Goal: Task Accomplishment & Management: Manage account settings

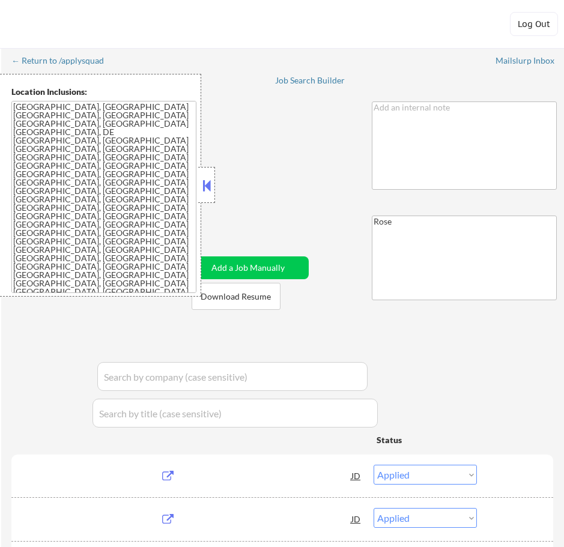
select select ""applied""
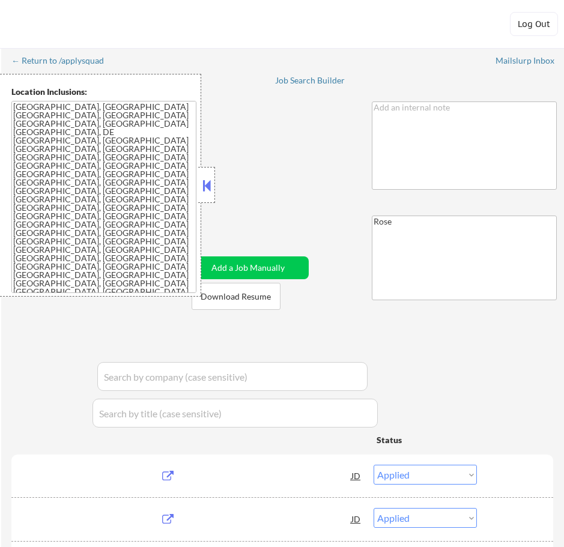
select select ""applied""
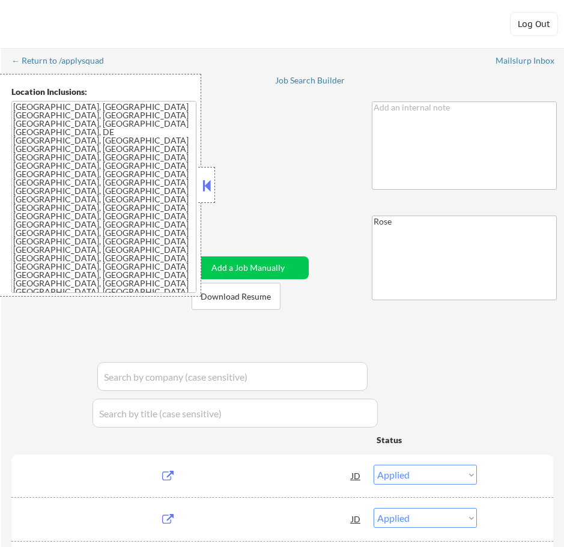
select select ""applied""
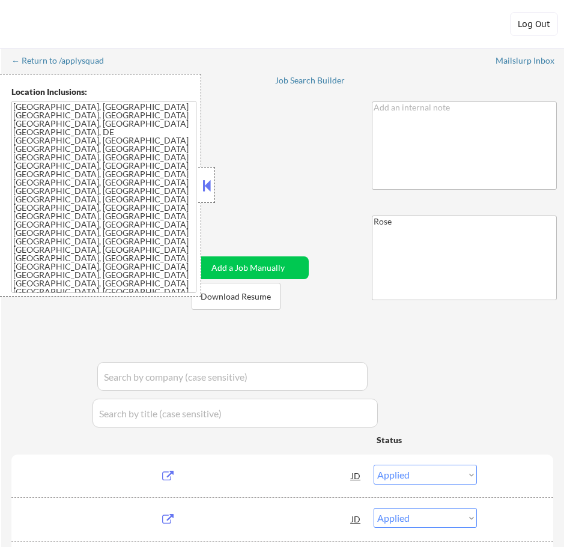
select select ""applied""
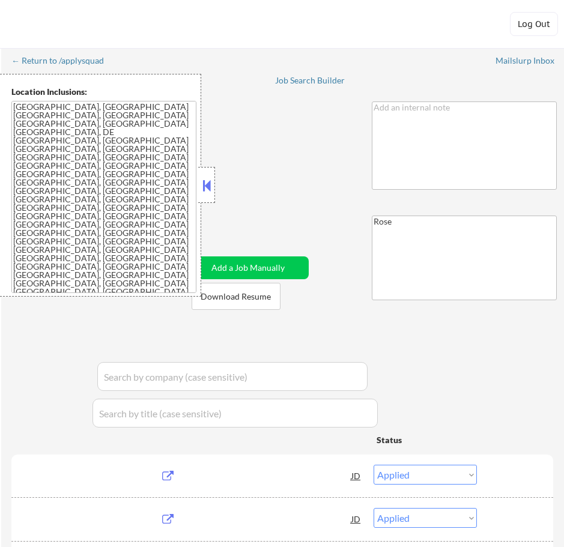
select select ""applied""
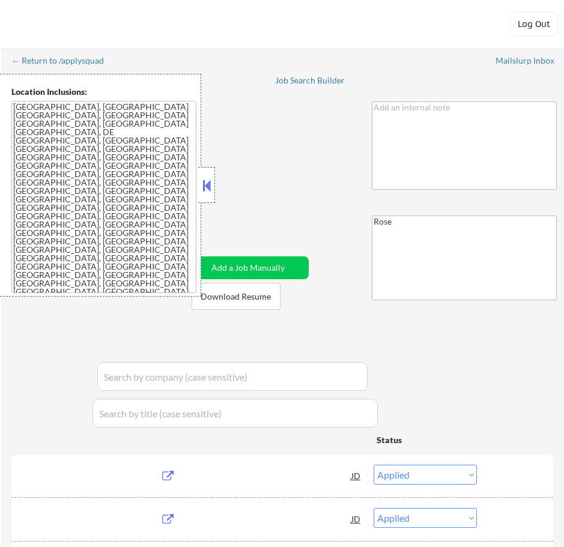
select select ""applied""
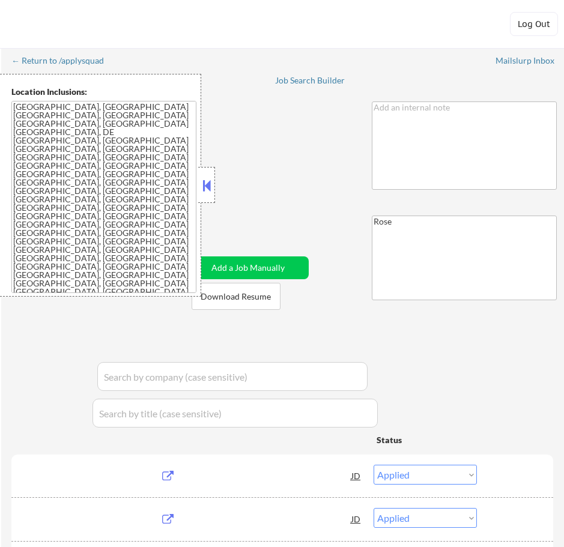
select select ""applied""
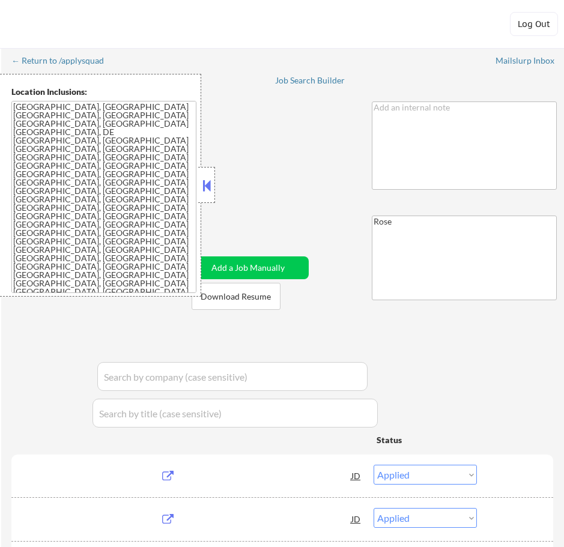
select select ""applied""
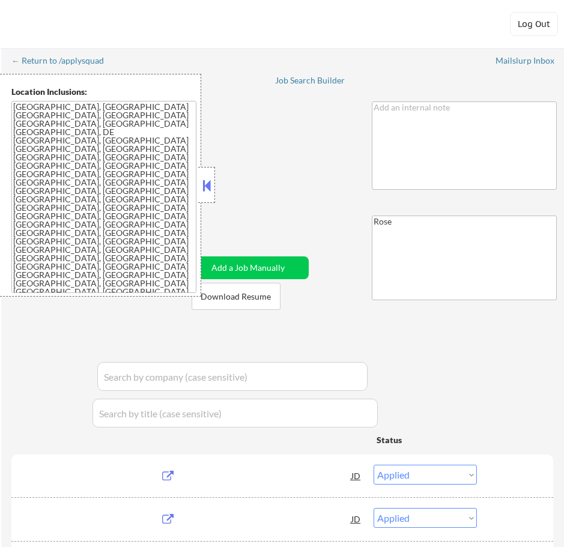
select select ""applied""
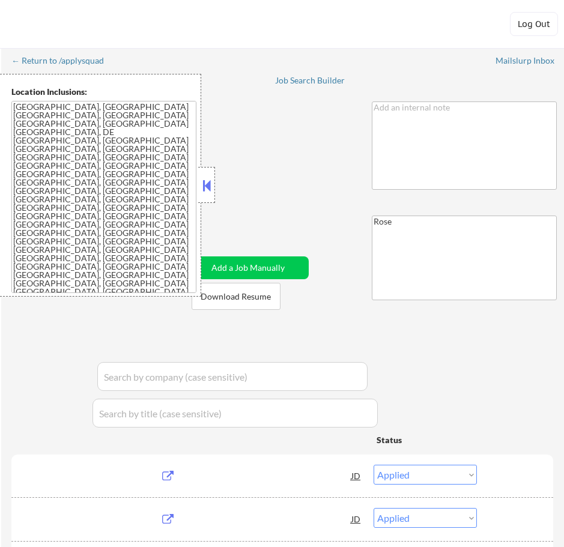
select select ""applied""
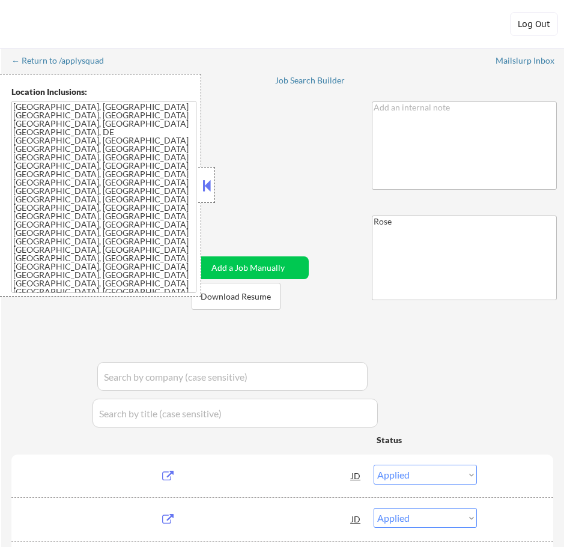
select select ""applied""
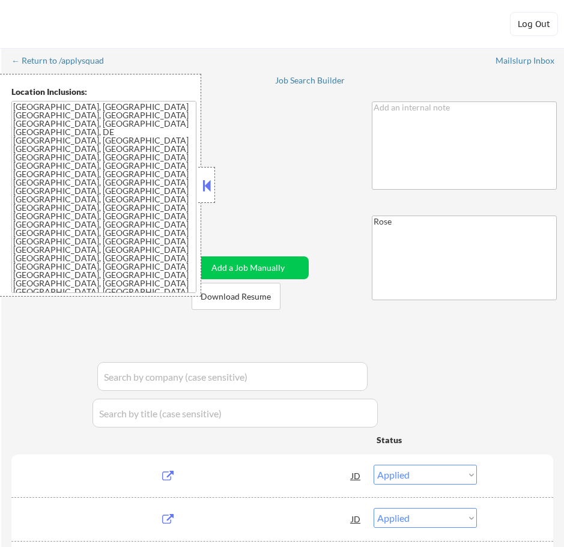
select select ""applied""
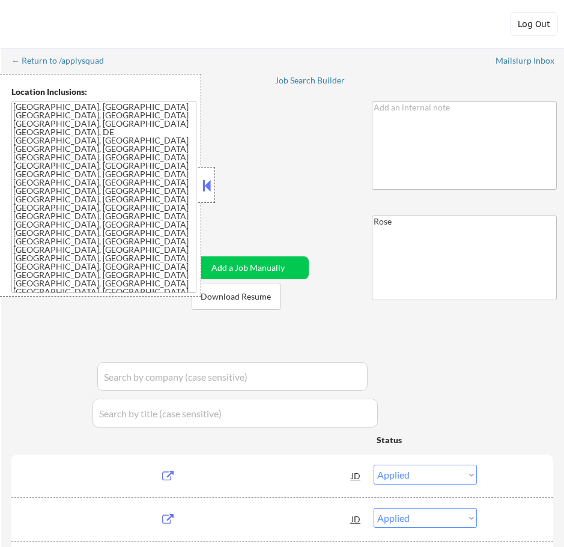
select select ""applied""
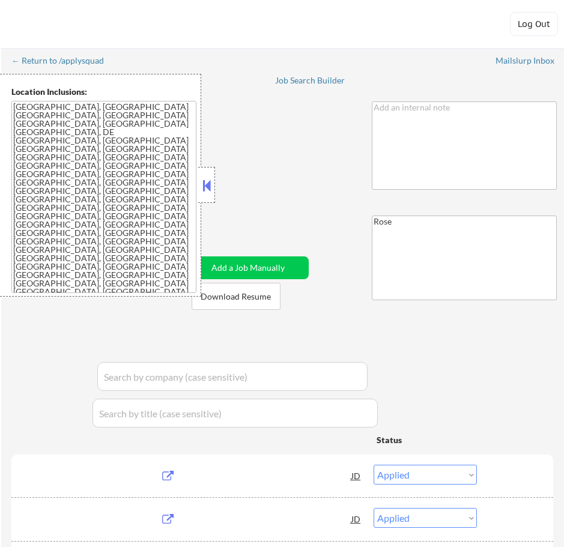
select select ""applied""
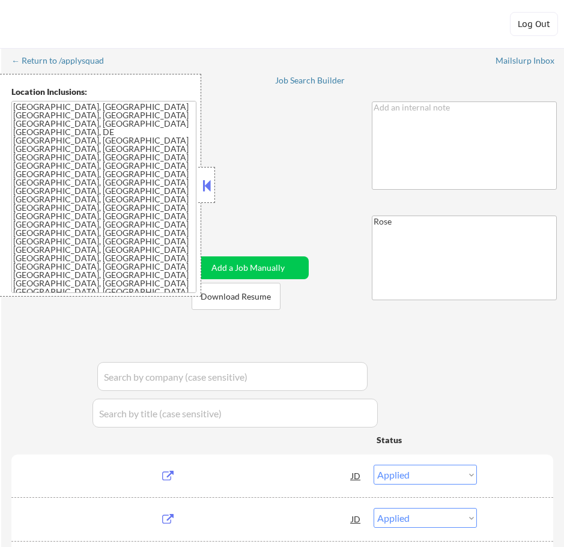
select select ""applied""
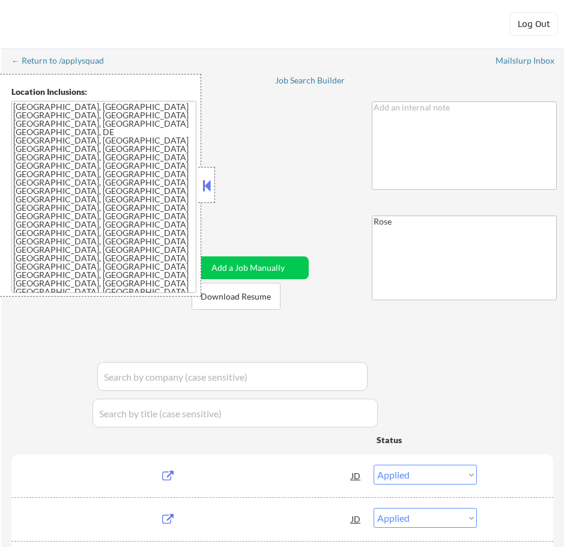
select select ""applied""
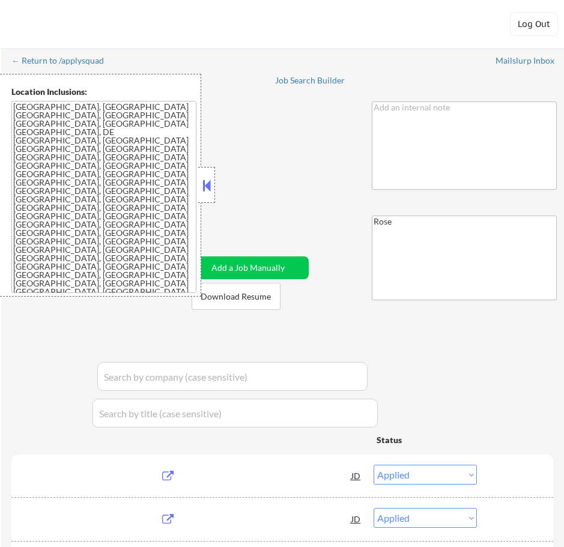
select select ""applied""
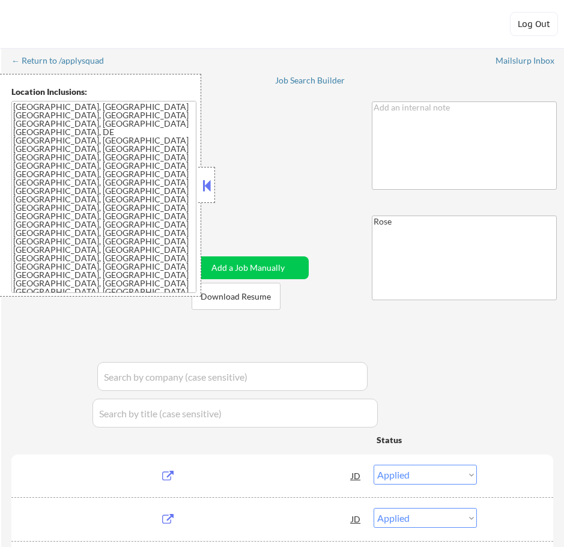
select select ""applied""
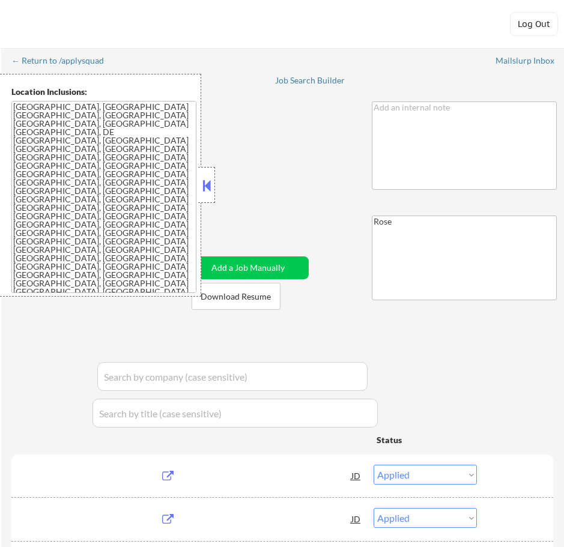
select select ""applied""
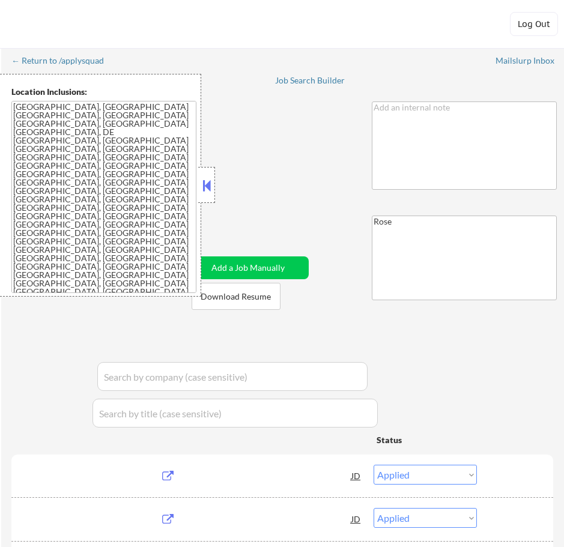
select select ""applied""
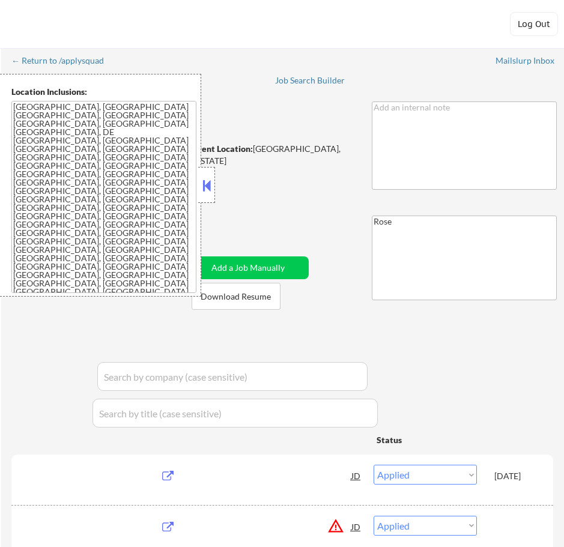
select select ""pending""
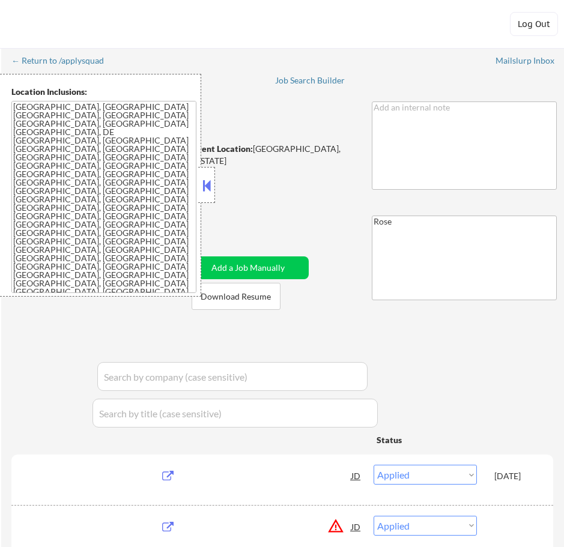
select select ""pending""
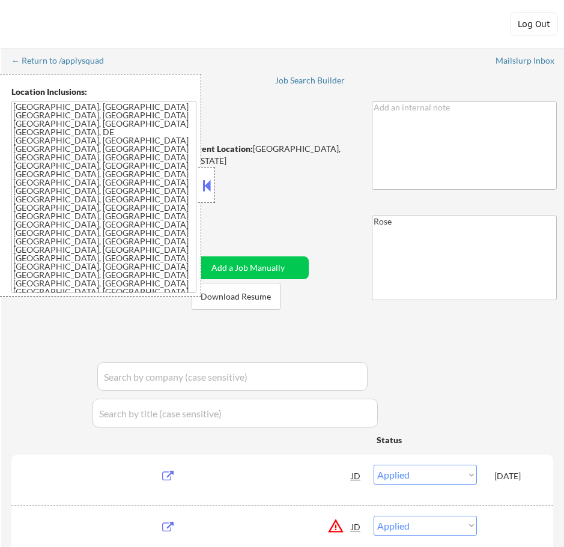
select select ""pending""
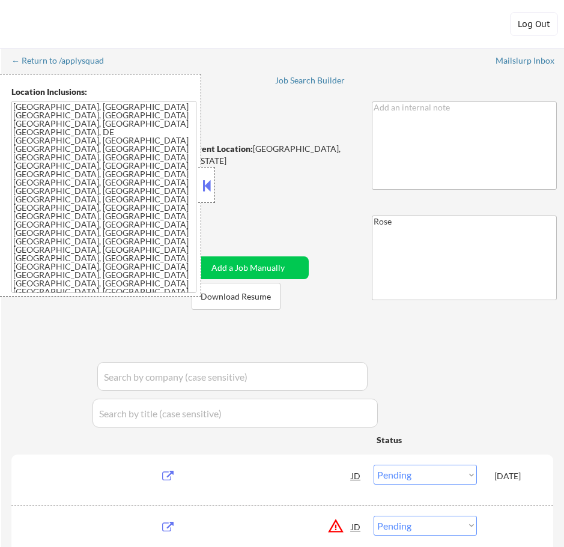
select select ""pending""
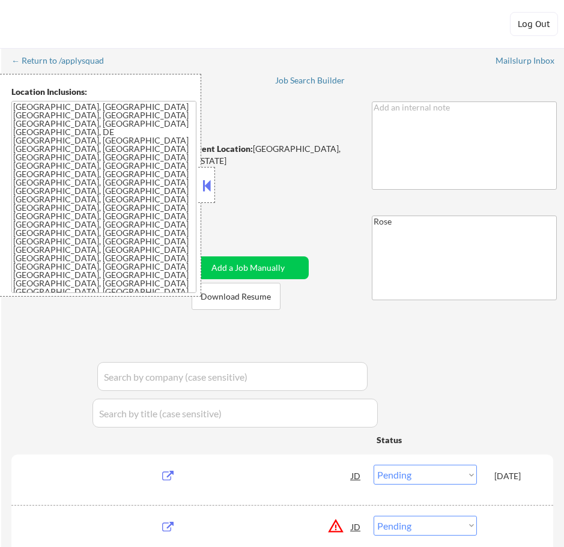
select select ""pending""
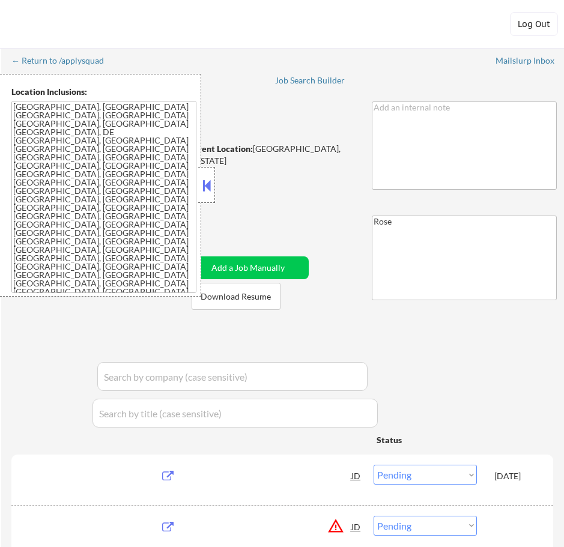
select select ""pending""
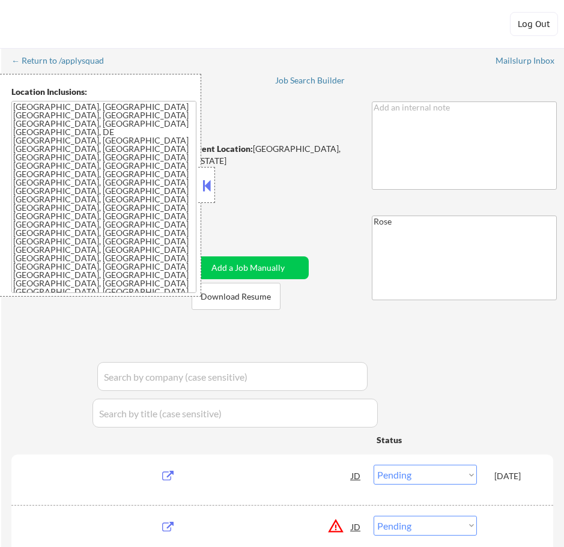
select select ""pending""
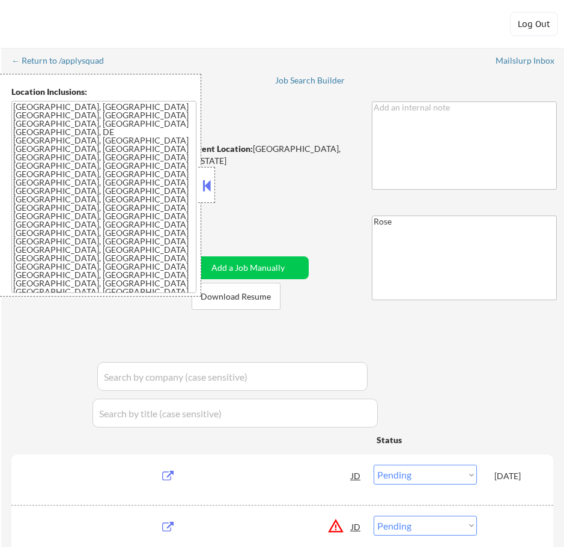
select select ""pending""
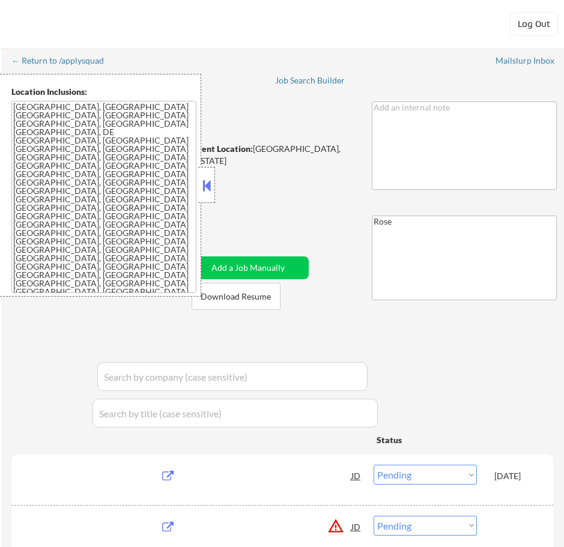
select select ""pending""
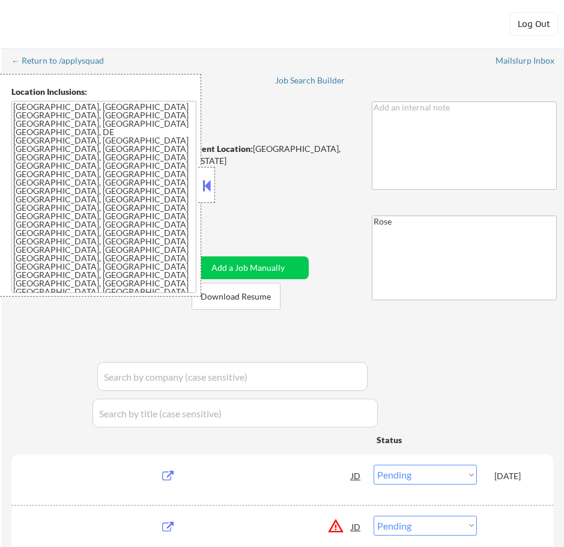
select select ""pending""
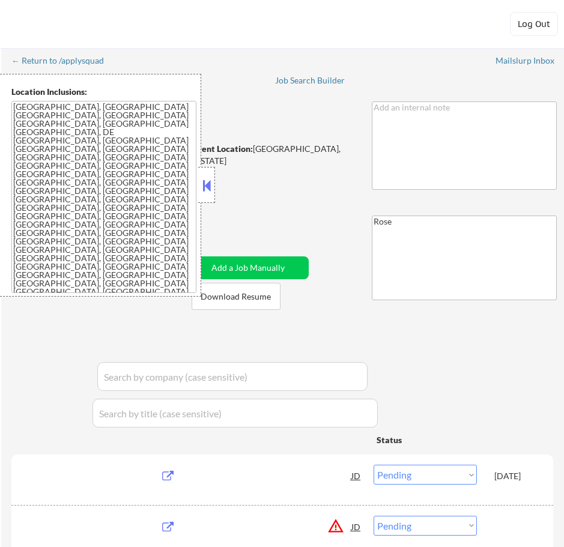
select select ""pending""
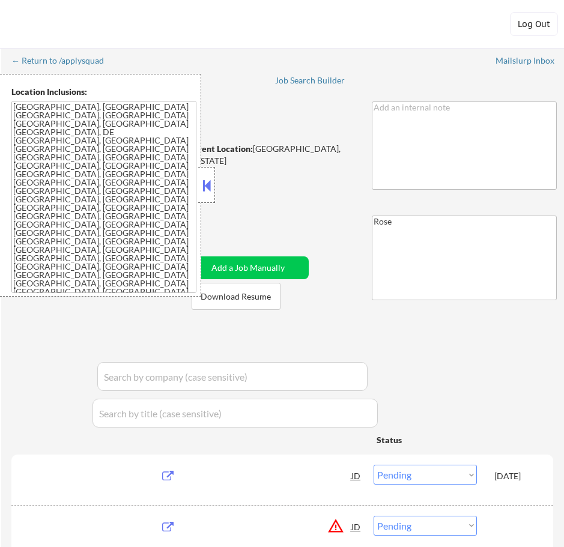
select select ""pending""
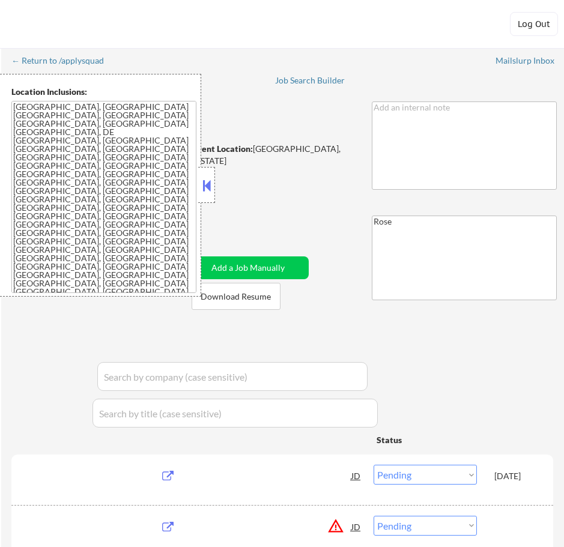
select select ""pending""
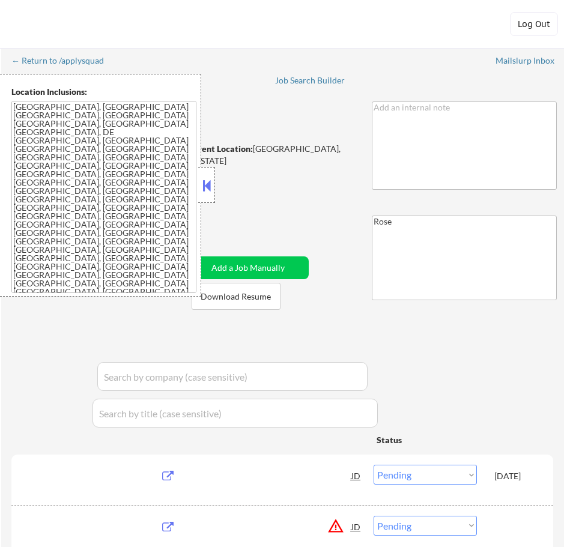
select select ""pending""
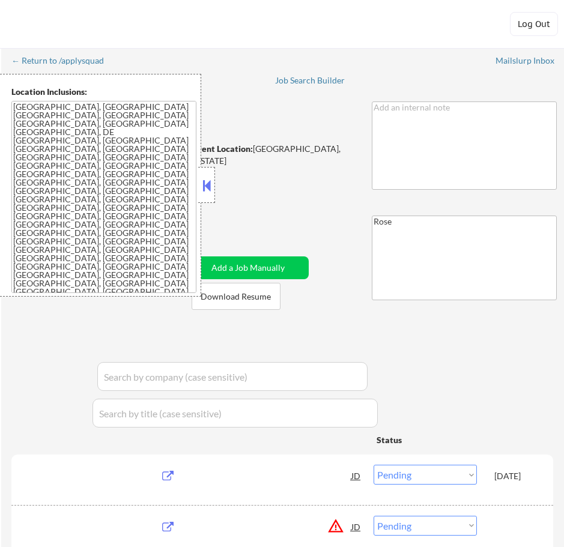
select select ""pending""
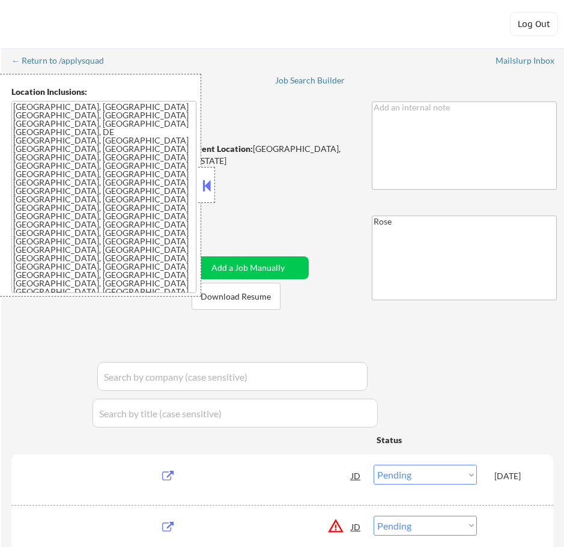
select select ""pending""
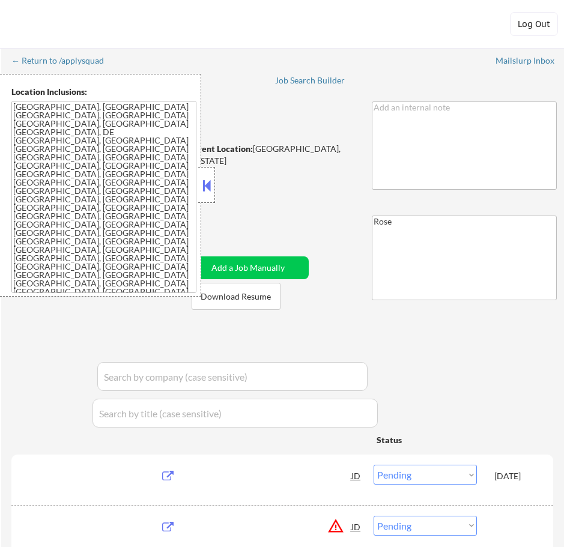
select select ""pending""
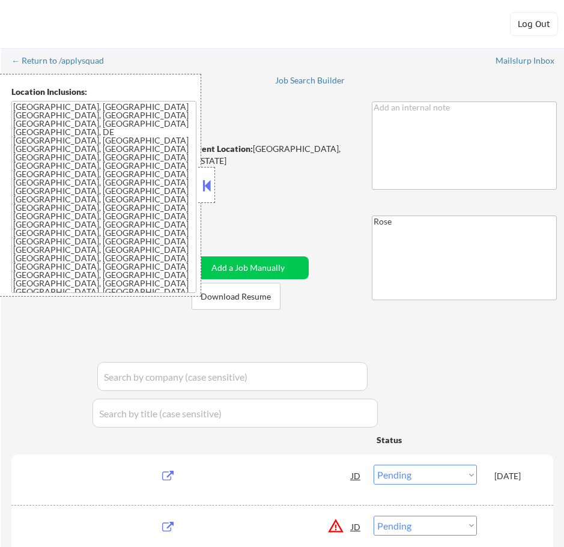
select select ""pending""
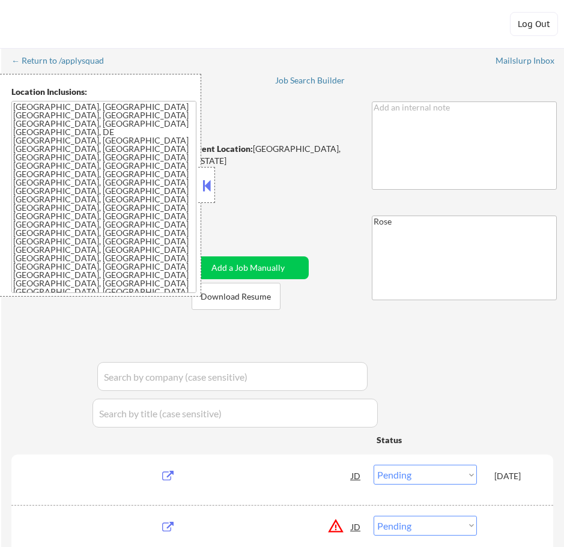
select select ""pending""
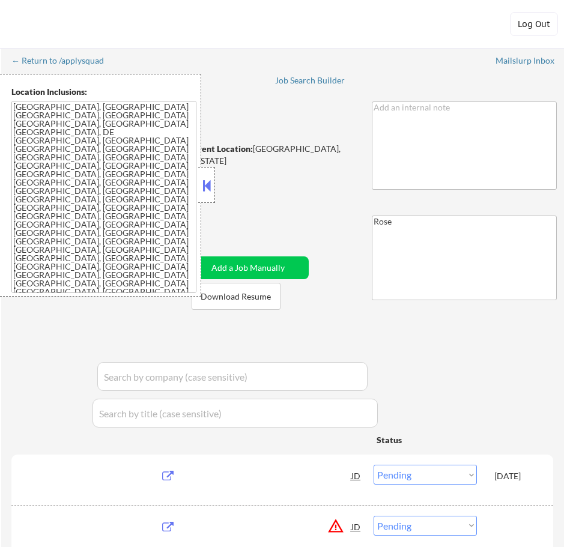
select select ""pending""
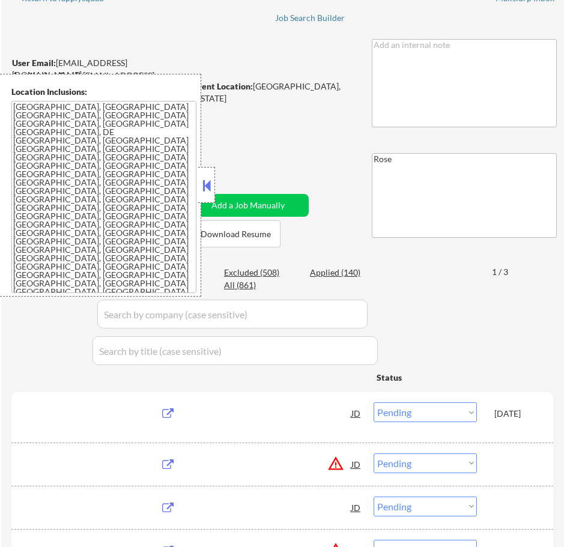
scroll to position [62, 0]
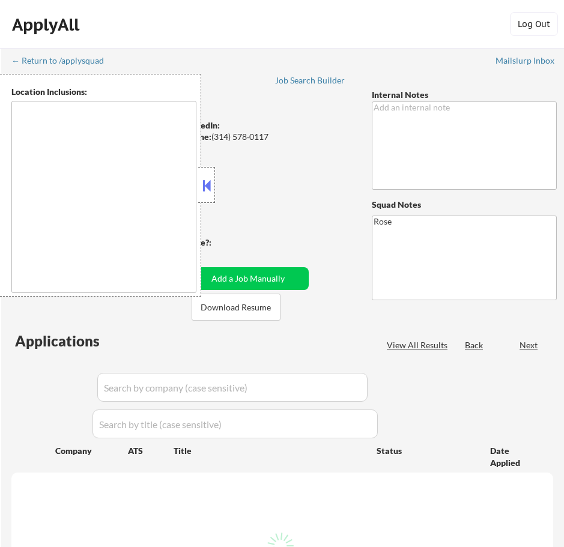
type textarea "[GEOGRAPHIC_DATA][PERSON_NAME], [GEOGRAPHIC_DATA][PERSON_NAME][GEOGRAPHIC_DATA]…"
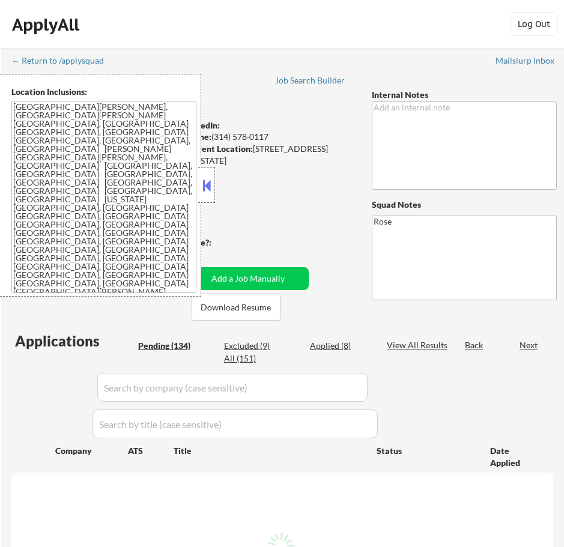
click at [206, 183] on button at bounding box center [206, 186] width 13 height 18
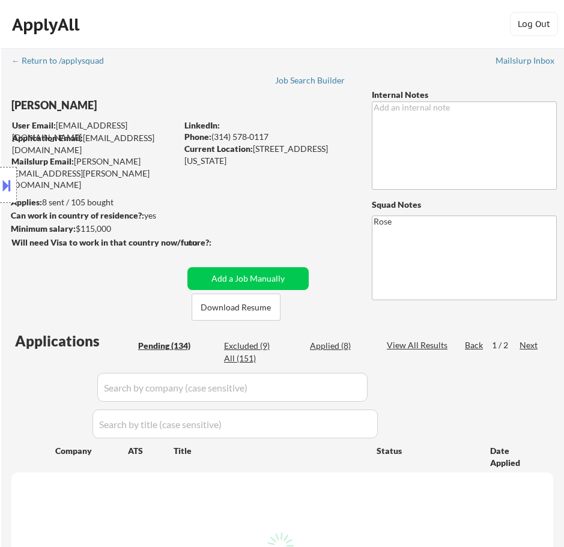
scroll to position [60, 0]
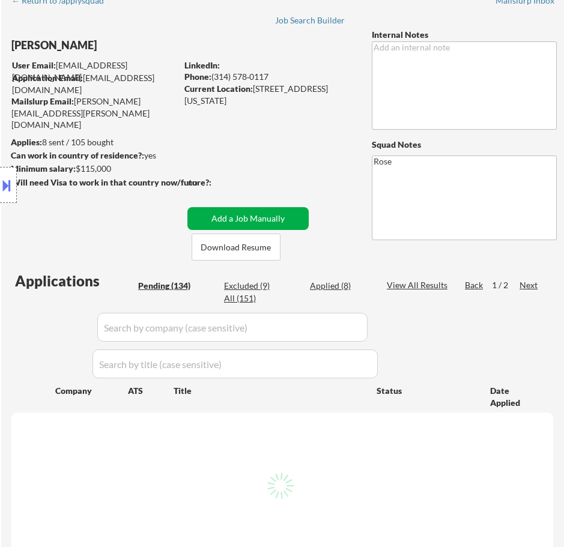
select select ""pending""
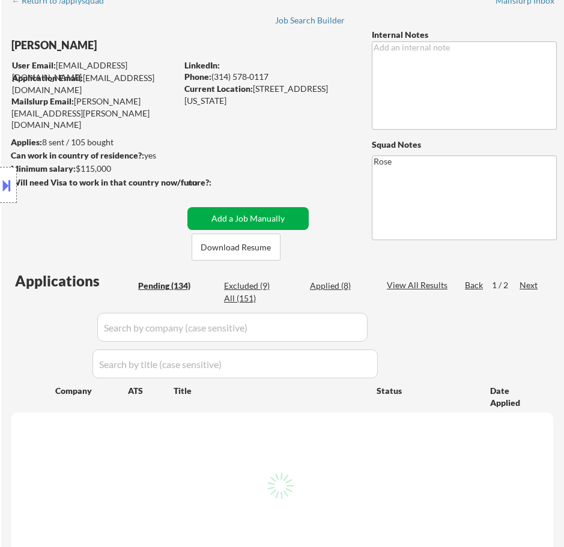
select select ""pending""
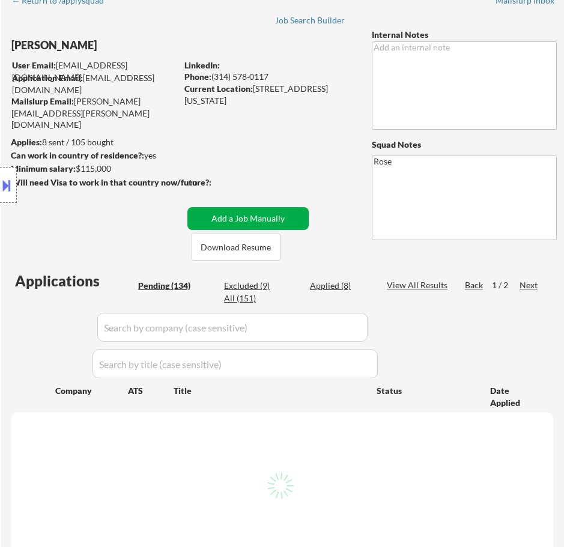
select select ""pending""
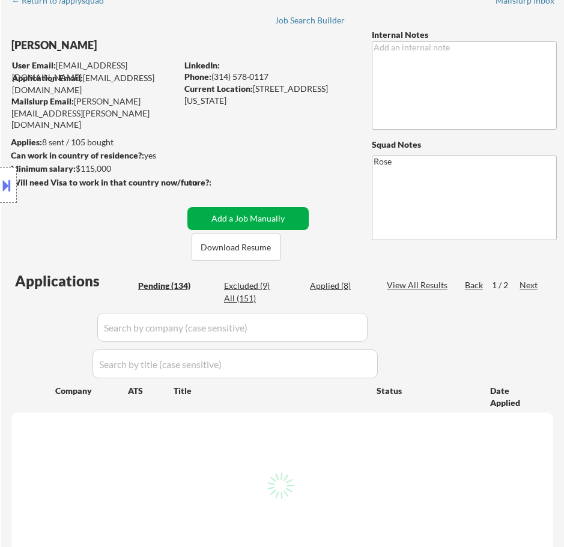
select select ""pending""
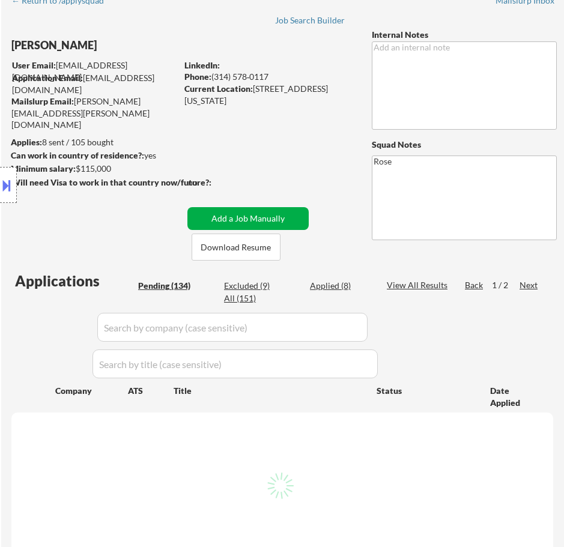
select select ""pending""
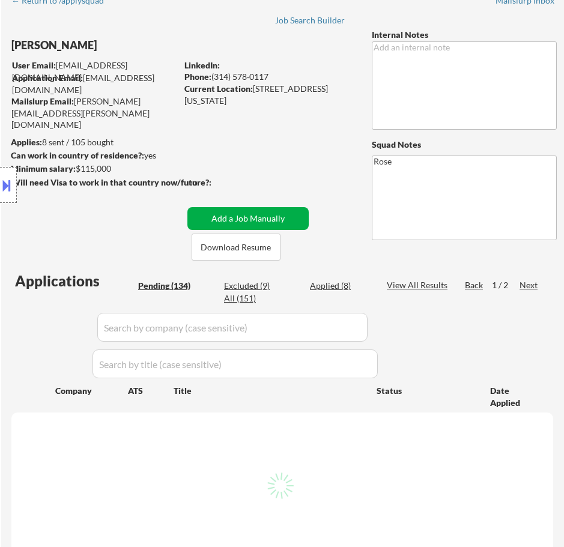
select select ""pending""
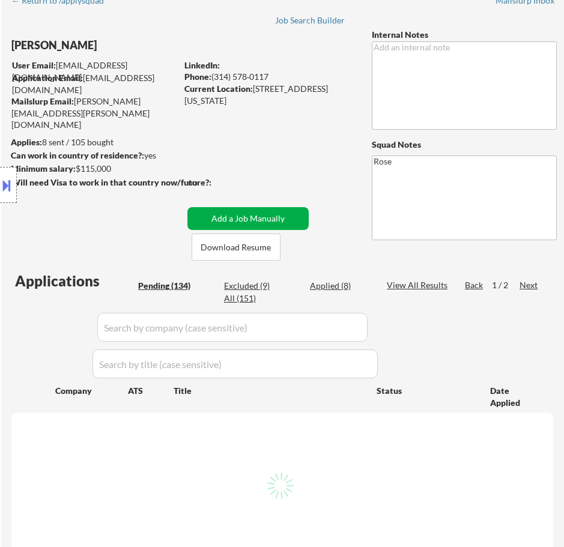
select select ""pending""
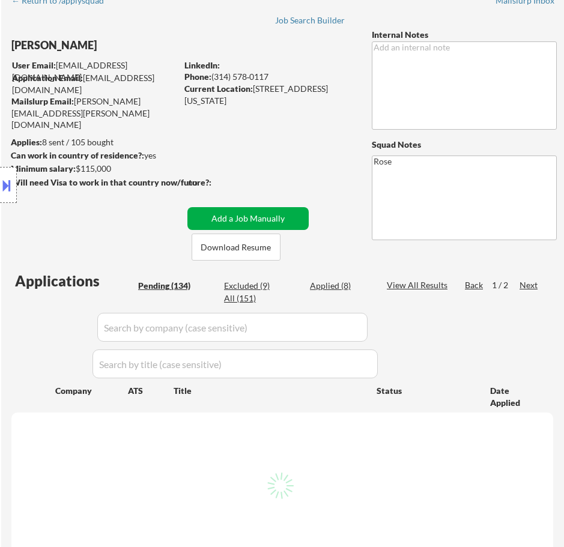
select select ""pending""
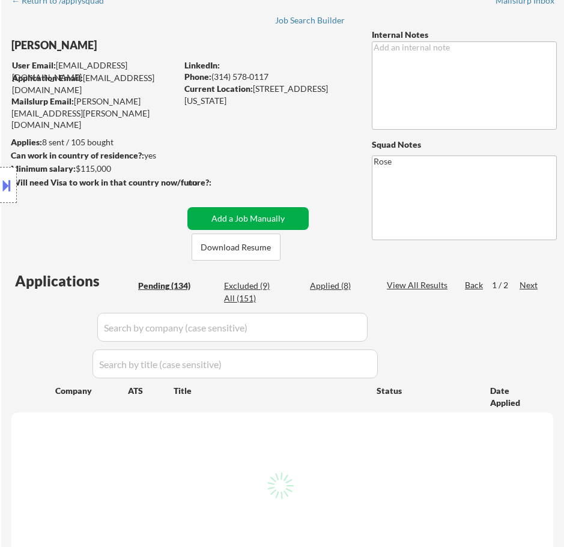
select select ""pending""
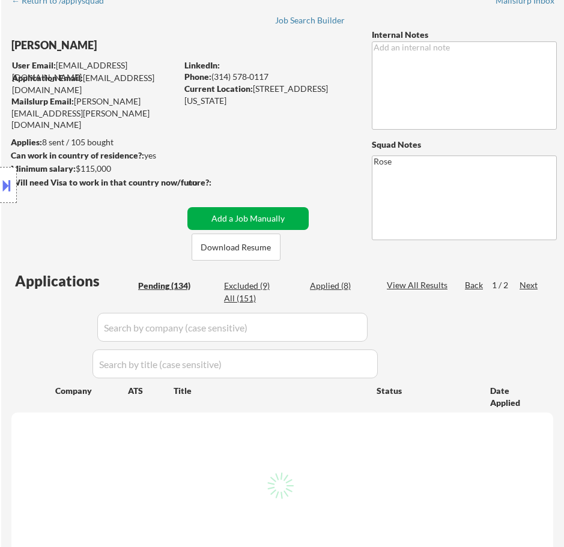
select select ""pending""
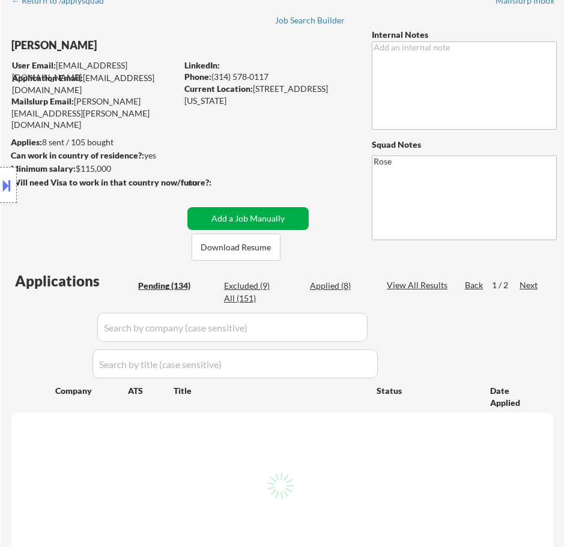
select select ""pending""
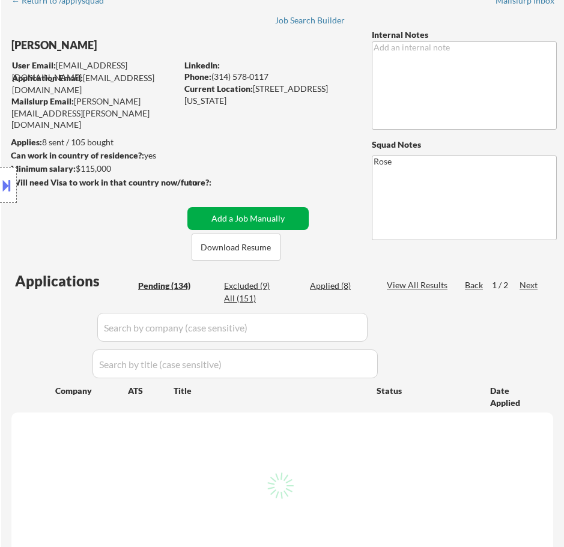
select select ""pending""
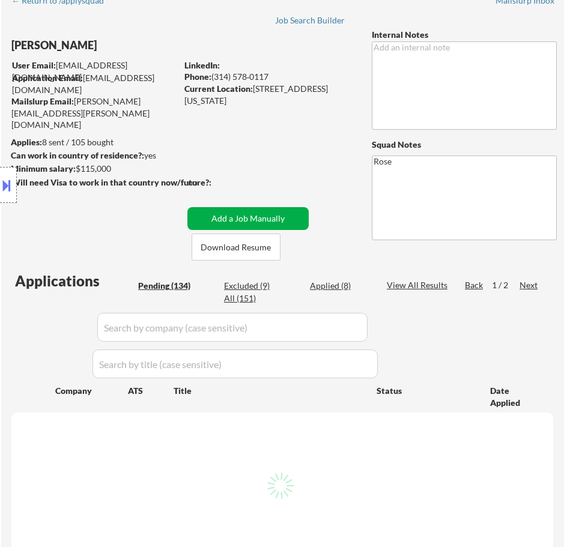
select select ""pending""
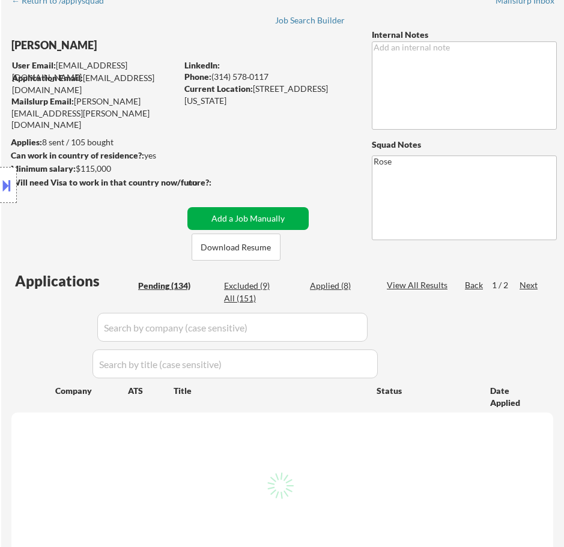
select select ""pending""
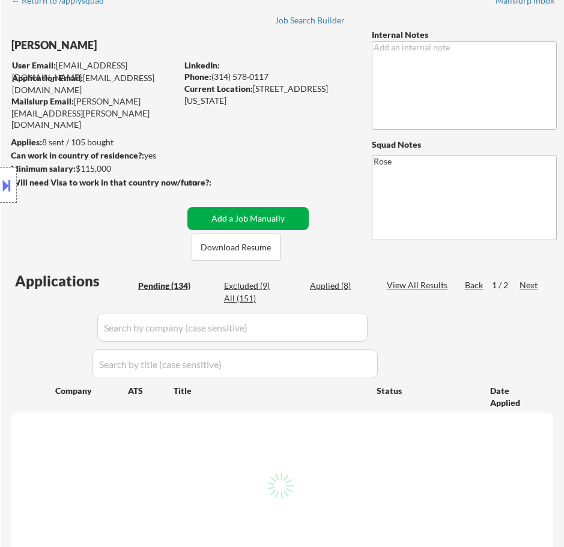
select select ""pending""
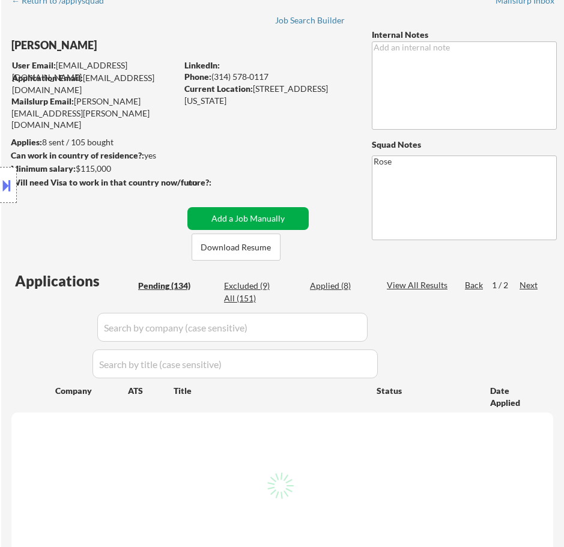
select select ""pending""
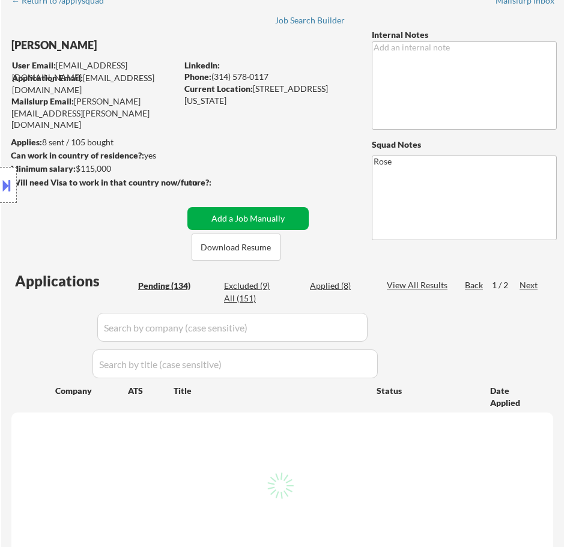
select select ""pending""
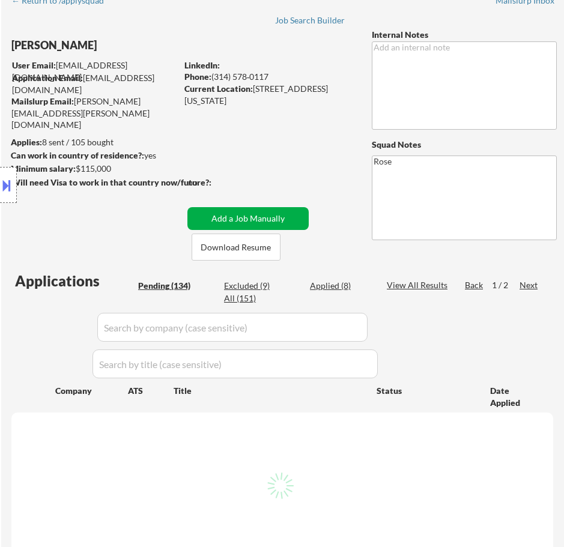
select select ""pending""
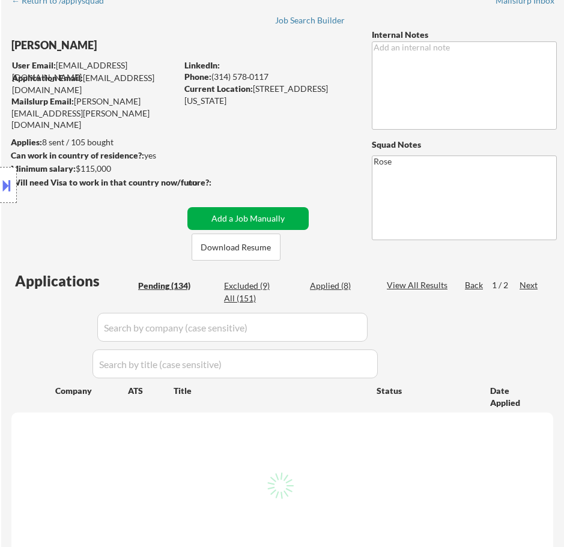
select select ""pending""
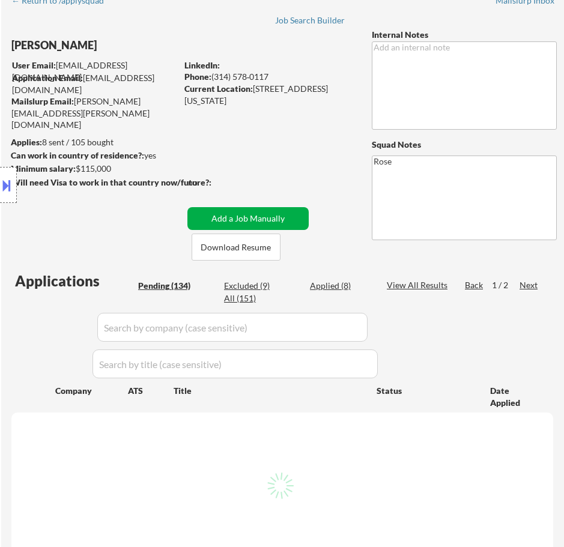
select select ""pending""
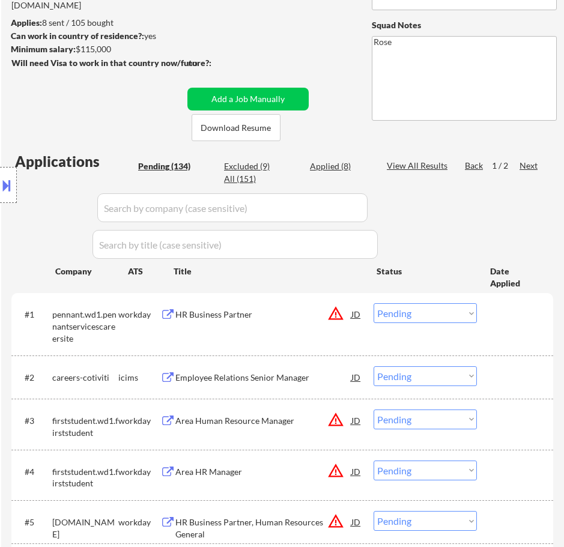
scroll to position [180, 0]
click at [313, 307] on div "HR Business Partner" at bounding box center [263, 314] width 176 height 22
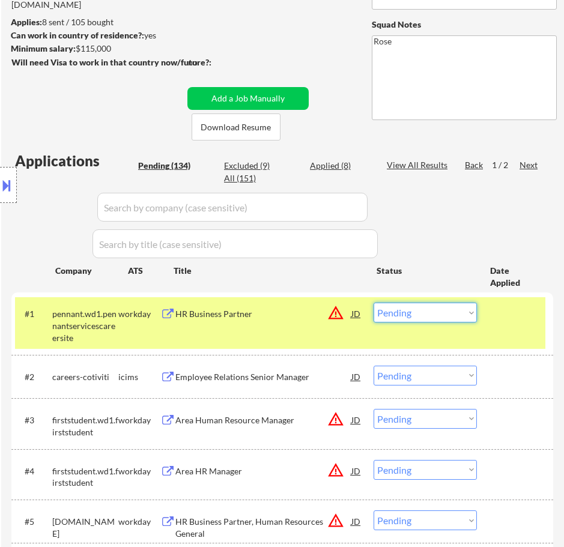
drag, startPoint x: 465, startPoint y: 306, endPoint x: 466, endPoint y: 316, distance: 10.3
click at [465, 306] on select "Choose an option... Pending Applied Excluded (Questions) Excluded (Expired) Exc…" at bounding box center [425, 313] width 103 height 20
click at [374, 303] on select "Choose an option... Pending Applied Excluded (Questions) Excluded (Expired) Exc…" at bounding box center [425, 313] width 103 height 20
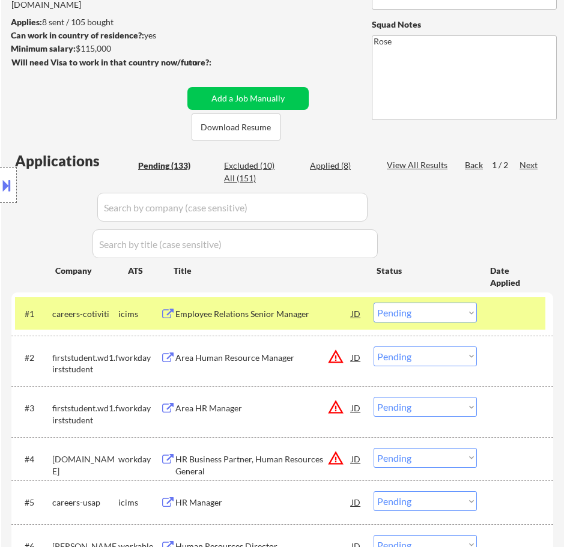
click at [289, 309] on div "Employee Relations Senior Manager" at bounding box center [263, 314] width 176 height 12
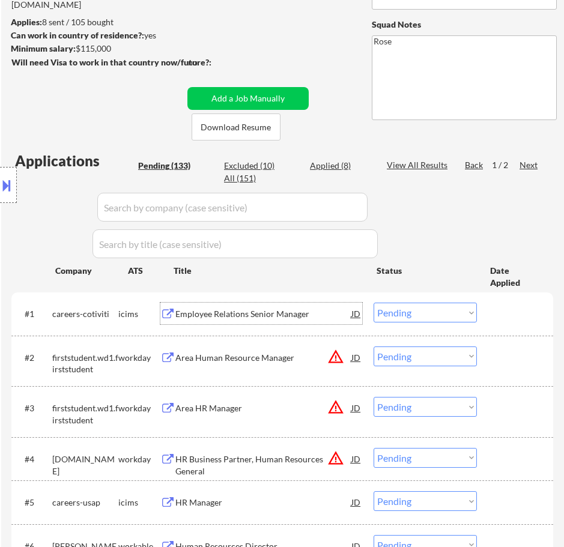
click at [417, 311] on select "Choose an option... Pending Applied Excluded (Questions) Excluded (Expired) Exc…" at bounding box center [425, 313] width 103 height 20
click at [374, 303] on select "Choose an option... Pending Applied Excluded (Questions) Excluded (Expired) Exc…" at bounding box center [425, 313] width 103 height 20
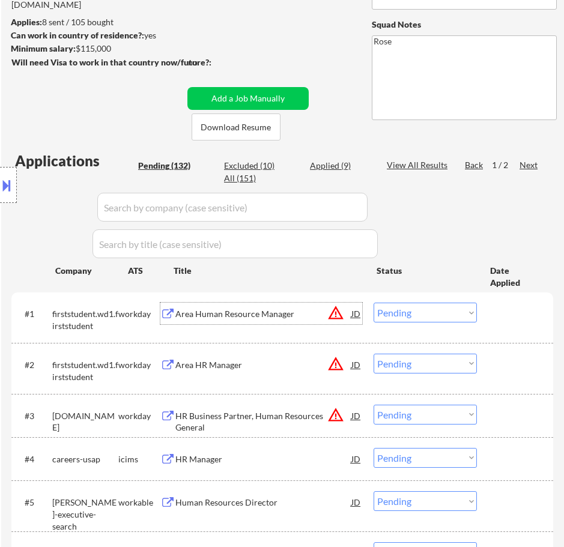
click at [304, 307] on div "Area Human Resource Manager" at bounding box center [263, 314] width 176 height 22
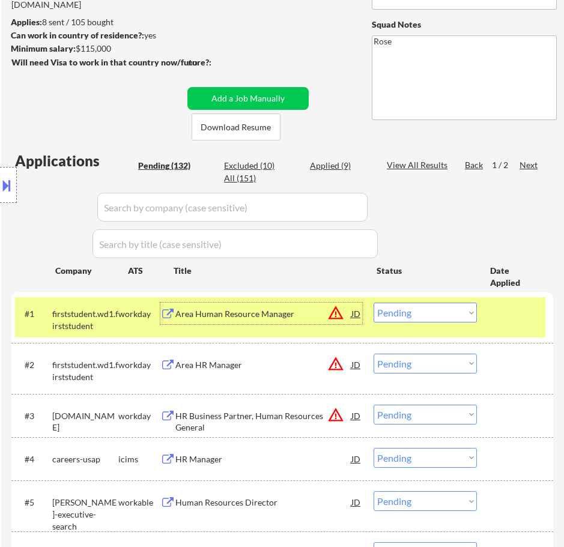
click at [426, 314] on select "Choose an option... Pending Applied Excluded (Questions) Excluded (Expired) Exc…" at bounding box center [425, 313] width 103 height 20
click at [374, 303] on select "Choose an option... Pending Applied Excluded (Questions) Excluded (Expired) Exc…" at bounding box center [425, 313] width 103 height 20
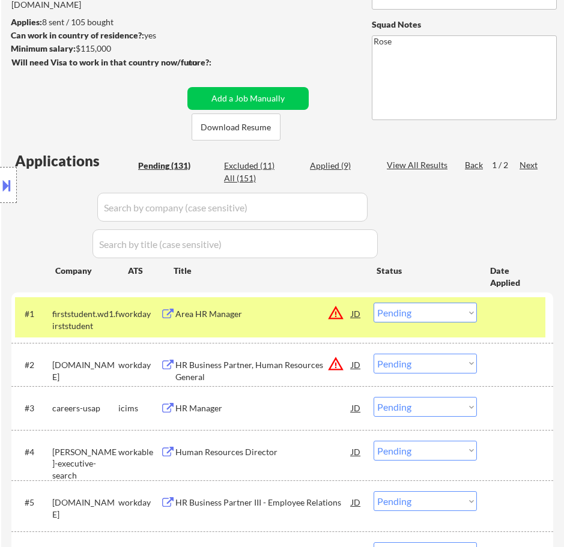
click at [302, 312] on div "Area HR Manager" at bounding box center [263, 314] width 176 height 12
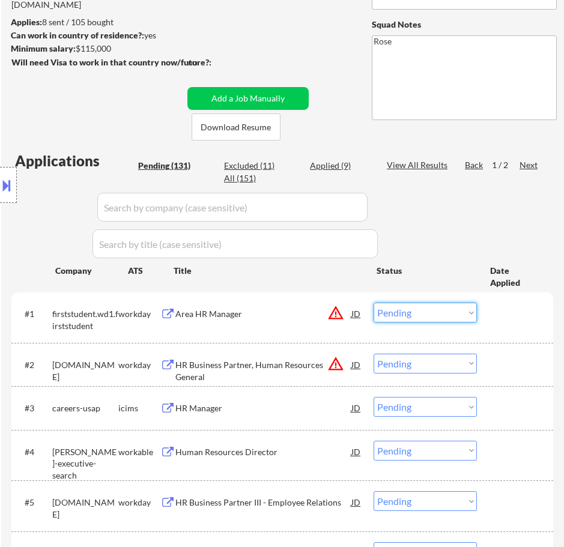
click at [430, 315] on select "Choose an option... Pending Applied Excluded (Questions) Excluded (Expired) Exc…" at bounding box center [425, 313] width 103 height 20
click at [374, 303] on select "Choose an option... Pending Applied Excluded (Questions) Excluded (Expired) Exc…" at bounding box center [425, 313] width 103 height 20
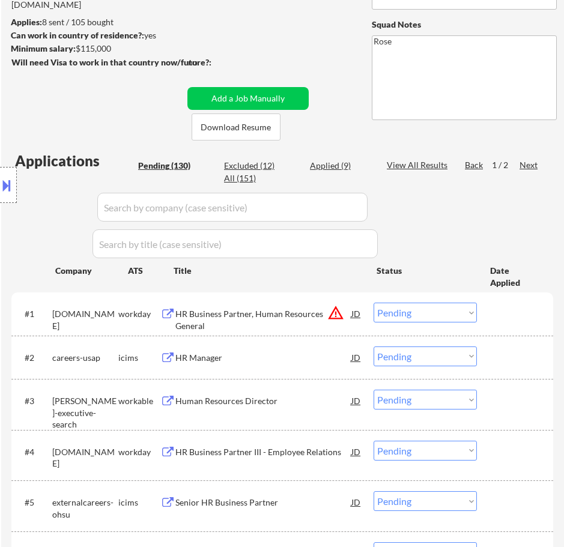
click at [301, 313] on div "HR Business Partner, Human Resources General" at bounding box center [263, 319] width 176 height 23
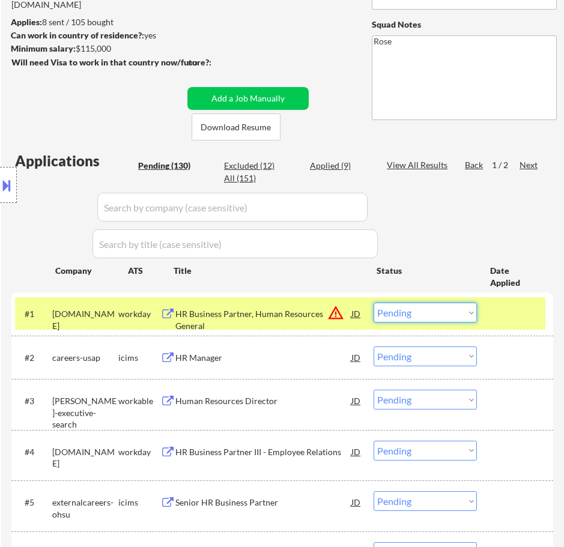
drag, startPoint x: 465, startPoint y: 309, endPoint x: 465, endPoint y: 316, distance: 7.8
click at [465, 309] on select "Choose an option... Pending Applied Excluded (Questions) Excluded (Expired) Exc…" at bounding box center [425, 313] width 103 height 20
click at [374, 303] on select "Choose an option... Pending Applied Excluded (Questions) Excluded (Expired) Exc…" at bounding box center [425, 313] width 103 height 20
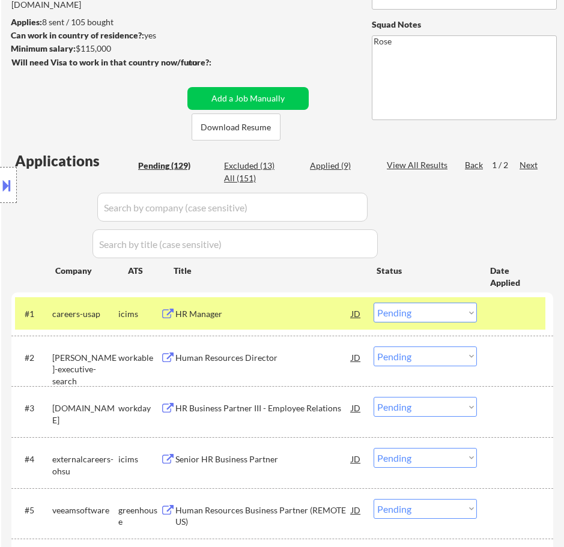
click at [333, 313] on div "HR Manager" at bounding box center [263, 314] width 176 height 12
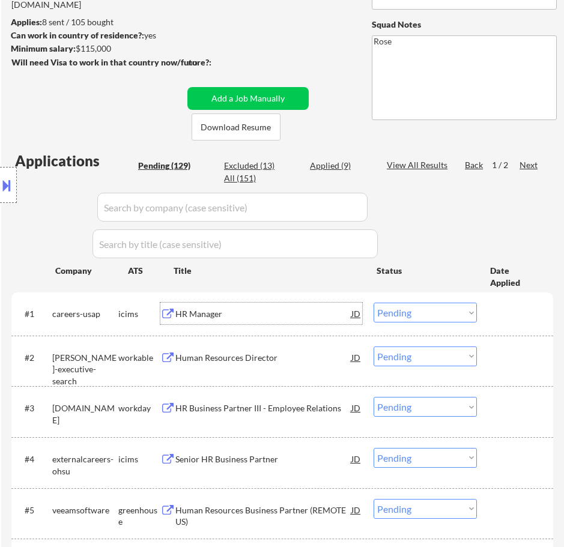
click at [450, 306] on select "Choose an option... Pending Applied Excluded (Questions) Excluded (Expired) Exc…" at bounding box center [425, 313] width 103 height 20
click at [374, 303] on select "Choose an option... Pending Applied Excluded (Questions) Excluded (Expired) Exc…" at bounding box center [425, 313] width 103 height 20
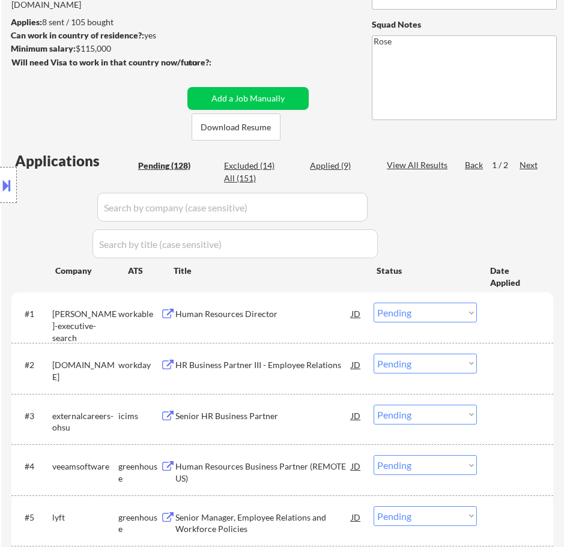
click at [316, 315] on div "Human Resources Director" at bounding box center [263, 314] width 176 height 12
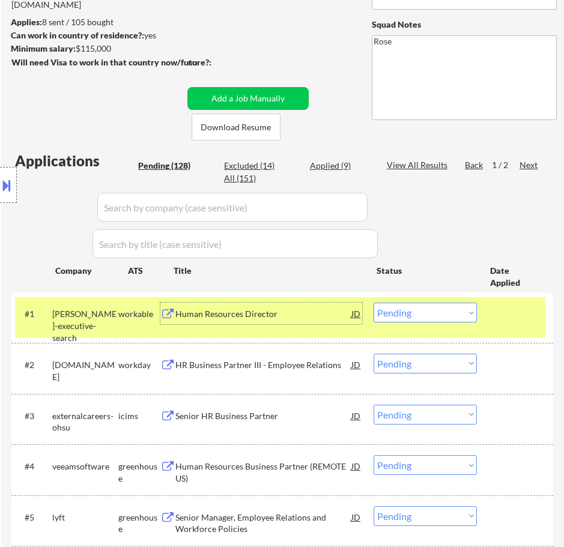
click at [450, 312] on select "Choose an option... Pending Applied Excluded (Questions) Excluded (Expired) Exc…" at bounding box center [425, 313] width 103 height 20
click at [374, 303] on select "Choose an option... Pending Applied Excluded (Questions) Excluded (Expired) Exc…" at bounding box center [425, 313] width 103 height 20
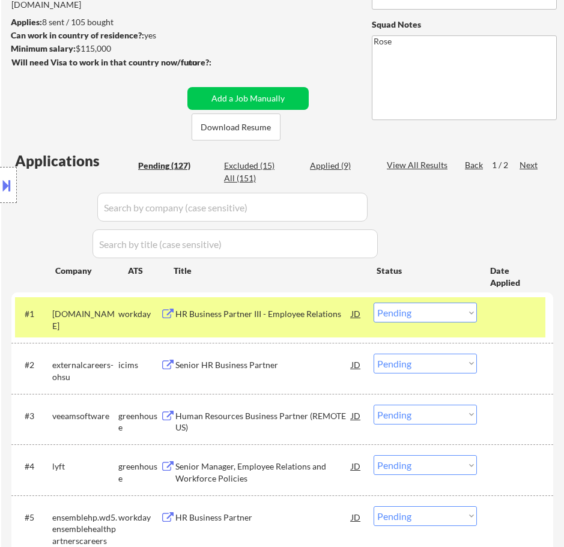
click at [328, 310] on div "HR Business Partner III - Employee Relations" at bounding box center [263, 314] width 176 height 12
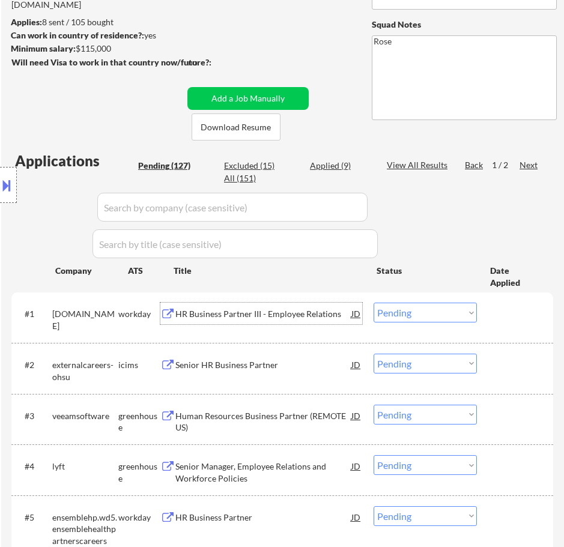
click at [449, 313] on select "Choose an option... Pending Applied Excluded (Questions) Excluded (Expired) Exc…" at bounding box center [425, 313] width 103 height 20
click at [374, 303] on select "Choose an option... Pending Applied Excluded (Questions) Excluded (Expired) Exc…" at bounding box center [425, 313] width 103 height 20
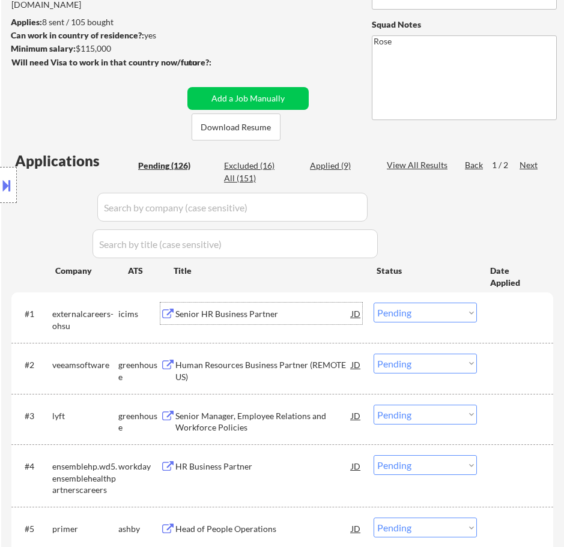
click at [300, 316] on div "Senior HR Business Partner" at bounding box center [263, 314] width 176 height 12
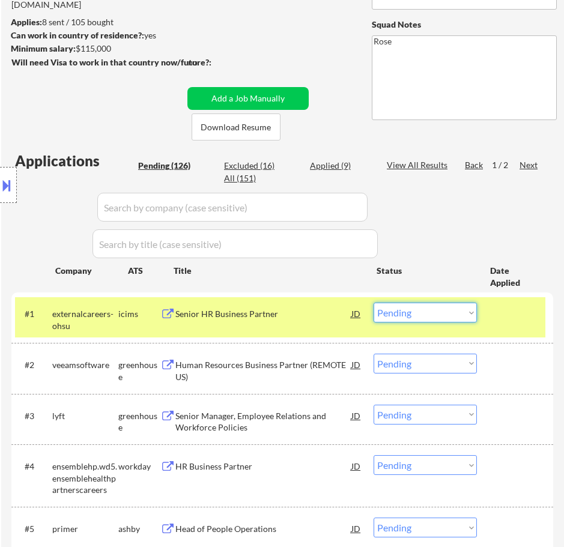
click at [449, 315] on select "Choose an option... Pending Applied Excluded (Questions) Excluded (Expired) Exc…" at bounding box center [425, 313] width 103 height 20
click at [374, 303] on select "Choose an option... Pending Applied Excluded (Questions) Excluded (Expired) Exc…" at bounding box center [425, 313] width 103 height 20
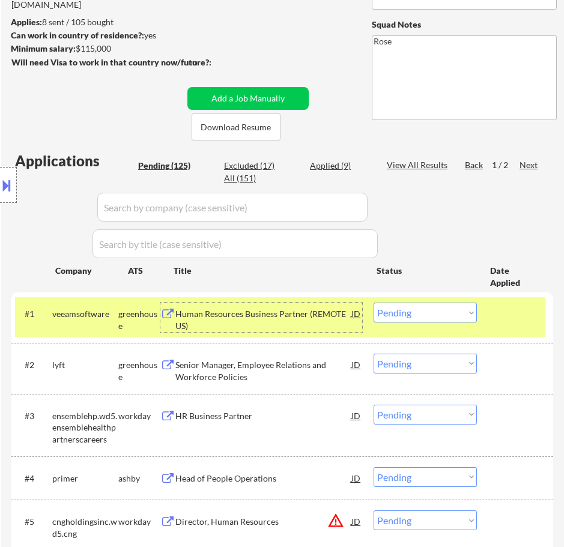
click at [276, 314] on div "Human Resources Business Partner (REMOTE US)" at bounding box center [263, 319] width 176 height 23
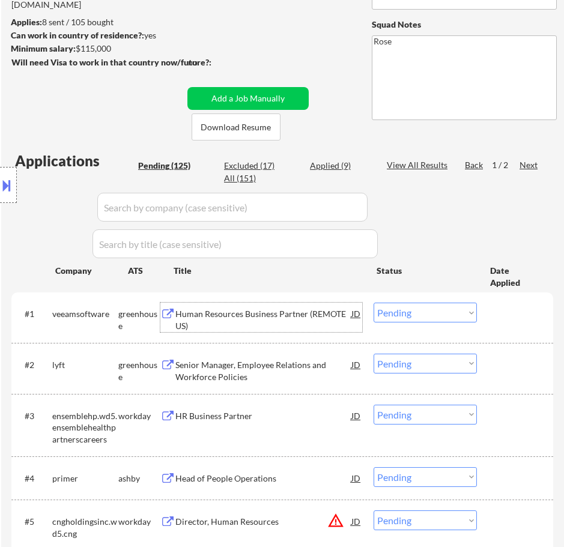
click at [422, 307] on select "Choose an option... Pending Applied Excluded (Questions) Excluded (Expired) Exc…" at bounding box center [425, 313] width 103 height 20
click at [374, 303] on select "Choose an option... Pending Applied Excluded (Questions) Excluded (Expired) Exc…" at bounding box center [425, 313] width 103 height 20
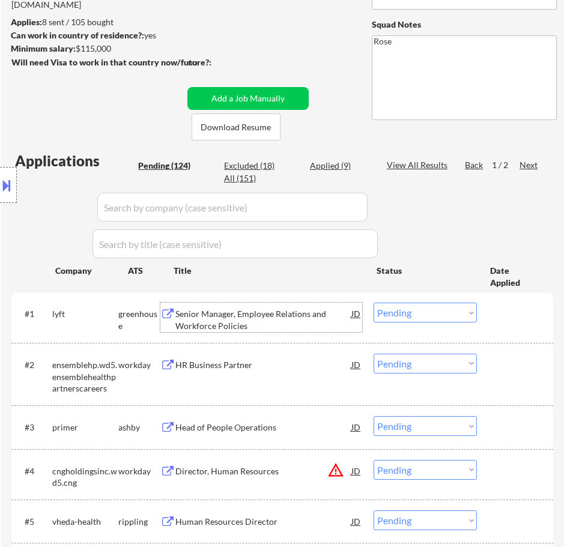
click at [284, 328] on div "Senior Manager, Employee Relations and Workforce Policies" at bounding box center [263, 319] width 176 height 23
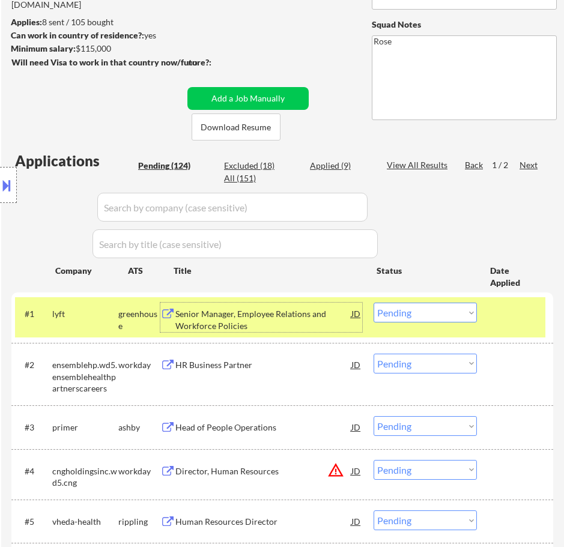
click at [434, 315] on select "Choose an option... Pending Applied Excluded (Questions) Excluded (Expired) Exc…" at bounding box center [425, 313] width 103 height 20
click at [374, 303] on select "Choose an option... Pending Applied Excluded (Questions) Excluded (Expired) Exc…" at bounding box center [425, 313] width 103 height 20
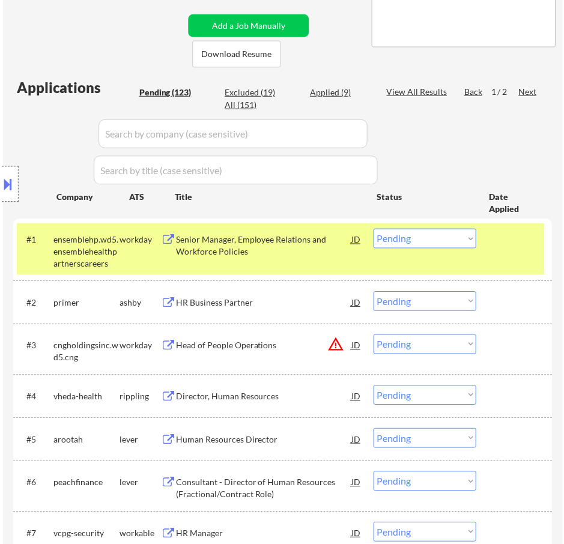
scroll to position [240, 0]
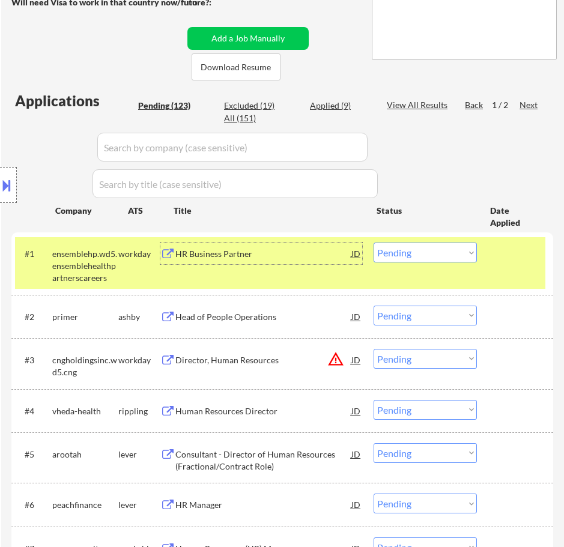
click at [303, 261] on div "HR Business Partner" at bounding box center [263, 254] width 176 height 22
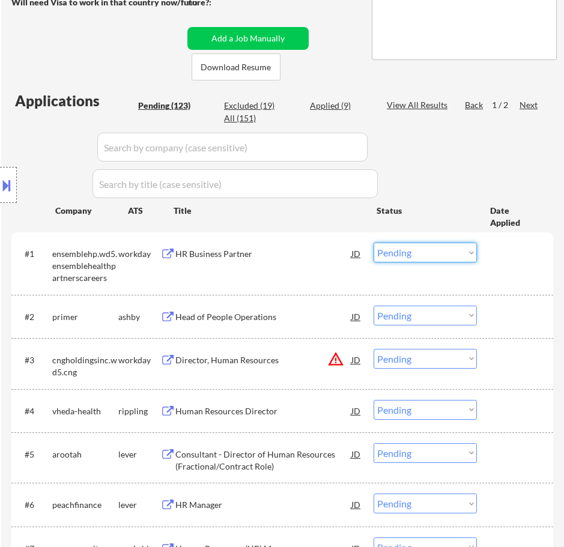
click at [424, 245] on select "Choose an option... Pending Applied Excluded (Questions) Excluded (Expired) Exc…" at bounding box center [425, 253] width 103 height 20
click at [374, 243] on select "Choose an option... Pending Applied Excluded (Questions) Excluded (Expired) Exc…" at bounding box center [425, 253] width 103 height 20
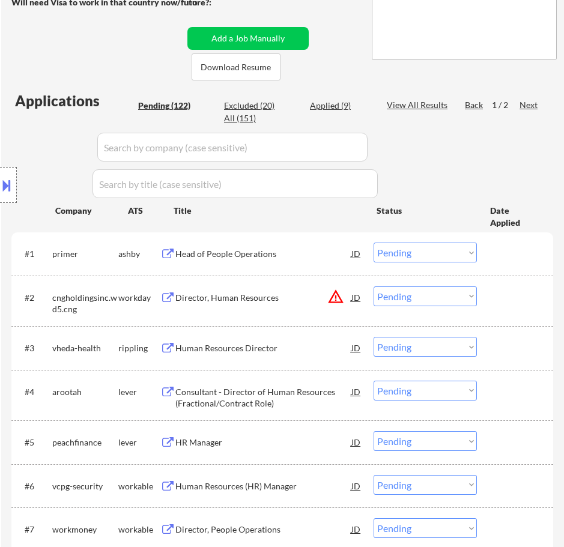
click at [320, 256] on div "Head of People Operations" at bounding box center [263, 254] width 176 height 12
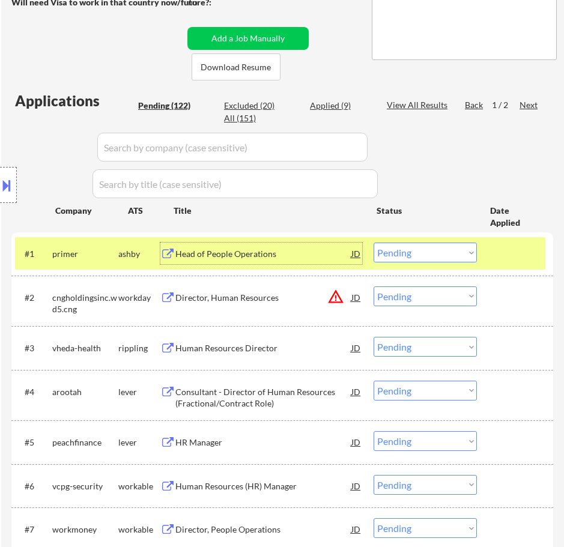
click at [318, 255] on div "Head of People Operations" at bounding box center [263, 254] width 176 height 12
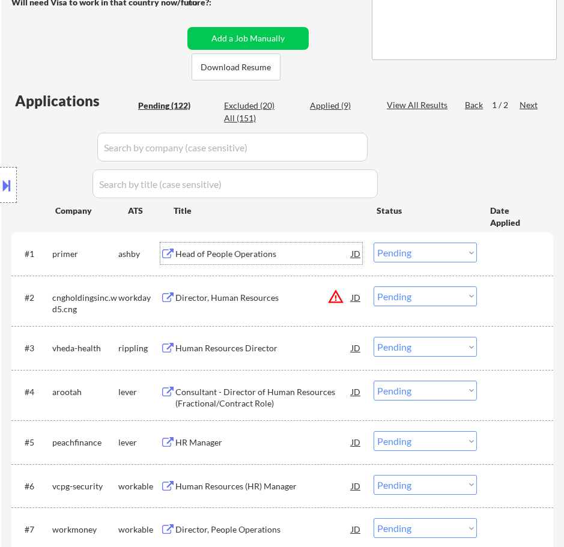
click at [429, 253] on select "Choose an option... Pending Applied Excluded (Questions) Excluded (Expired) Exc…" at bounding box center [425, 253] width 103 height 20
click at [374, 243] on select "Choose an option... Pending Applied Excluded (Questions) Excluded (Expired) Exc…" at bounding box center [425, 253] width 103 height 20
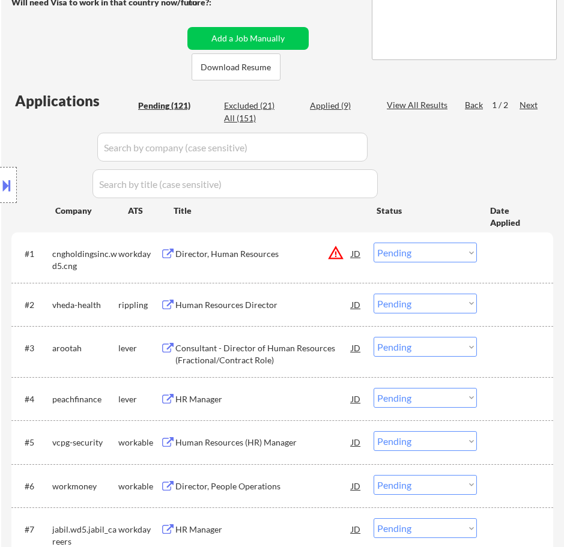
click at [282, 254] on div "Director, Human Resources" at bounding box center [263, 254] width 176 height 12
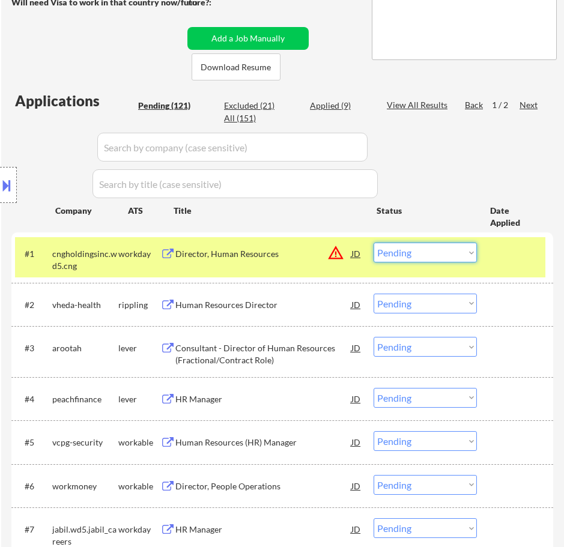
click at [416, 255] on select "Choose an option... Pending Applied Excluded (Questions) Excluded (Expired) Exc…" at bounding box center [425, 253] width 103 height 20
click at [374, 243] on select "Choose an option... Pending Applied Excluded (Questions) Excluded (Expired) Exc…" at bounding box center [425, 253] width 103 height 20
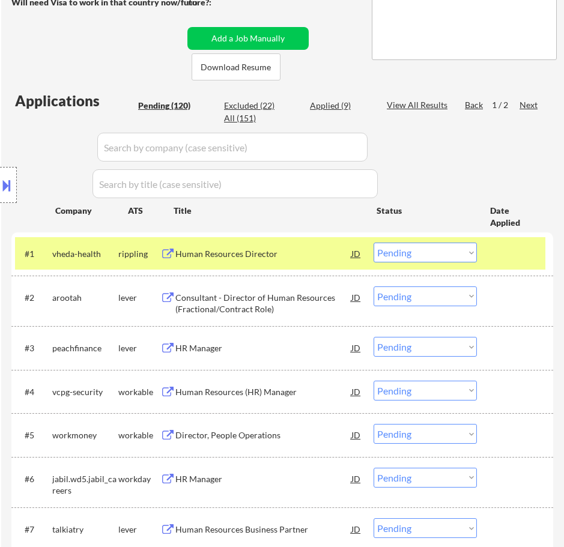
click at [304, 253] on div "Human Resources Director" at bounding box center [263, 254] width 176 height 12
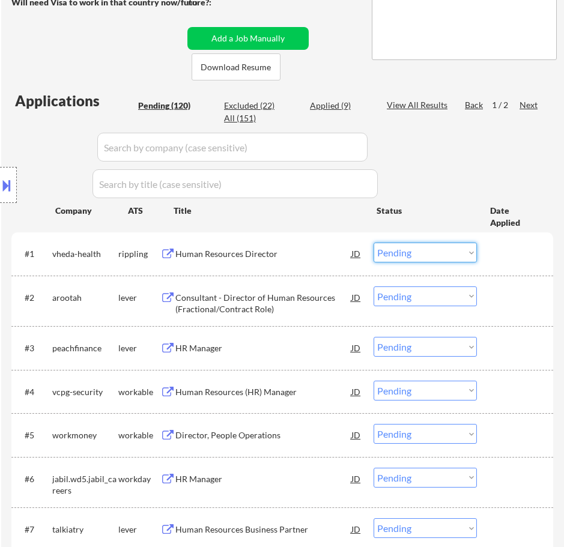
click at [414, 248] on select "Choose an option... Pending Applied Excluded (Questions) Excluded (Expired) Exc…" at bounding box center [425, 253] width 103 height 20
click at [374, 243] on select "Choose an option... Pending Applied Excluded (Questions) Excluded (Expired) Exc…" at bounding box center [425, 253] width 103 height 20
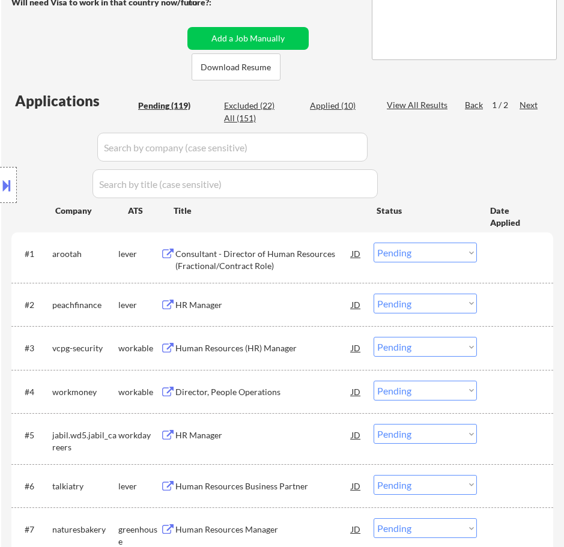
click at [300, 262] on div "Consultant - Director of Human Resources (Fractional/Contract Role)" at bounding box center [263, 259] width 176 height 23
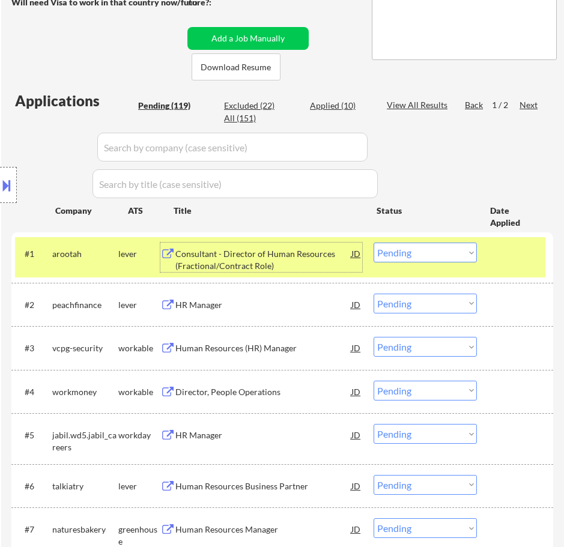
click at [437, 249] on select "Choose an option... Pending Applied Excluded (Questions) Excluded (Expired) Exc…" at bounding box center [425, 253] width 103 height 20
click at [374, 243] on select "Choose an option... Pending Applied Excluded (Questions) Excluded (Expired) Exc…" at bounding box center [425, 253] width 103 height 20
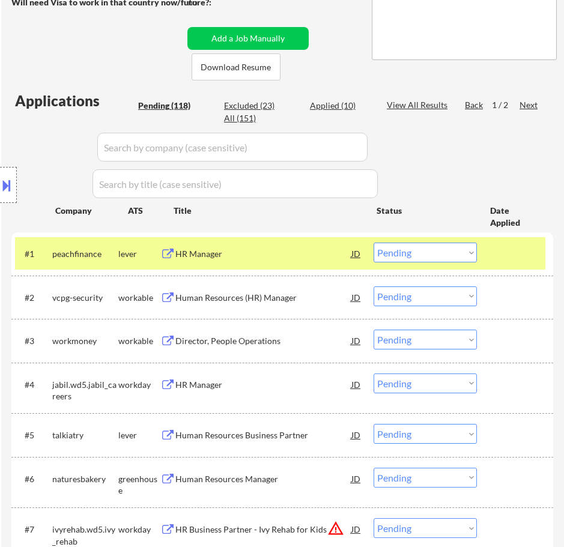
click at [306, 261] on div "HR Manager" at bounding box center [263, 254] width 176 height 22
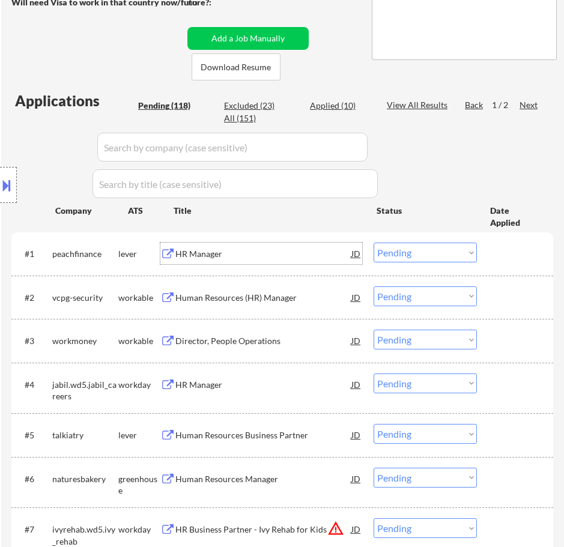
click at [410, 255] on select "Choose an option... Pending Applied Excluded (Questions) Excluded (Expired) Exc…" at bounding box center [425, 253] width 103 height 20
click at [374, 243] on select "Choose an option... Pending Applied Excluded (Questions) Excluded (Expired) Exc…" at bounding box center [425, 253] width 103 height 20
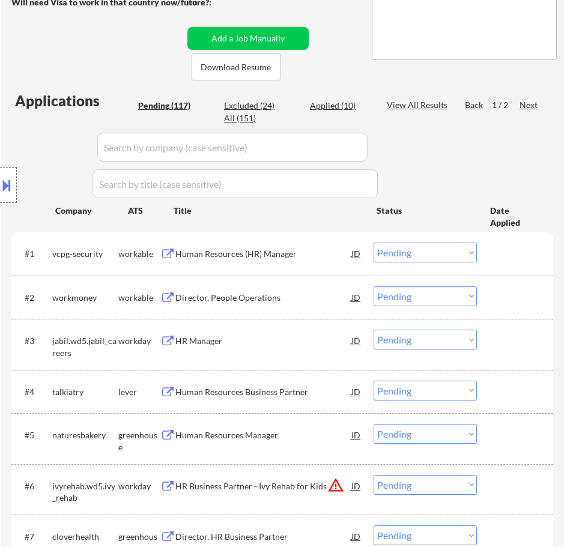
click at [315, 259] on div "Human Resources (HR) Manager" at bounding box center [263, 254] width 176 height 12
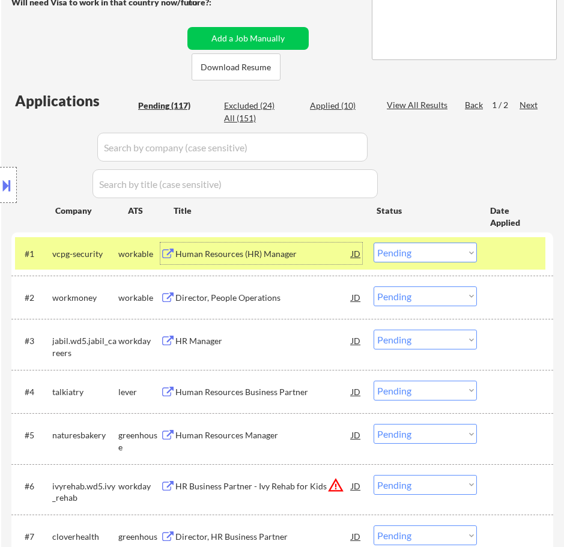
click at [435, 247] on select "Choose an option... Pending Applied Excluded (Questions) Excluded (Expired) Exc…" at bounding box center [425, 253] width 103 height 20
click at [374, 243] on select "Choose an option... Pending Applied Excluded (Questions) Excluded (Expired) Exc…" at bounding box center [425, 253] width 103 height 20
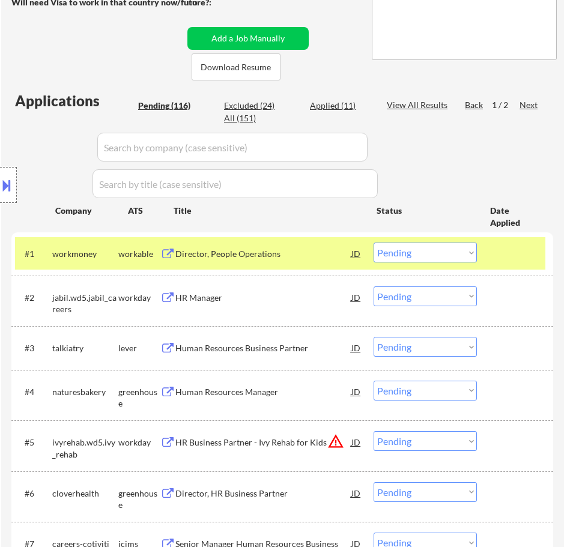
click at [321, 256] on div "Director, People Operations" at bounding box center [263, 254] width 176 height 12
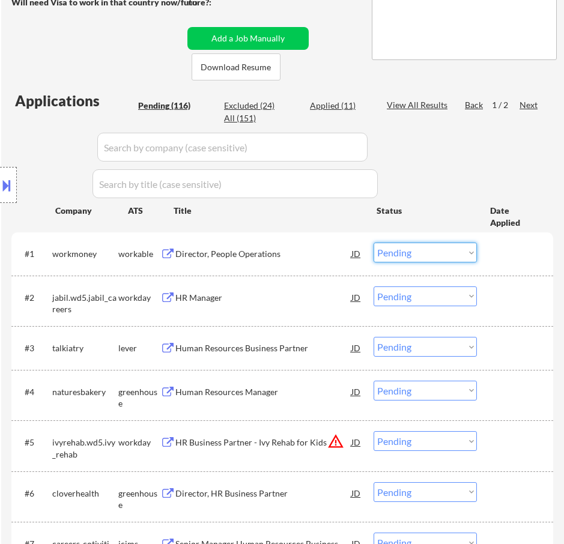
click at [428, 252] on select "Choose an option... Pending Applied Excluded (Questions) Excluded (Expired) Exc…" at bounding box center [425, 253] width 103 height 20
click at [374, 243] on select "Choose an option... Pending Applied Excluded (Questions) Excluded (Expired) Exc…" at bounding box center [425, 253] width 103 height 20
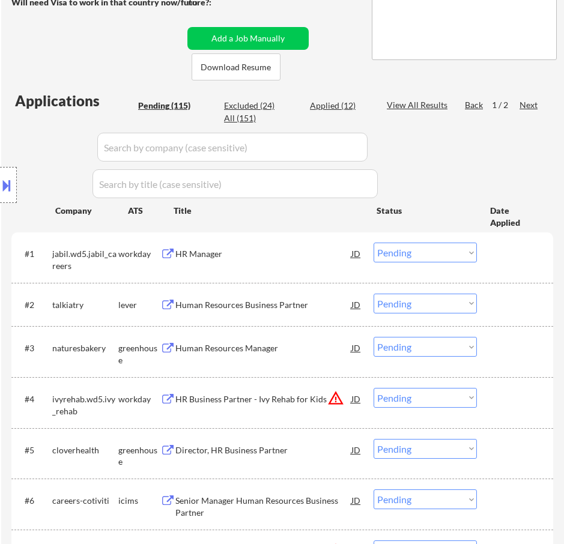
click at [300, 264] on div "HR Manager" at bounding box center [263, 254] width 176 height 22
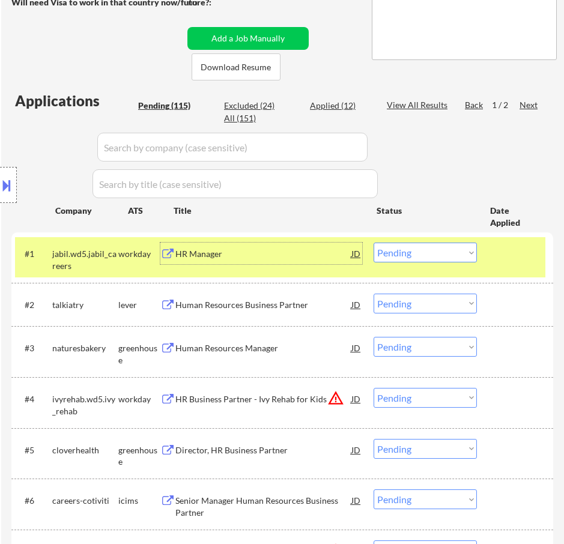
click at [414, 253] on select "Choose an option... Pending Applied Excluded (Questions) Excluded (Expired) Exc…" at bounding box center [425, 253] width 103 height 20
click at [374, 243] on select "Choose an option... Pending Applied Excluded (Questions) Excluded (Expired) Exc…" at bounding box center [425, 253] width 103 height 20
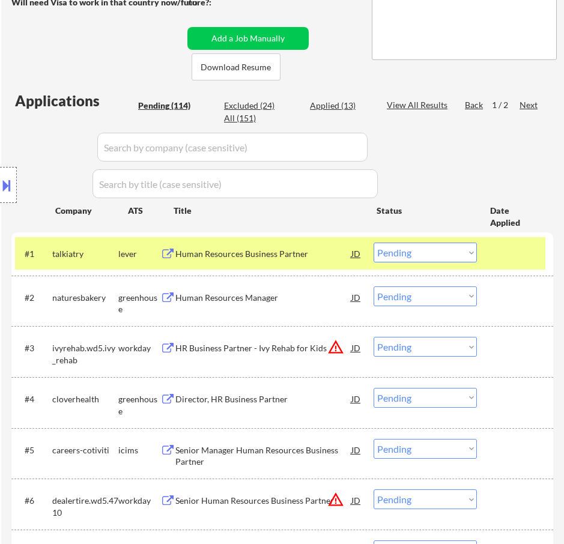
click at [285, 253] on div "Human Resources Business Partner" at bounding box center [263, 254] width 176 height 12
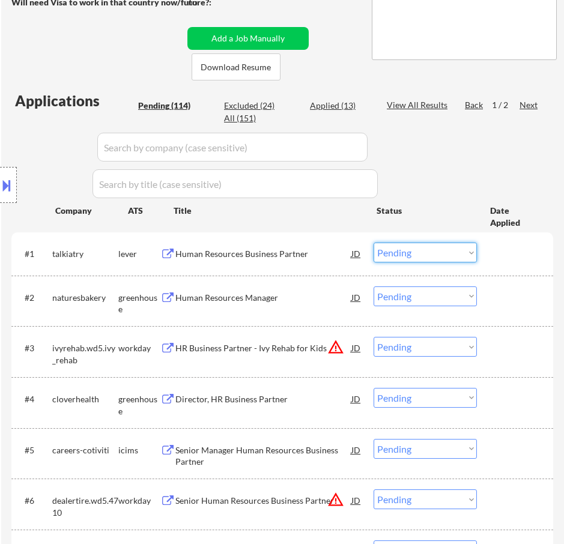
click at [405, 258] on select "Choose an option... Pending Applied Excluded (Questions) Excluded (Expired) Exc…" at bounding box center [425, 253] width 103 height 20
click at [374, 243] on select "Choose an option... Pending Applied Excluded (Questions) Excluded (Expired) Exc…" at bounding box center [425, 253] width 103 height 20
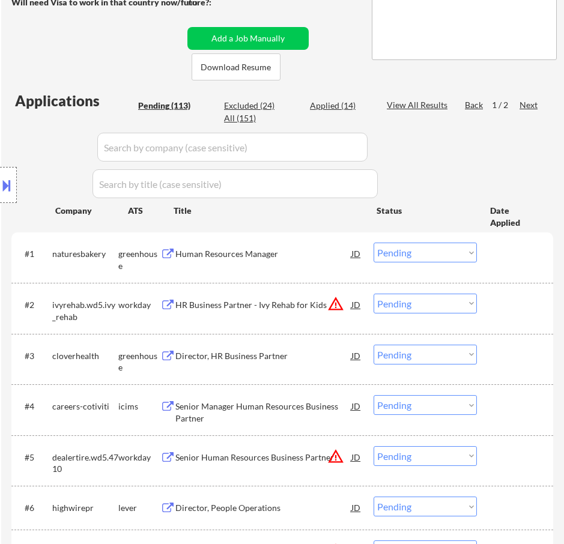
click at [294, 256] on div "Human Resources Manager" at bounding box center [263, 254] width 176 height 12
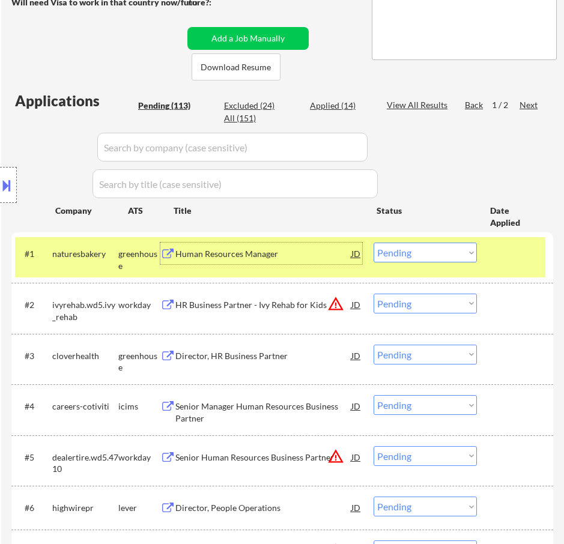
click at [417, 256] on select "Choose an option... Pending Applied Excluded (Questions) Excluded (Expired) Exc…" at bounding box center [425, 253] width 103 height 20
click at [374, 243] on select "Choose an option... Pending Applied Excluded (Questions) Excluded (Expired) Exc…" at bounding box center [425, 253] width 103 height 20
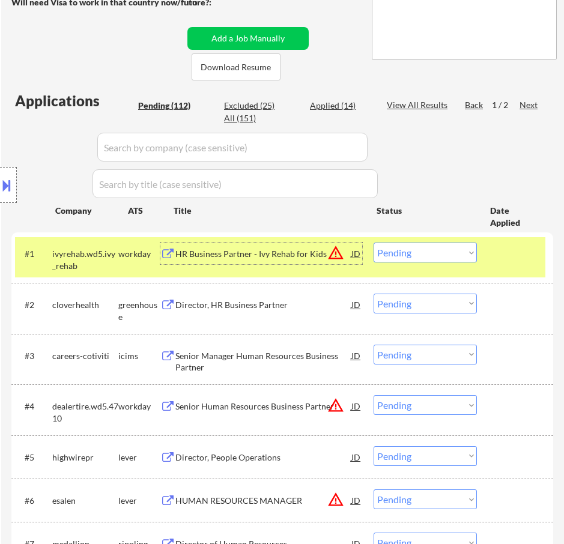
click at [311, 256] on div "HR Business Partner - Ivy Rehab for Kids" at bounding box center [263, 254] width 176 height 12
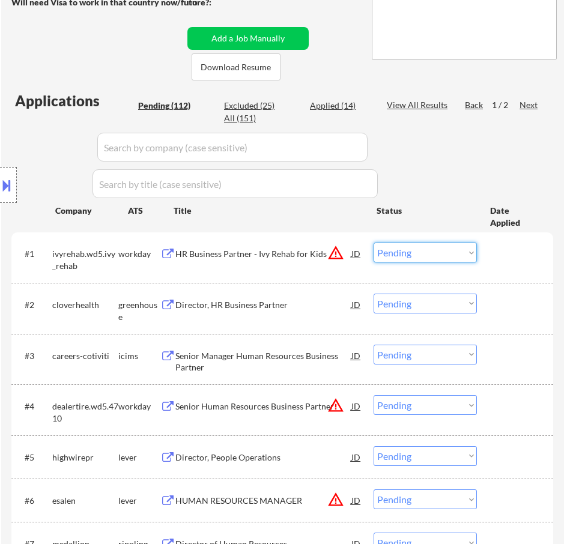
click at [405, 252] on select "Choose an option... Pending Applied Excluded (Questions) Excluded (Expired) Exc…" at bounding box center [425, 253] width 103 height 20
click at [374, 243] on select "Choose an option... Pending Applied Excluded (Questions) Excluded (Expired) Exc…" at bounding box center [425, 253] width 103 height 20
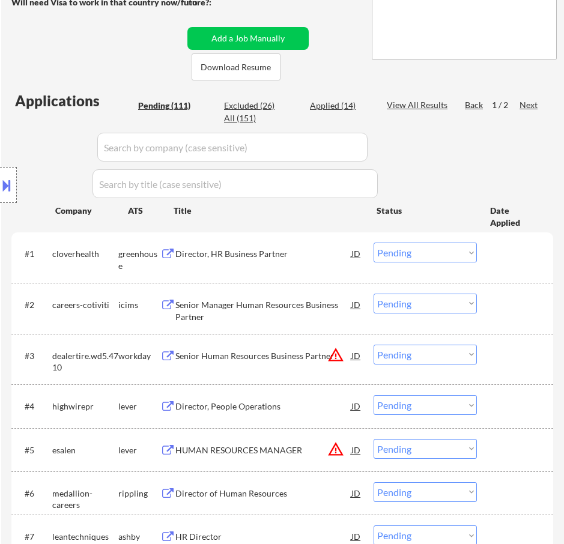
click at [315, 260] on div "Director, HR Business Partner" at bounding box center [263, 254] width 176 height 22
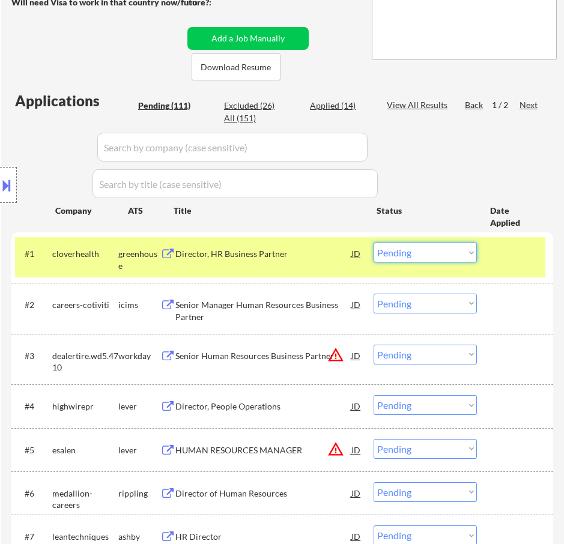
click at [426, 249] on select "Choose an option... Pending Applied Excluded (Questions) Excluded (Expired) Exc…" at bounding box center [425, 253] width 103 height 20
click at [374, 243] on select "Choose an option... Pending Applied Excluded (Questions) Excluded (Expired) Exc…" at bounding box center [425, 253] width 103 height 20
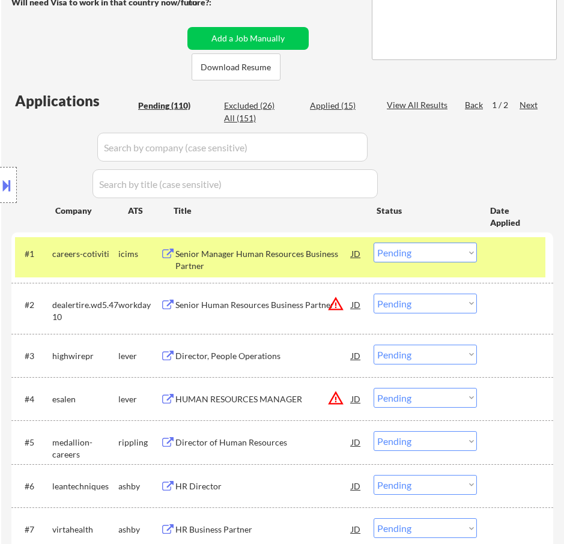
click at [333, 258] on div "Senior Manager Human Resources Business Partner" at bounding box center [263, 259] width 176 height 23
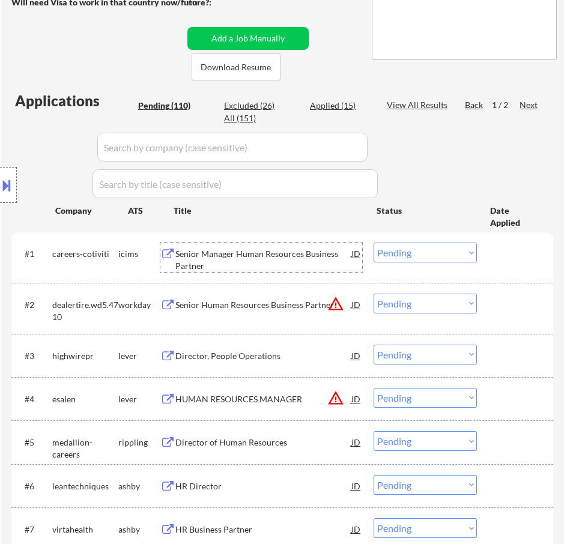
click at [244, 119] on div "All (151)" at bounding box center [254, 118] width 60 height 12
select select ""applied""
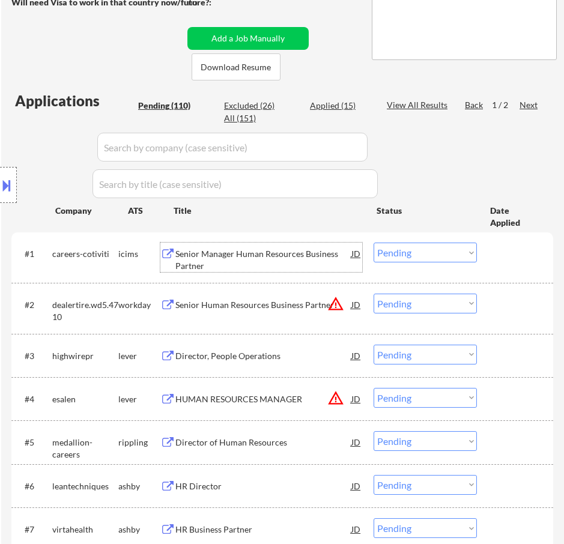
select select ""applied""
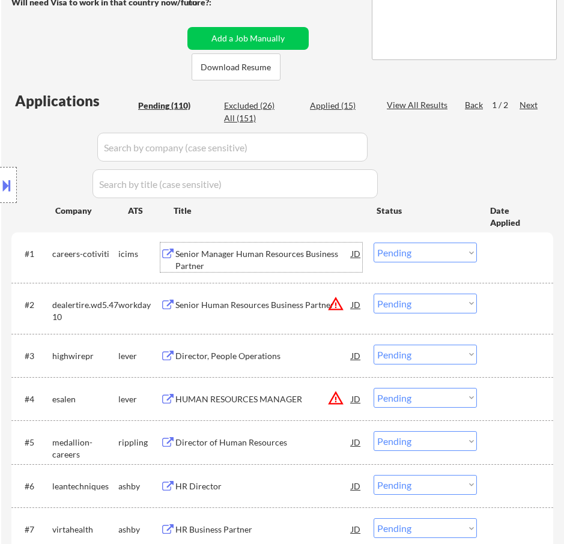
select select ""applied""
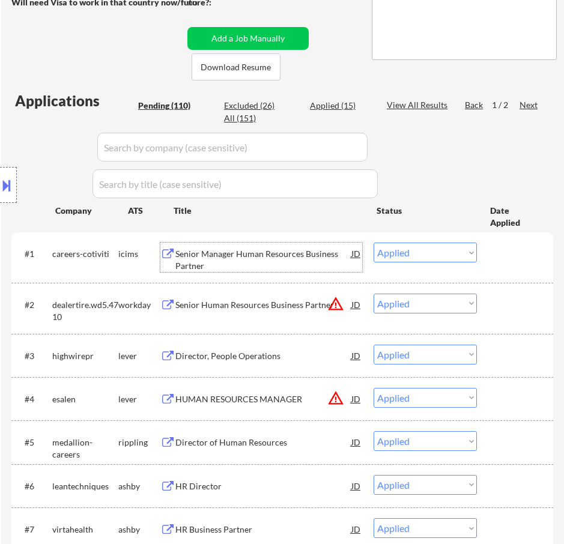
select select ""applied""
select select ""excluded__location_""
select select ""excluded__expired_""
select select ""excluded__location_""
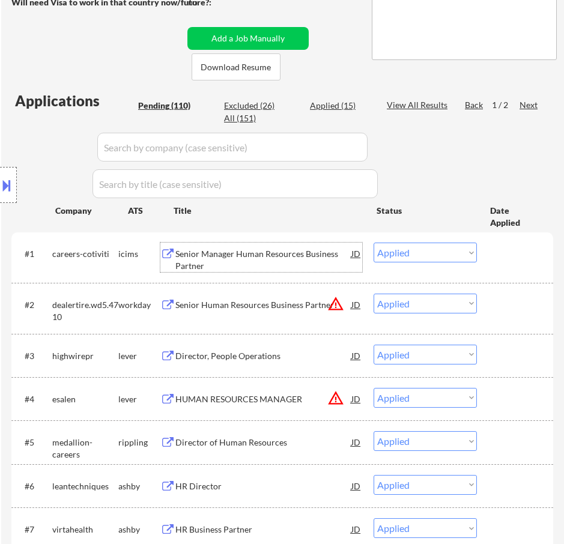
select select ""excluded__expired_""
select select ""excluded__salary_""
select select ""excluded__expired_""
select select ""excluded__salary_""
select select ""excluded__expired_""
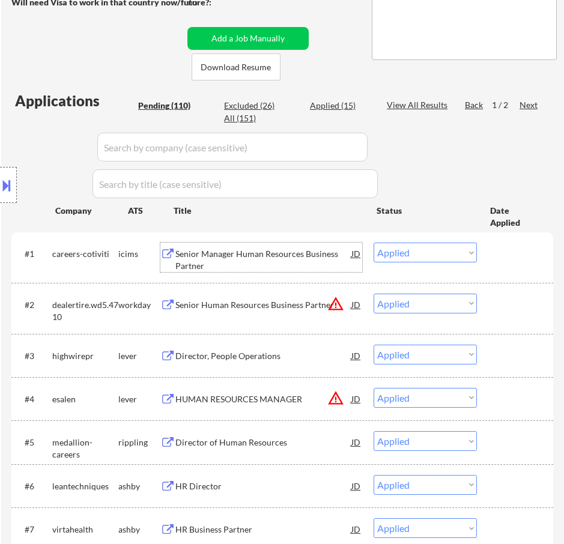
select select ""excluded__location_""
select select ""excluded__expired_""
select select ""excluded__location_""
select select ""excluded__salary_""
select select ""excluded__expired_""
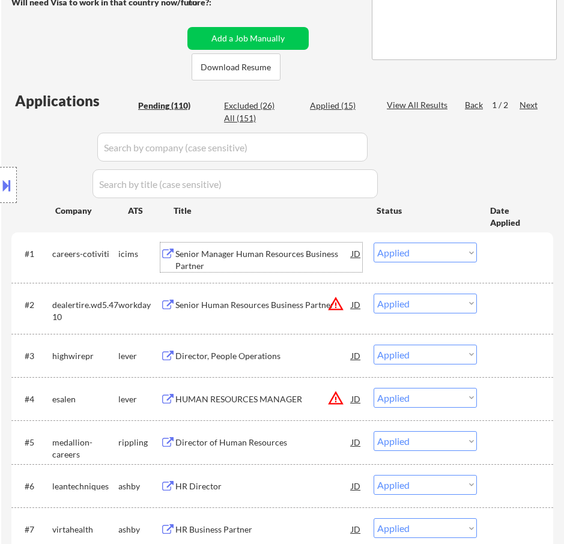
select select ""excluded""
select select ""excluded__salary_""
select select ""excluded__expired_""
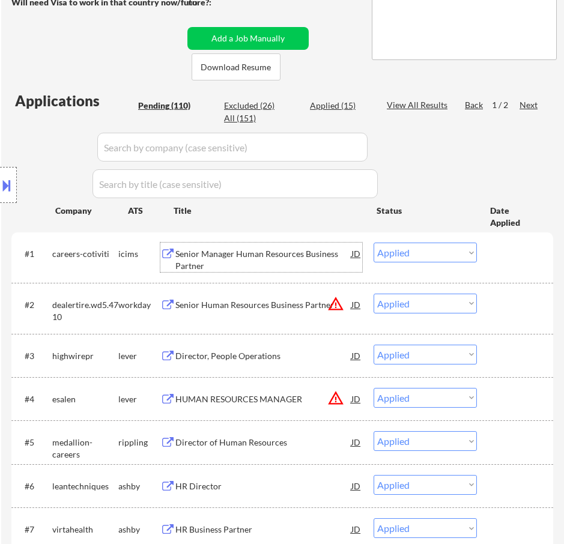
select select ""excluded__expired_""
select select ""excluded""
select select ""excluded__expired_""
select select ""excluded__bad_match_""
select select ""excluded__expired_""
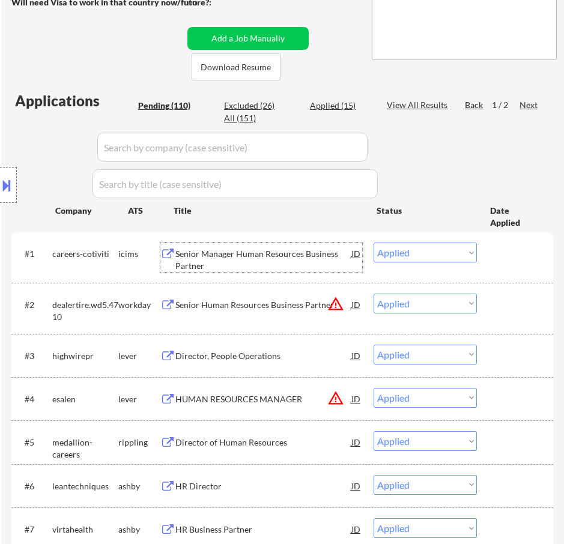
select select ""excluded__expired_""
select select ""excluded__bad_match_""
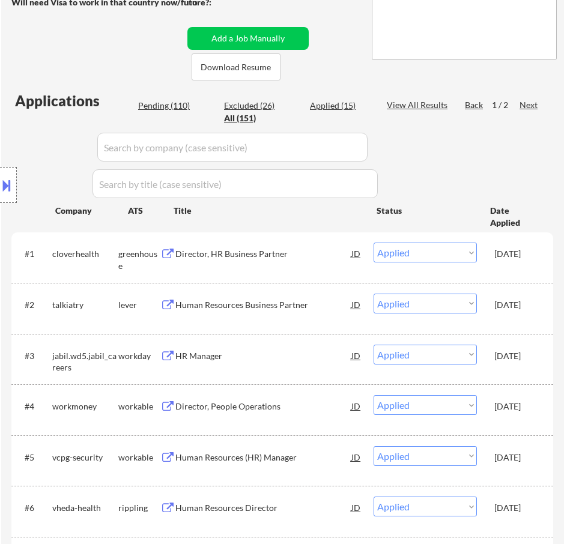
click at [337, 144] on input "input" at bounding box center [232, 147] width 270 height 29
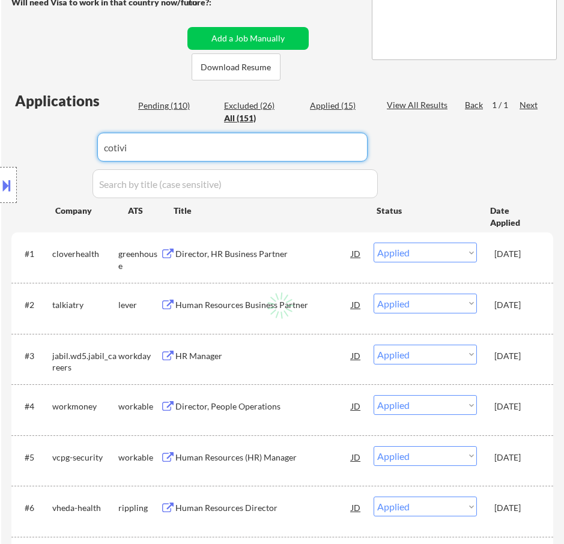
type input "cotivit"
select select ""excluded__location_""
select select ""excluded__expired_""
select select ""excluded__salary_""
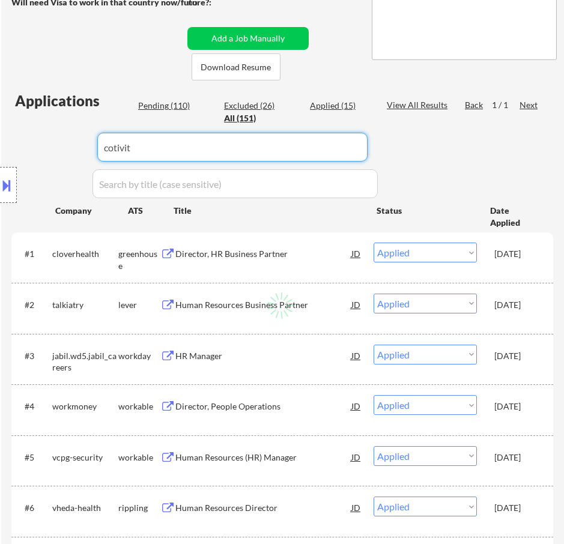
select select ""excluded__expired_""
select select ""excluded__salary_""
select select ""excluded__expired_""
select select ""excluded""
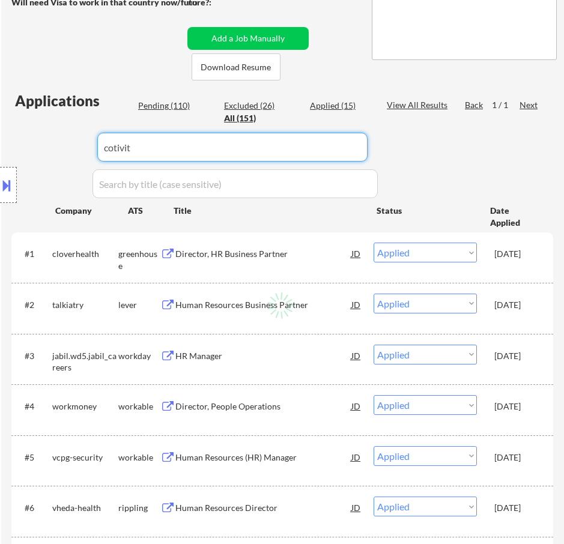
select select ""excluded__expired_""
select select ""pending""
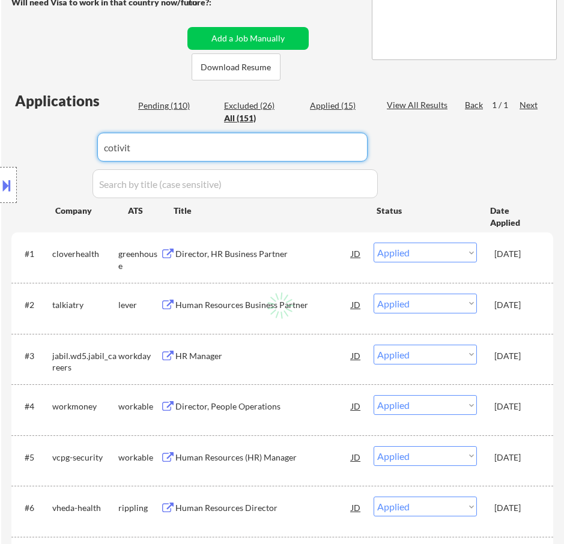
select select ""pending""
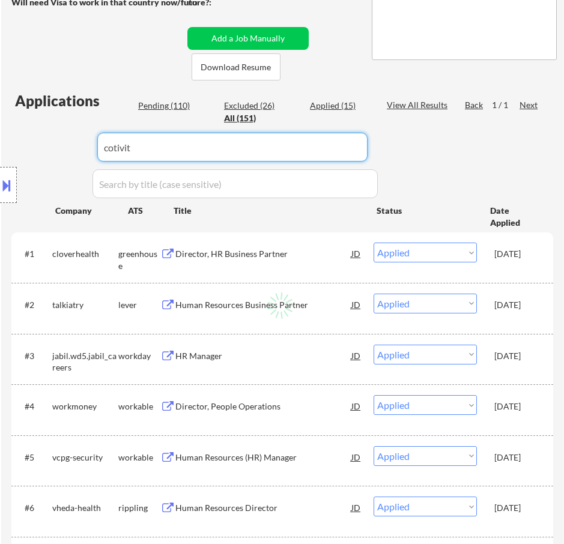
select select ""pending""
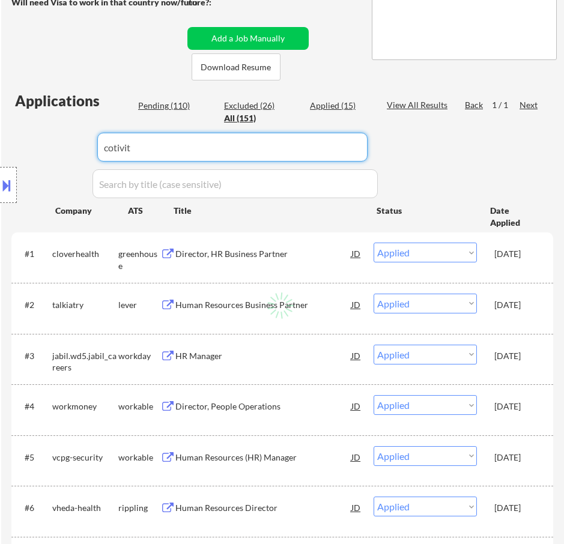
select select ""pending""
type input "cotiviti"
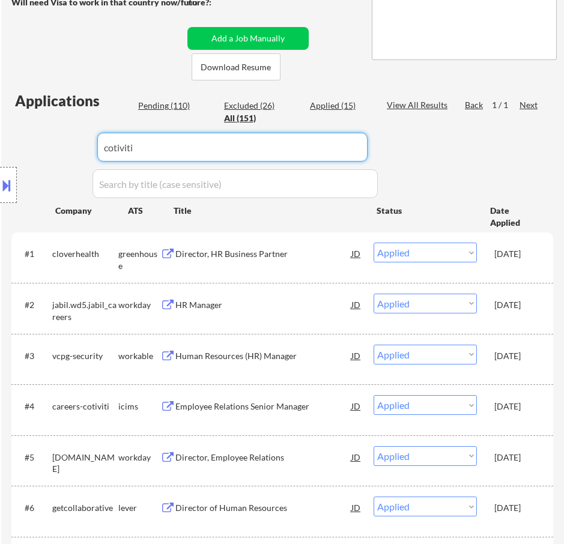
select select ""pending""
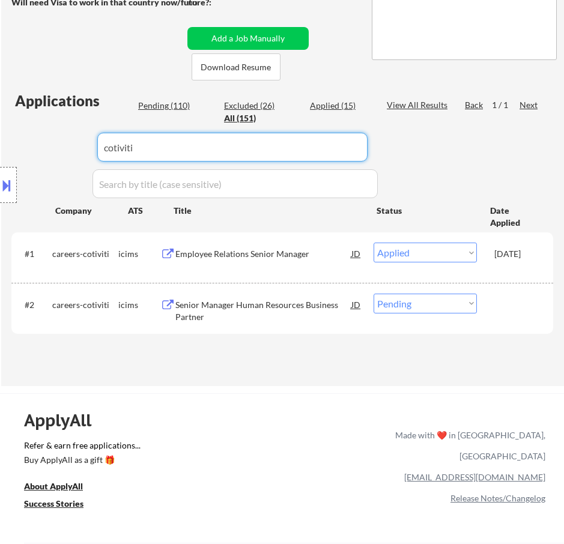
click at [266, 157] on input "input" at bounding box center [232, 147] width 270 height 29
click at [268, 146] on input "input" at bounding box center [232, 147] width 270 height 29
type input "c"
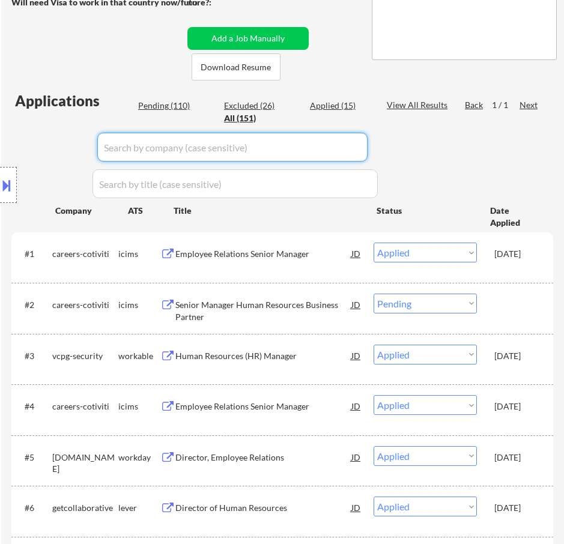
select select ""applied""
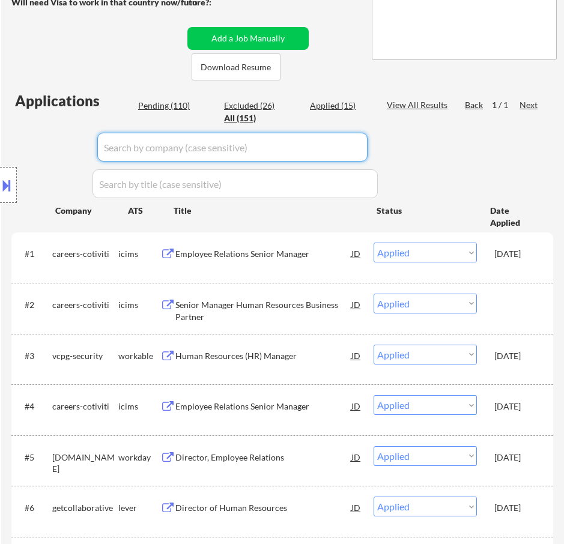
select select ""excluded__location_""
select select ""excluded__expired_""
select select ""excluded__salary_""
select select ""excluded__expired_""
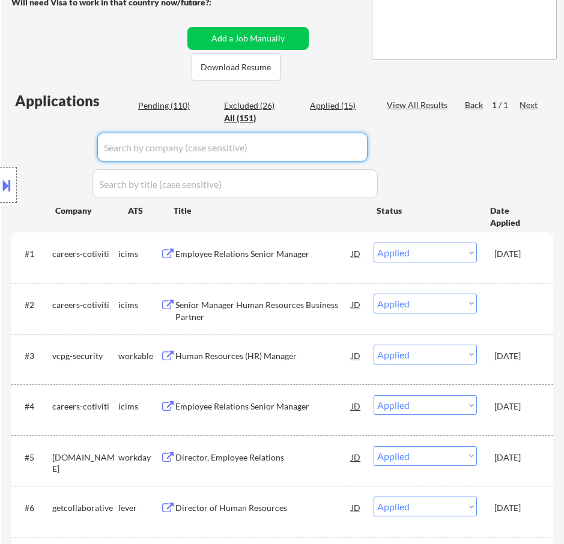
select select ""excluded__location_""
select select ""excluded__salary_""
select select ""excluded__expired_""
select select ""excluded""
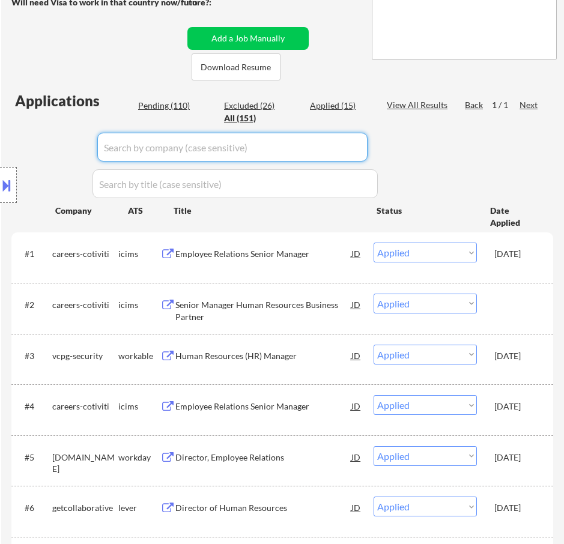
select select ""excluded__salary_""
select select ""excluded__expired_""
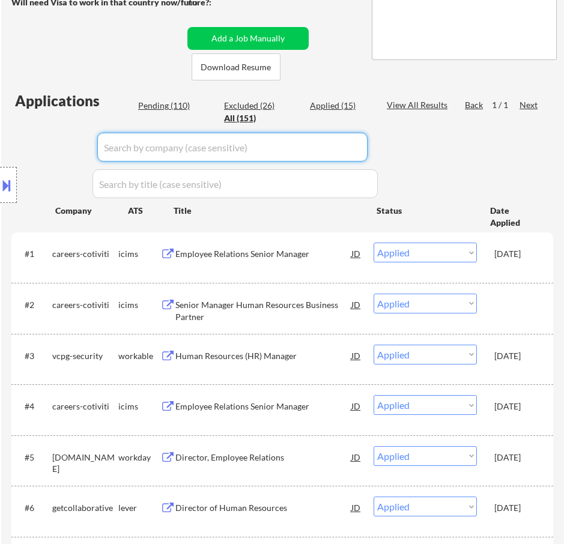
select select ""excluded""
select select ""excluded__expired_""
select select ""excluded__bad_match_""
select select ""excluded__expired_""
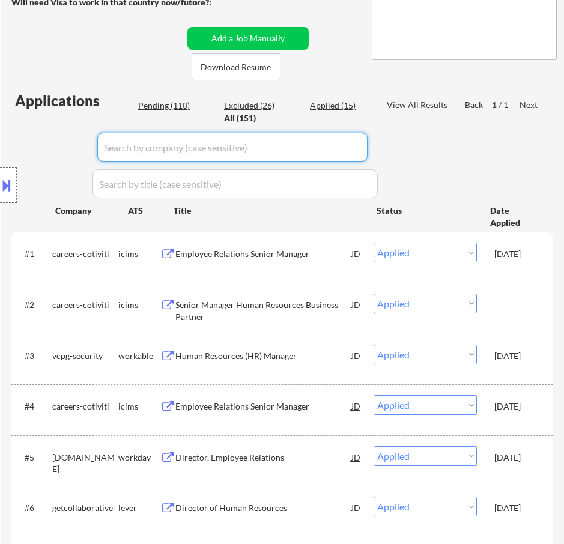
select select ""excluded__bad_match_""
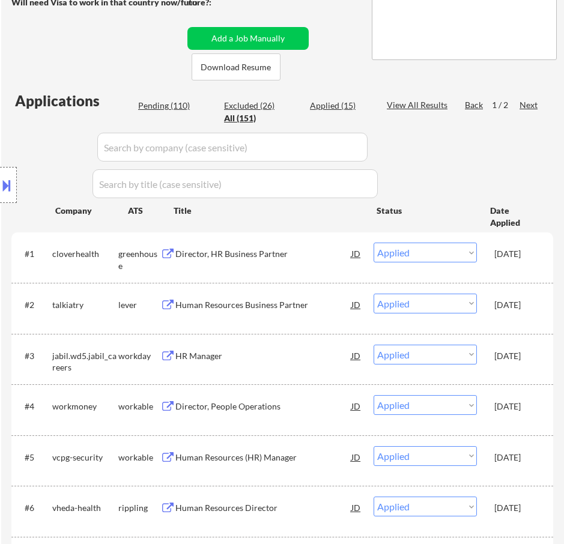
click at [176, 111] on div "Location Inclusions:" at bounding box center [107, 185] width 215 height 223
click at [175, 104] on div "Location Inclusions:" at bounding box center [107, 185] width 215 height 223
click at [171, 105] on div "Location Inclusions:" at bounding box center [107, 185] width 215 height 223
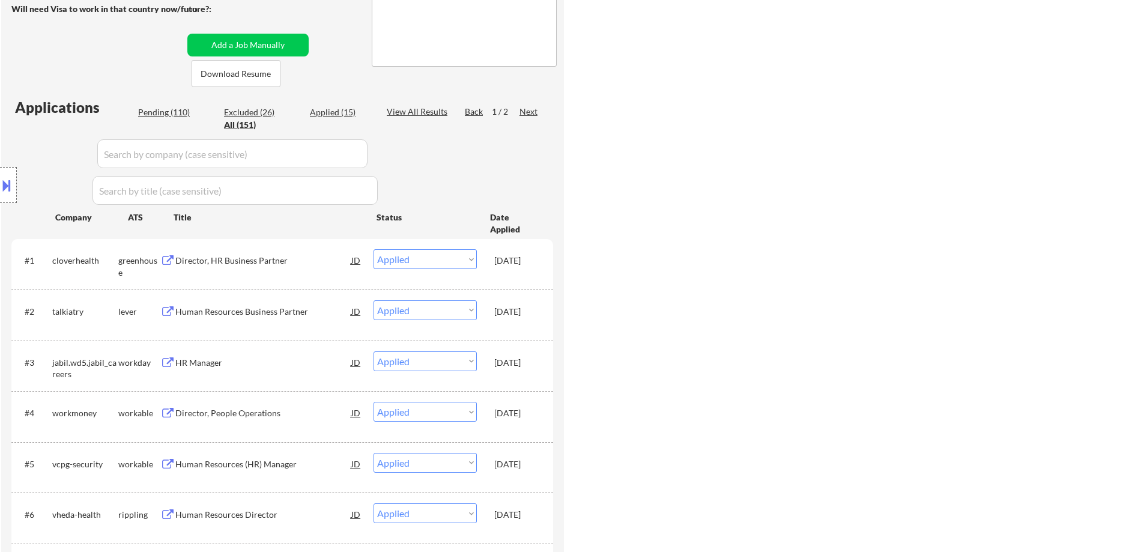
select select ""applied""
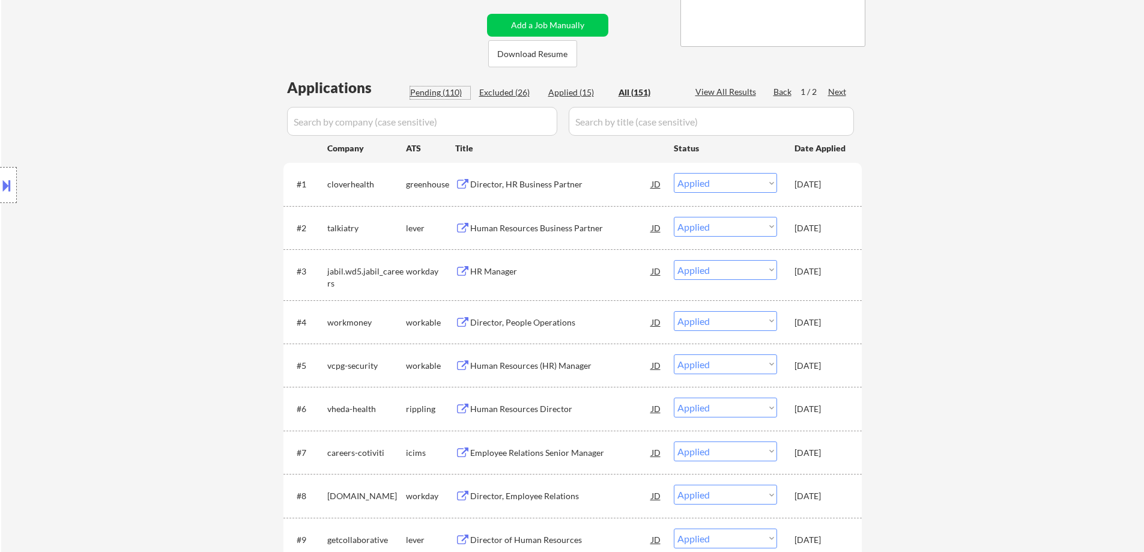
click at [426, 98] on div "Pending (110)" at bounding box center [440, 92] width 60 height 12
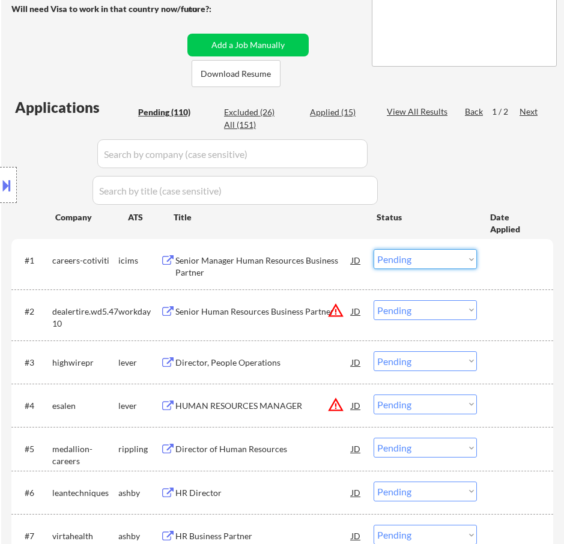
click at [414, 256] on select "Choose an option... Pending Applied Excluded (Questions) Excluded (Expired) Exc…" at bounding box center [425, 259] width 103 height 20
click at [374, 249] on select "Choose an option... Pending Applied Excluded (Questions) Excluded (Expired) Exc…" at bounding box center [425, 259] width 103 height 20
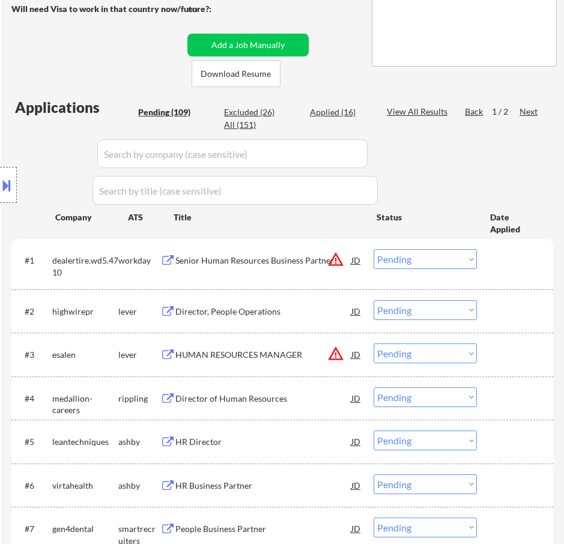
click at [282, 267] on div "Senior Human Resources Business Partner" at bounding box center [263, 260] width 176 height 22
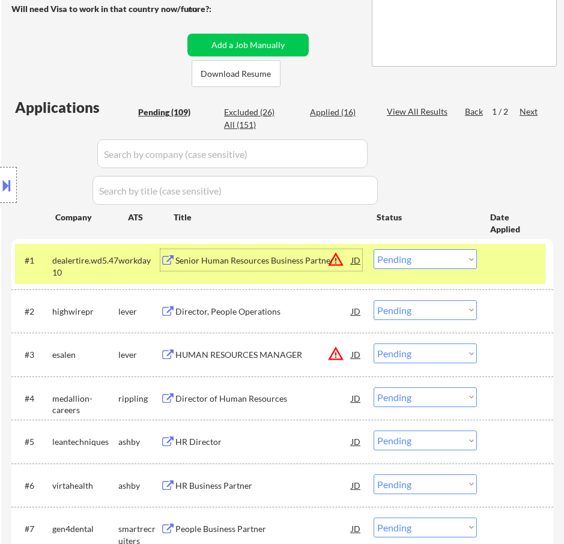
click at [14, 179] on div at bounding box center [8, 185] width 17 height 36
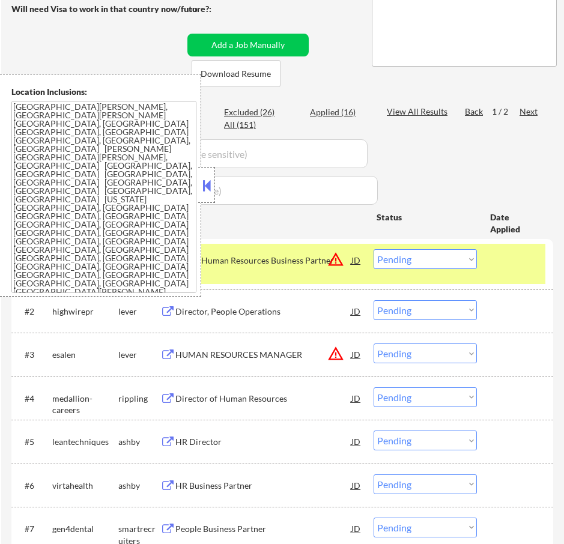
click at [208, 184] on button at bounding box center [206, 186] width 13 height 18
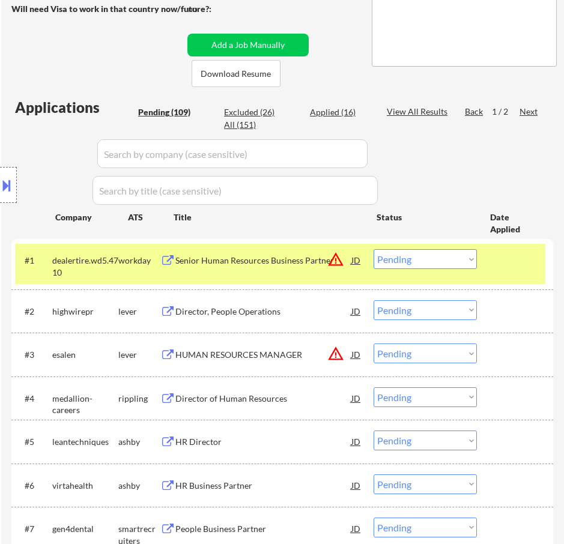
click at [440, 252] on select "Choose an option... Pending Applied Excluded (Questions) Excluded (Expired) Exc…" at bounding box center [425, 259] width 103 height 20
click at [374, 249] on select "Choose an option... Pending Applied Excluded (Questions) Excluded (Expired) Exc…" at bounding box center [425, 259] width 103 height 20
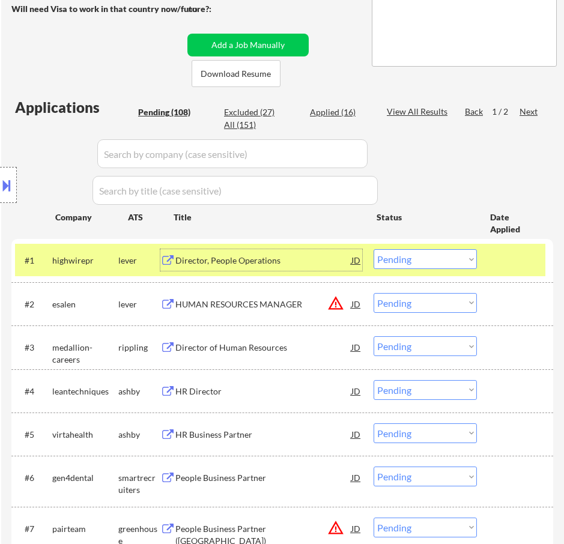
click at [329, 263] on div "Director, People Operations" at bounding box center [263, 261] width 176 height 12
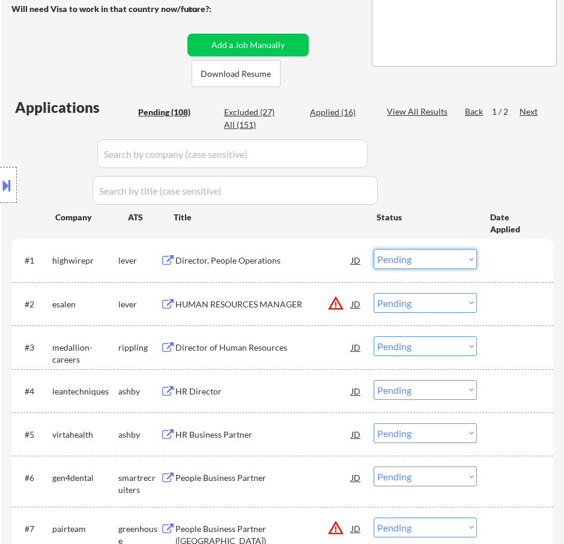
click at [403, 256] on select "Choose an option... Pending Applied Excluded (Questions) Excluded (Expired) Exc…" at bounding box center [425, 259] width 103 height 20
click at [374, 249] on select "Choose an option... Pending Applied Excluded (Questions) Excluded (Expired) Exc…" at bounding box center [425, 259] width 103 height 20
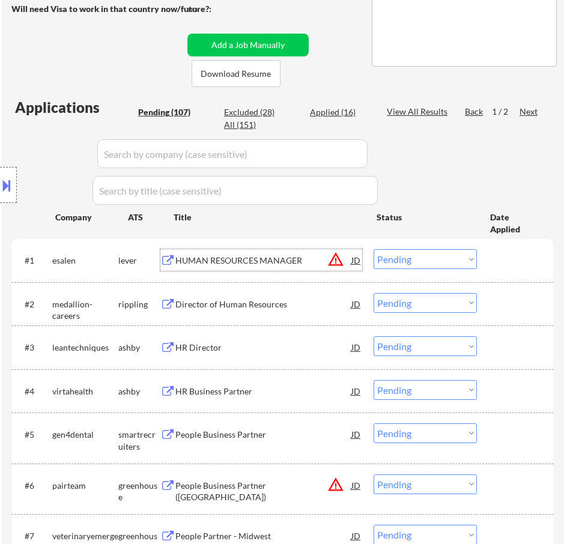
click at [282, 258] on div "HUMAN RESOURCES MANAGER" at bounding box center [263, 261] width 176 height 12
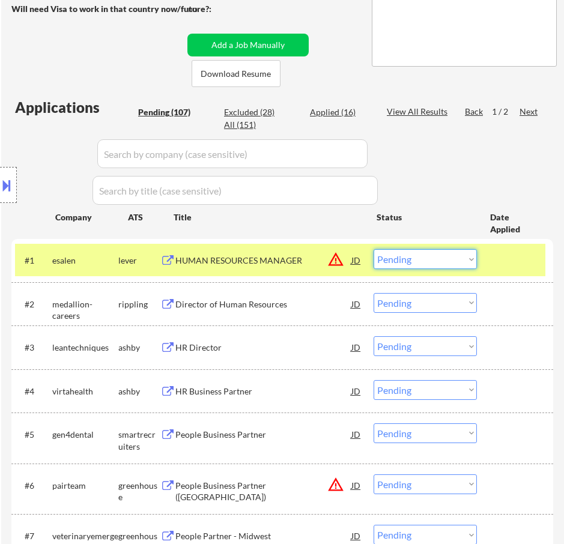
click at [425, 259] on select "Choose an option... Pending Applied Excluded (Questions) Excluded (Expired) Exc…" at bounding box center [425, 259] width 103 height 20
click at [374, 249] on select "Choose an option... Pending Applied Excluded (Questions) Excluded (Expired) Exc…" at bounding box center [425, 259] width 103 height 20
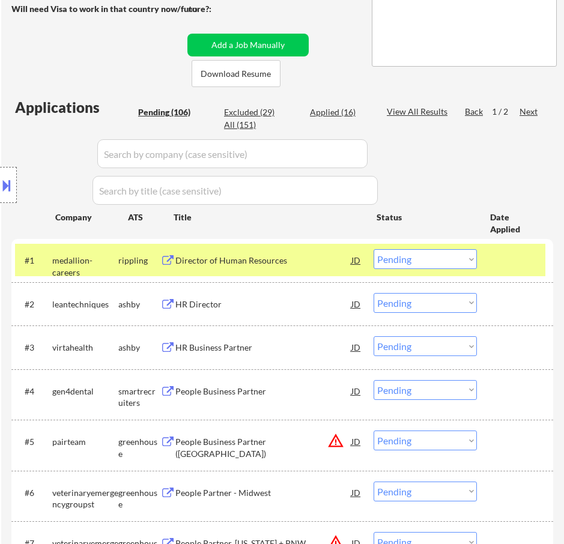
click at [296, 262] on div "Director of Human Resources" at bounding box center [263, 261] width 176 height 12
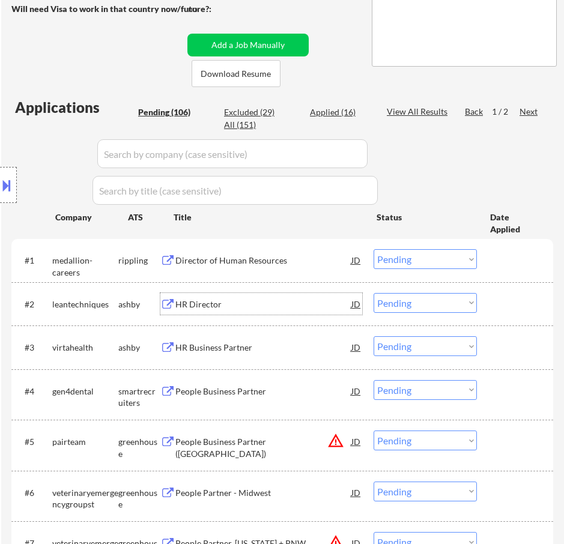
click at [327, 304] on div "HR Director" at bounding box center [263, 304] width 176 height 12
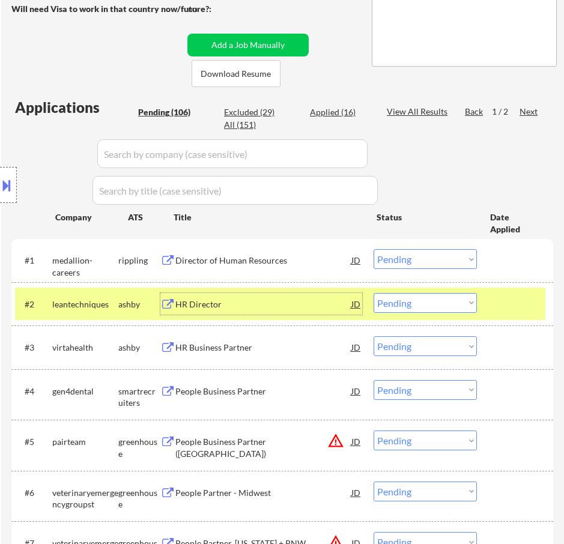
click at [458, 305] on select "Choose an option... Pending Applied Excluded (Questions) Excluded (Expired) Exc…" at bounding box center [425, 303] width 103 height 20
click at [374, 293] on select "Choose an option... Pending Applied Excluded (Questions) Excluded (Expired) Exc…" at bounding box center [425, 303] width 103 height 20
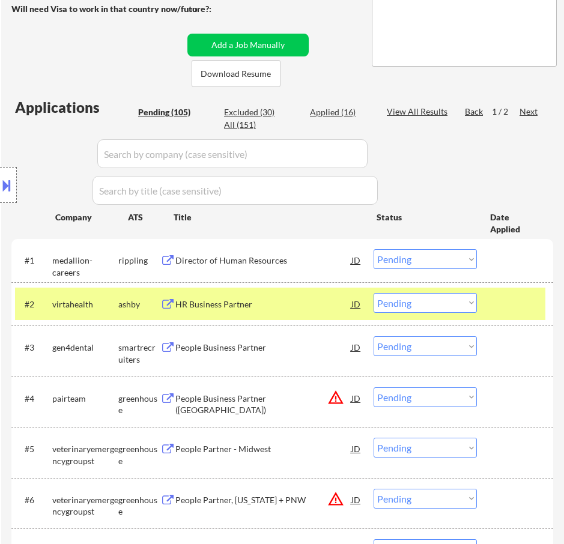
click at [289, 309] on div "HR Business Partner" at bounding box center [263, 304] width 176 height 12
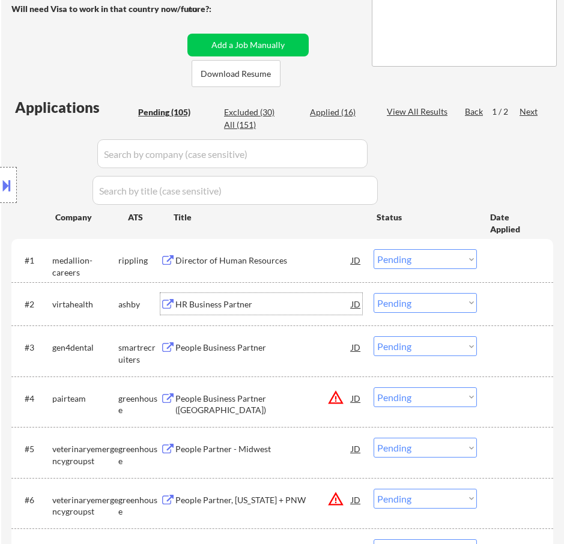
click at [412, 301] on select "Choose an option... Pending Applied Excluded (Questions) Excluded (Expired) Exc…" at bounding box center [425, 303] width 103 height 20
click at [240, 294] on div "HR Business Partner" at bounding box center [263, 304] width 176 height 22
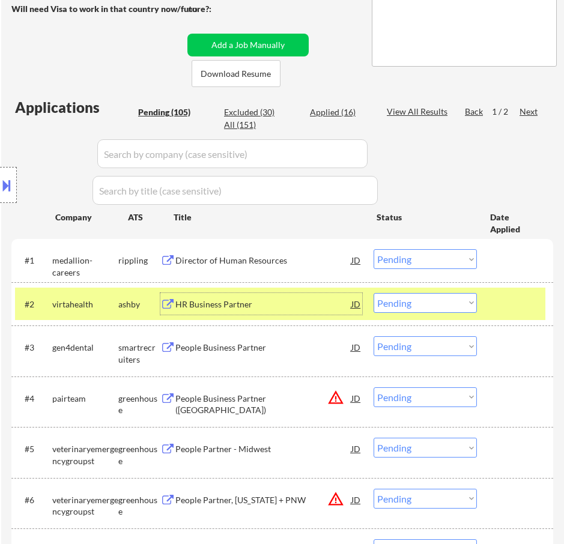
click at [434, 304] on select "Choose an option... Pending Applied Excluded (Questions) Excluded (Expired) Exc…" at bounding box center [425, 303] width 103 height 20
click at [374, 293] on select "Choose an option... Pending Applied Excluded (Questions) Excluded (Expired) Exc…" at bounding box center [425, 303] width 103 height 20
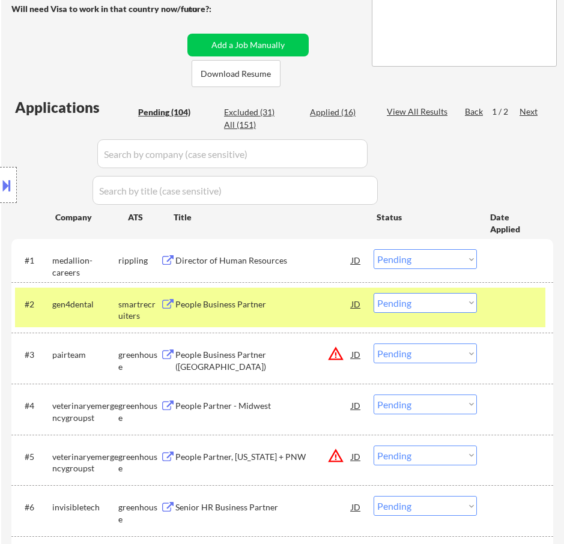
click at [253, 303] on div "People Business Partner" at bounding box center [263, 304] width 176 height 12
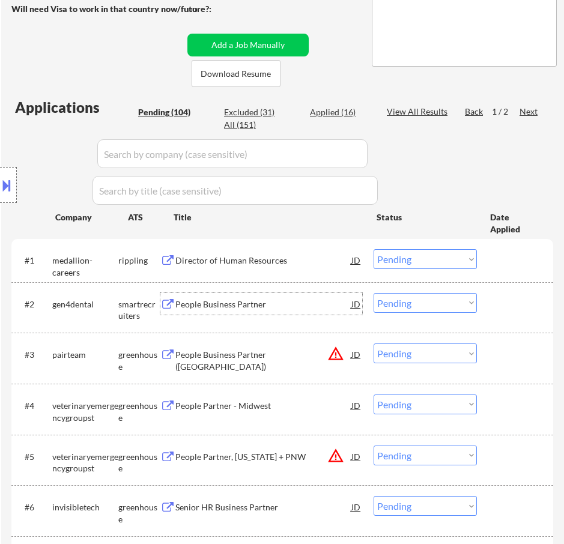
click at [402, 304] on select "Choose an option... Pending Applied Excluded (Questions) Excluded (Expired) Exc…" at bounding box center [425, 303] width 103 height 20
click at [374, 293] on select "Choose an option... Pending Applied Excluded (Questions) Excluded (Expired) Exc…" at bounding box center [425, 303] width 103 height 20
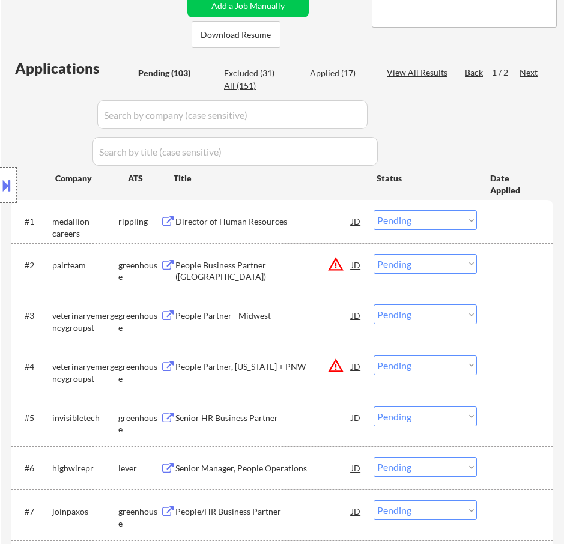
scroll to position [294, 0]
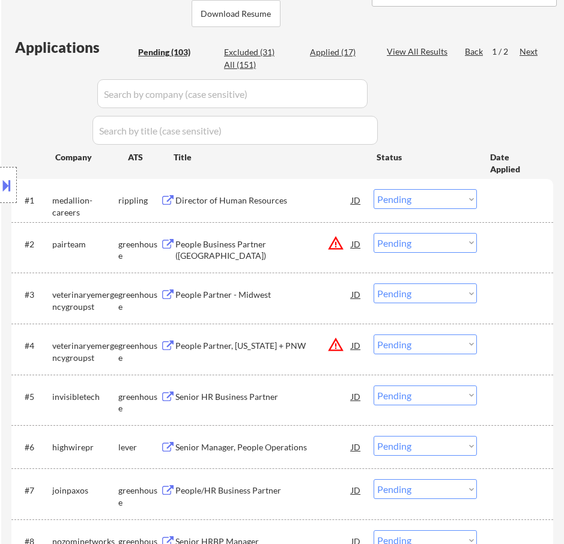
click at [314, 246] on div "People Business Partner (West Coast)" at bounding box center [263, 249] width 176 height 23
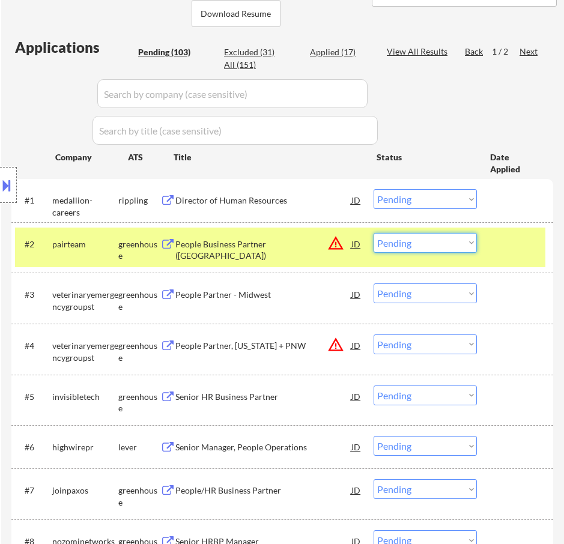
click at [396, 243] on select "Choose an option... Pending Applied Excluded (Questions) Excluded (Expired) Exc…" at bounding box center [425, 243] width 103 height 20
click at [374, 233] on select "Choose an option... Pending Applied Excluded (Questions) Excluded (Expired) Exc…" at bounding box center [425, 243] width 103 height 20
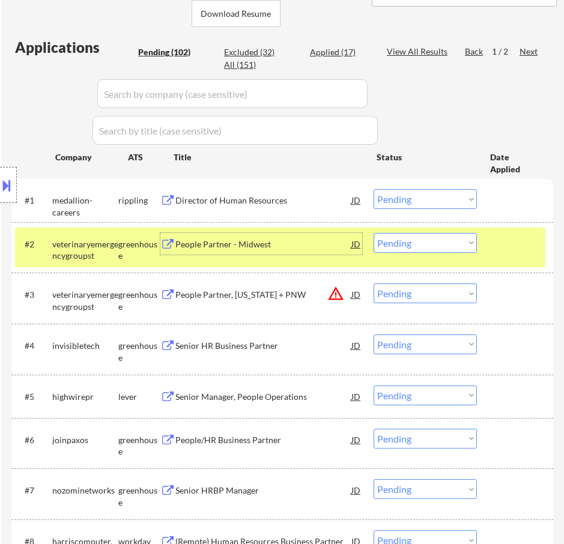
click at [295, 247] on div "People Partner - Midwest" at bounding box center [263, 244] width 176 height 12
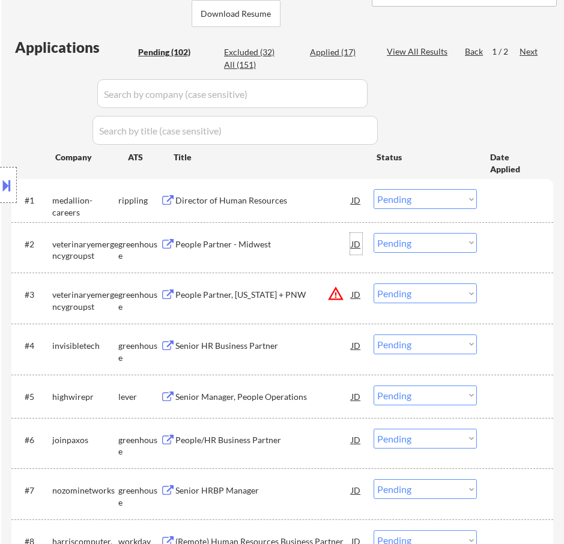
click at [355, 244] on div "JD" at bounding box center [355, 244] width 11 height 22
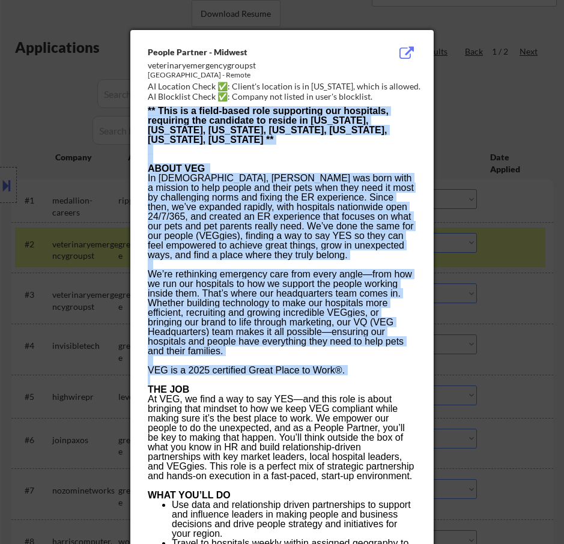
drag, startPoint x: 144, startPoint y: 50, endPoint x: 264, endPoint y: 360, distance: 332.9
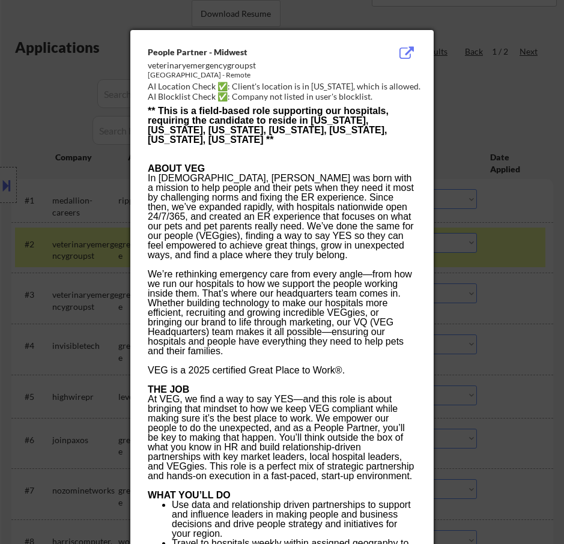
click at [551, 85] on div at bounding box center [282, 272] width 564 height 544
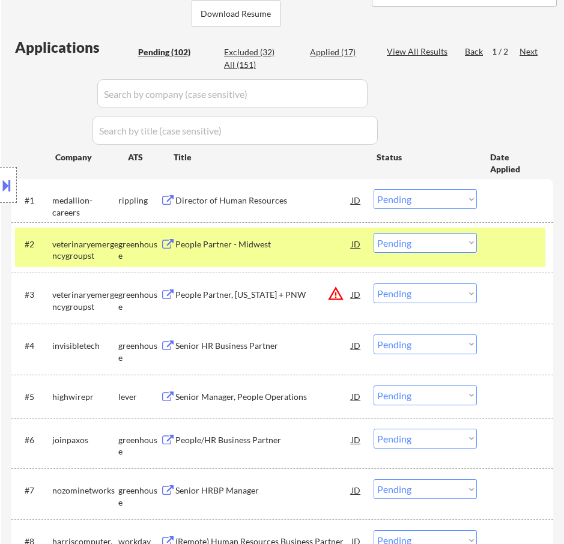
click at [307, 244] on div "People Partner - Midwest" at bounding box center [263, 244] width 176 height 12
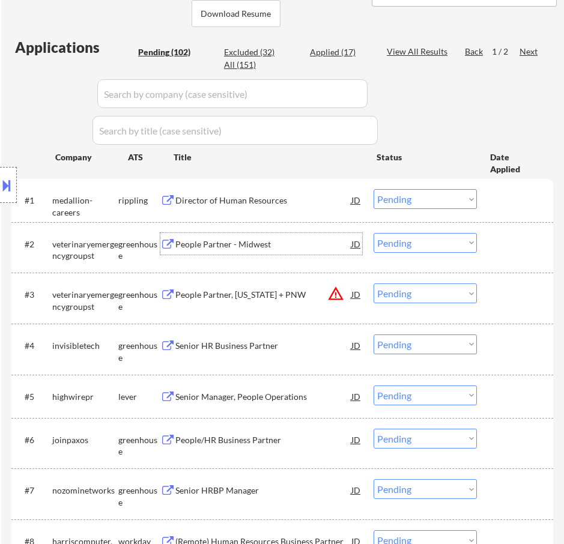
click at [353, 249] on div "JD" at bounding box center [355, 244] width 11 height 22
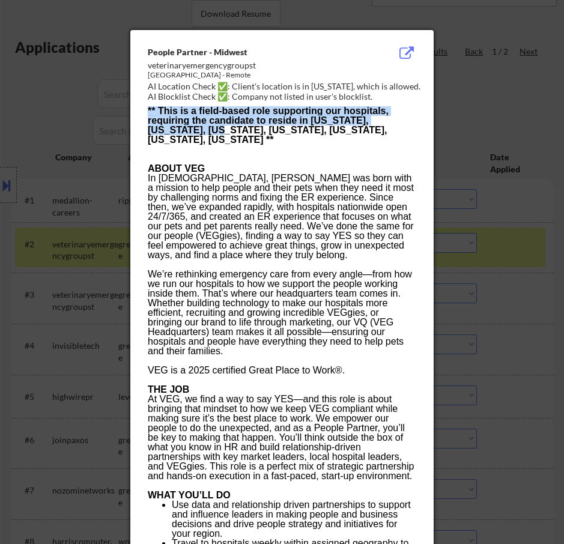
drag, startPoint x: 143, startPoint y: 48, endPoint x: 184, endPoint y: 121, distance: 83.7
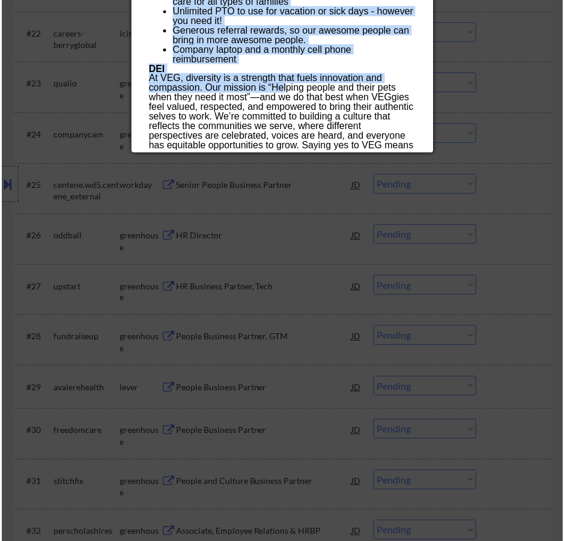
scroll to position [1498, 0]
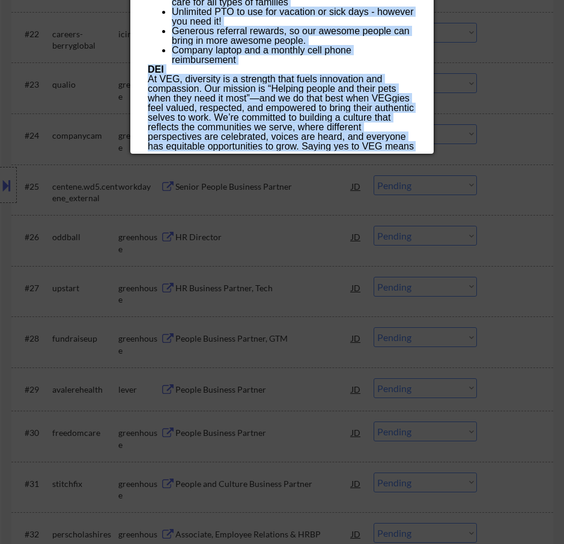
drag, startPoint x: 146, startPoint y: 49, endPoint x: 279, endPoint y: 143, distance: 163.3
copy div "People Partner - Midwest veterinaryemergencygroupst United States - Remote AI L…"
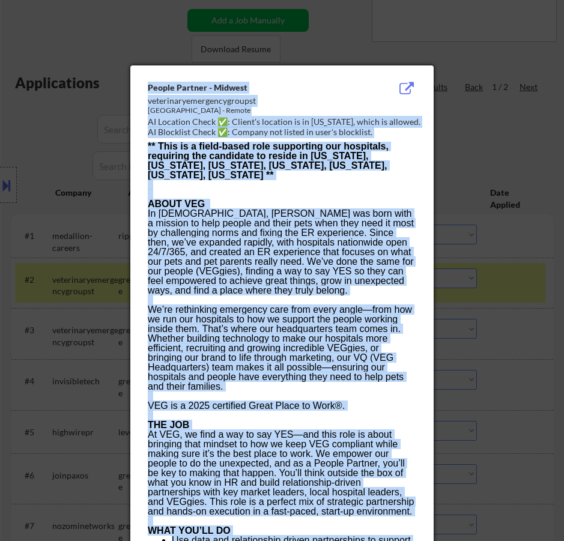
scroll to position [237, 0]
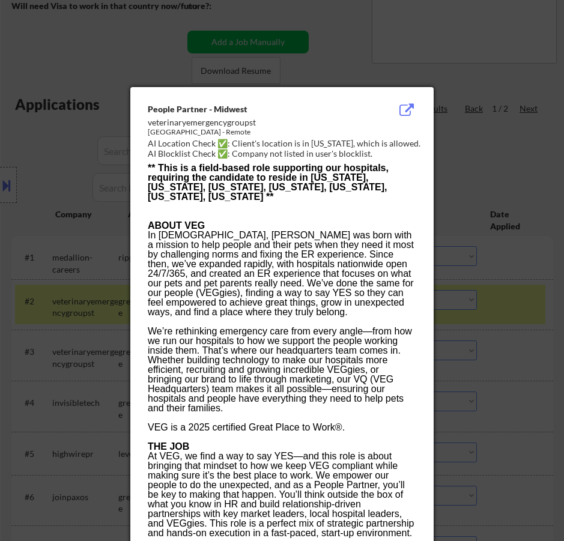
click at [462, 89] on div at bounding box center [282, 270] width 564 height 541
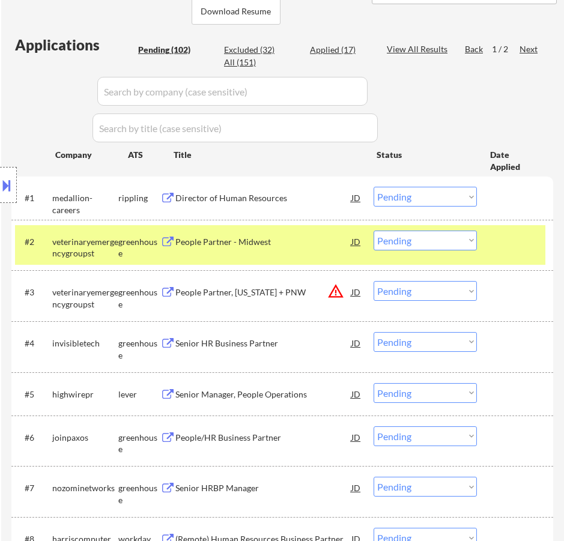
scroll to position [297, 0]
click at [398, 237] on select "Choose an option... Pending Applied Excluded (Questions) Excluded (Expired) Exc…" at bounding box center [425, 240] width 103 height 20
click at [374, 230] on select "Choose an option... Pending Applied Excluded (Questions) Excluded (Expired) Exc…" at bounding box center [425, 240] width 103 height 20
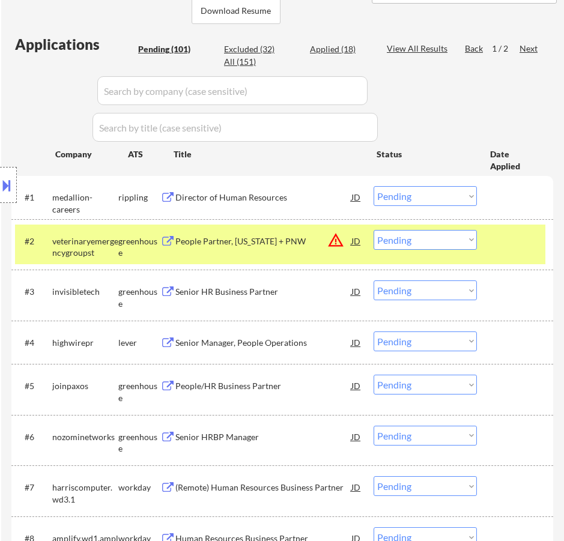
drag, startPoint x: 408, startPoint y: 238, endPoint x: 408, endPoint y: 248, distance: 10.2
click at [408, 238] on select "Choose an option... Pending Applied Excluded (Questions) Excluded (Expired) Exc…" at bounding box center [425, 240] width 103 height 20
click at [374, 230] on select "Choose an option... Pending Applied Excluded (Questions) Excluded (Expired) Exc…" at bounding box center [425, 240] width 103 height 20
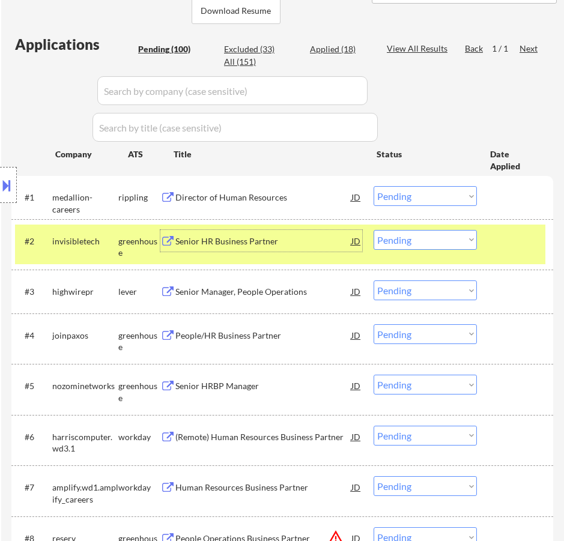
click at [300, 240] on div "Senior HR Business Partner" at bounding box center [263, 241] width 176 height 12
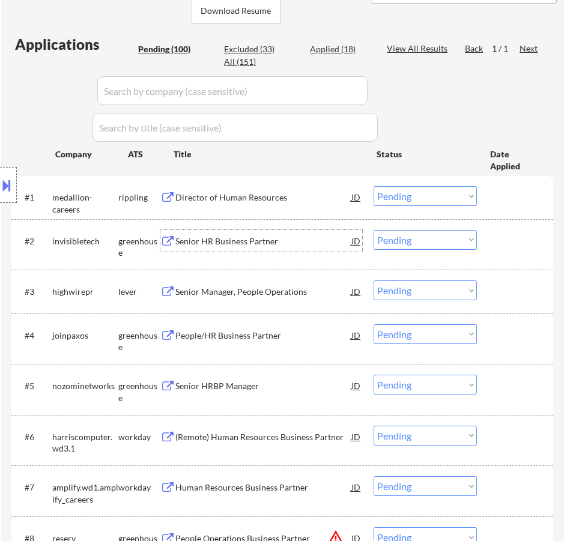
scroll to position [357, 0]
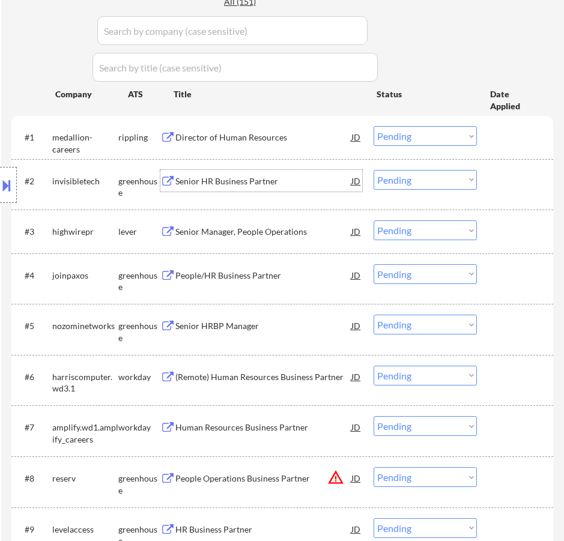
click at [288, 227] on div "Senior Manager, People Operations" at bounding box center [263, 232] width 176 height 12
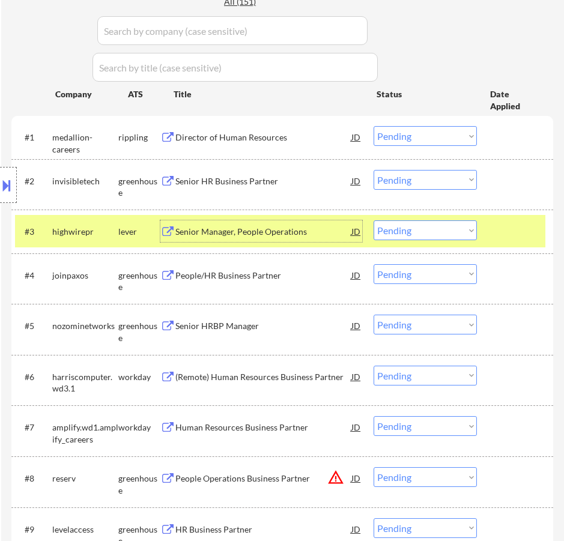
click at [449, 232] on select "Choose an option... Pending Applied Excluded (Questions) Excluded (Expired) Exc…" at bounding box center [425, 230] width 103 height 20
click at [374, 220] on select "Choose an option... Pending Applied Excluded (Questions) Excluded (Expired) Exc…" at bounding box center [425, 230] width 103 height 20
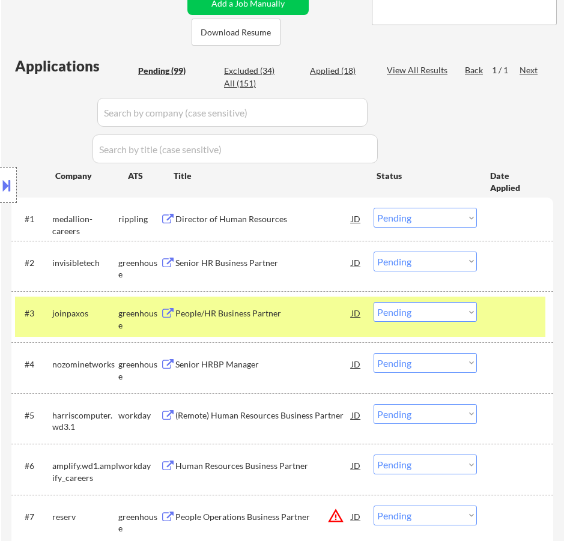
scroll to position [297, 0]
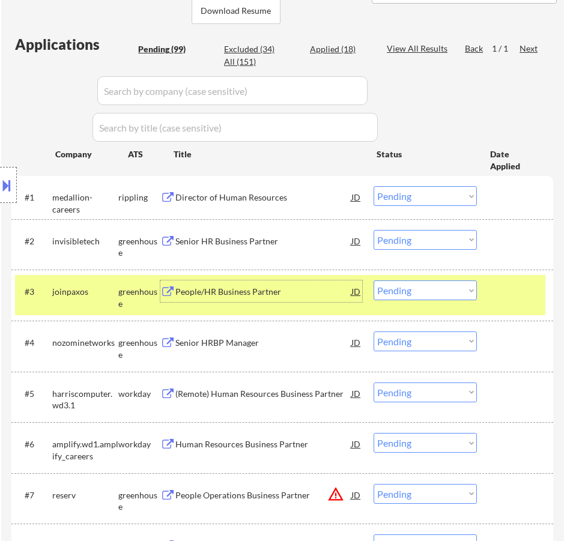
click at [292, 298] on div "People/HR Business Partner" at bounding box center [263, 291] width 176 height 22
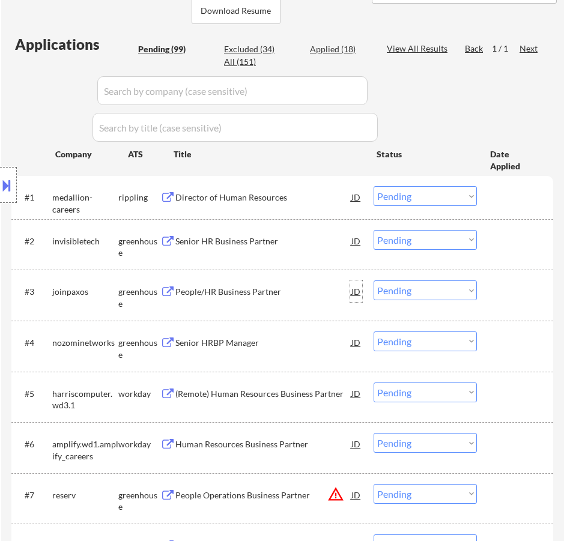
click at [353, 289] on div "JD" at bounding box center [355, 291] width 11 height 22
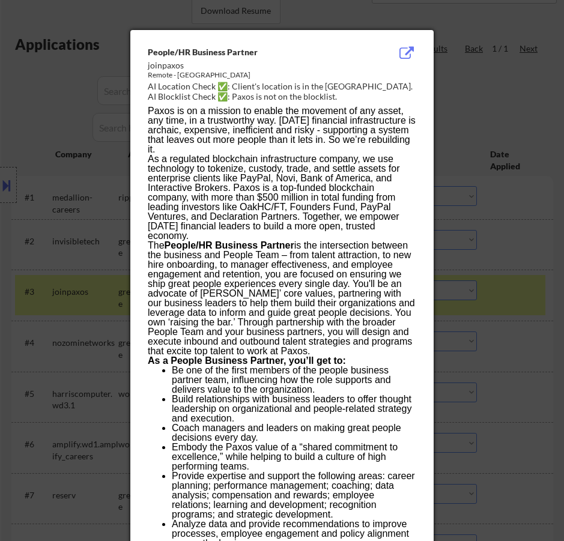
drag, startPoint x: 143, startPoint y: 48, endPoint x: 229, endPoint y: 224, distance: 195.8
click at [233, 232] on div "People/HR Business Partner joinpaxos Remote - United States AI Location Check ✅…" at bounding box center [281, 540] width 303 height 1020
click at [267, 52] on div "People/HR Business Partner" at bounding box center [252, 52] width 208 height 12
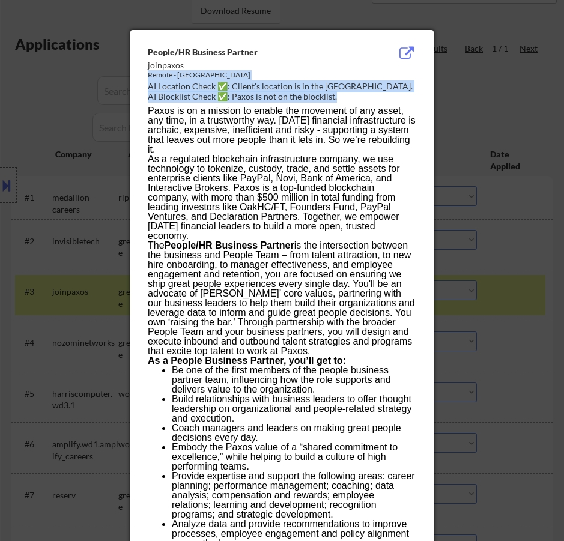
drag, startPoint x: 141, startPoint y: 45, endPoint x: 193, endPoint y: 56, distance: 53.5
click at [204, 65] on div "People/HR Business Partner joinpaxos Remote - United States AI Location Check ✅…" at bounding box center [281, 540] width 303 height 1020
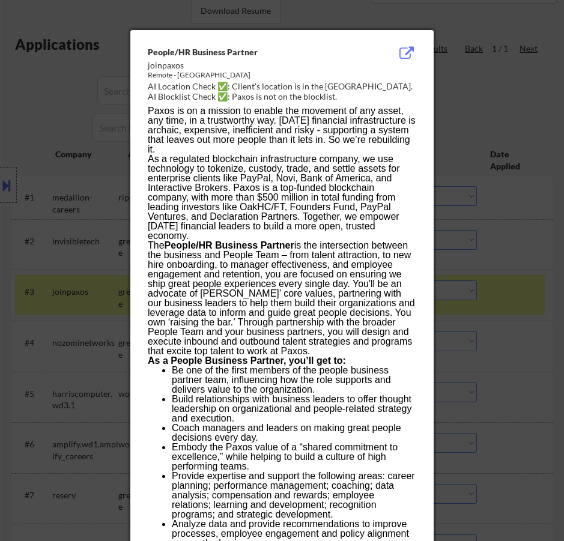
click at [288, 51] on div "People/HR Business Partner" at bounding box center [252, 52] width 208 height 12
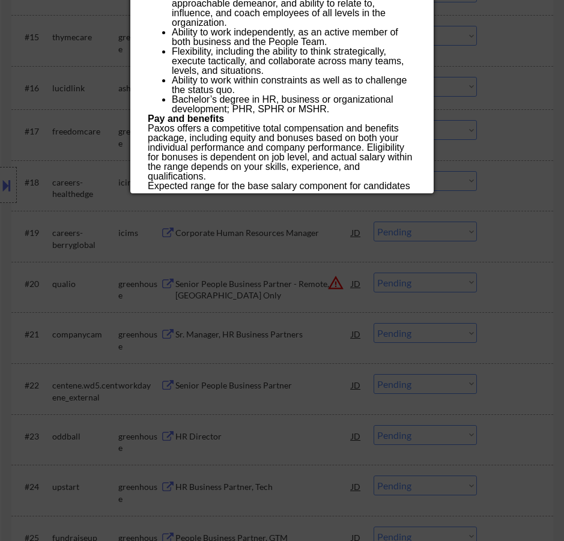
scroll to position [1219, 0]
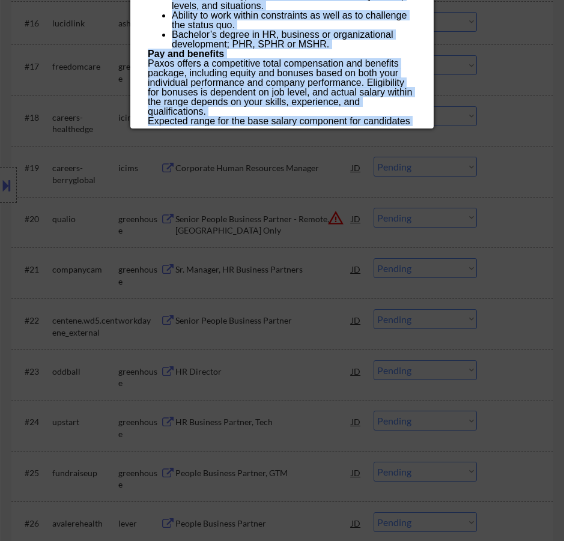
drag, startPoint x: 147, startPoint y: 49, endPoint x: 289, endPoint y: 125, distance: 161.7
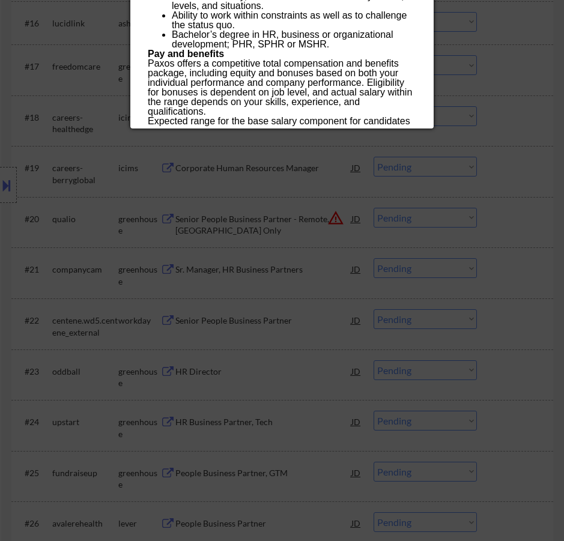
copy div "People/HR Business Partner joinpaxos Remote - United States AI Location Check ✅…"
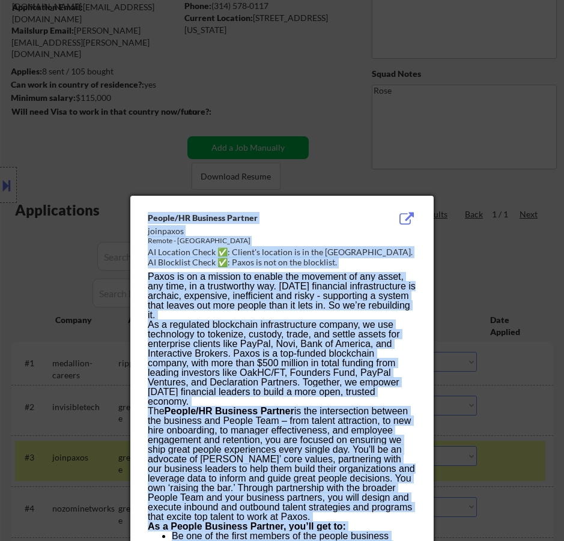
scroll to position [77, 0]
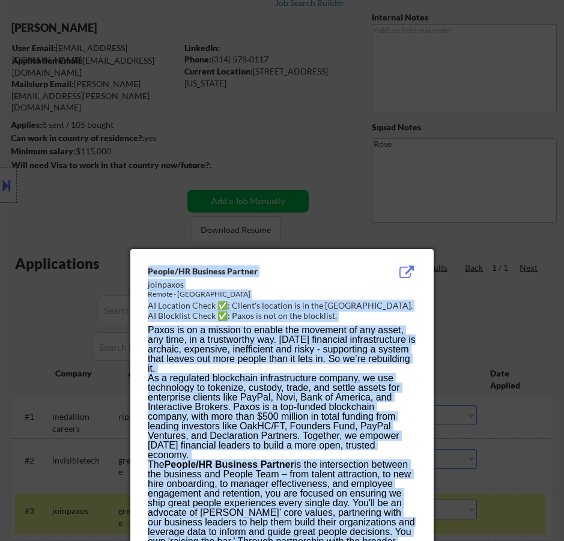
drag, startPoint x: 271, startPoint y: 121, endPoint x: 146, endPoint y: 270, distance: 194.8
copy div "People/HR Business Partner joinpaxos Remote - United States AI Location Check ✅…"
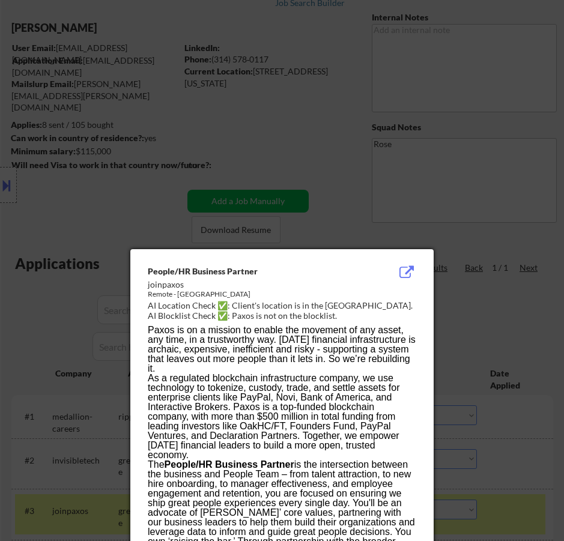
click at [336, 177] on div at bounding box center [282, 270] width 564 height 541
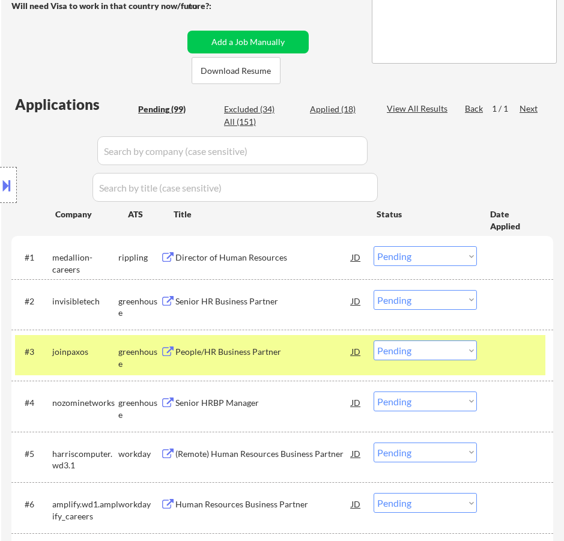
scroll to position [258, 0]
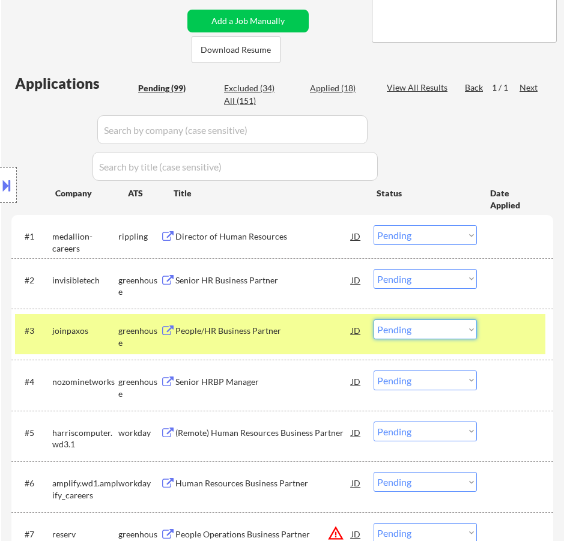
click at [445, 322] on select "Choose an option... Pending Applied Excluded (Questions) Excluded (Expired) Exc…" at bounding box center [425, 329] width 103 height 20
click at [374, 319] on select "Choose an option... Pending Applied Excluded (Questions) Excluded (Expired) Exc…" at bounding box center [425, 329] width 103 height 20
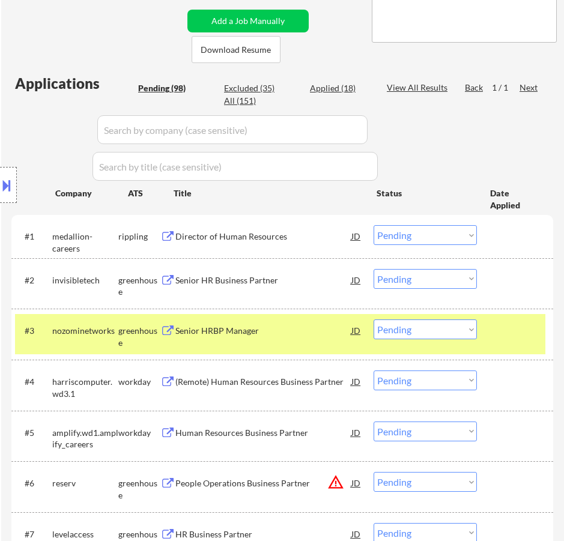
scroll to position [318, 0]
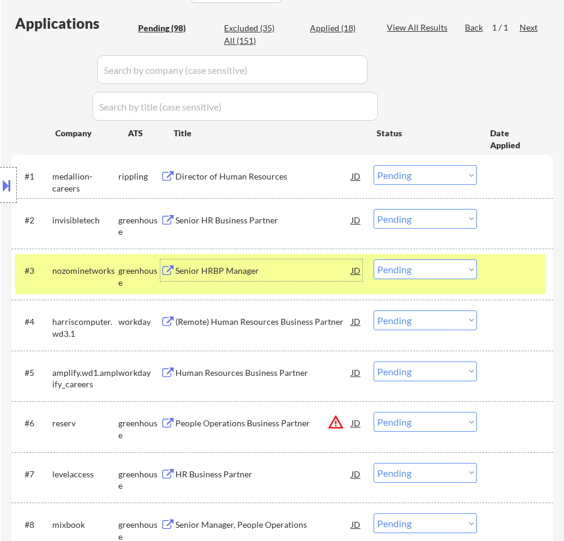
click at [271, 270] on div "Senior HRBP Manager" at bounding box center [263, 271] width 176 height 12
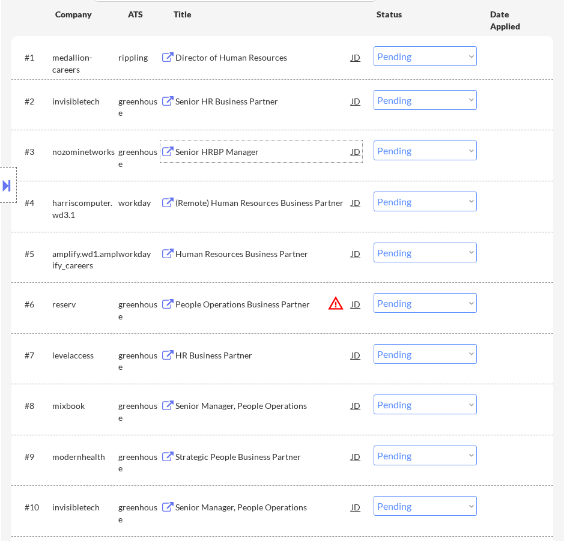
scroll to position [438, 0]
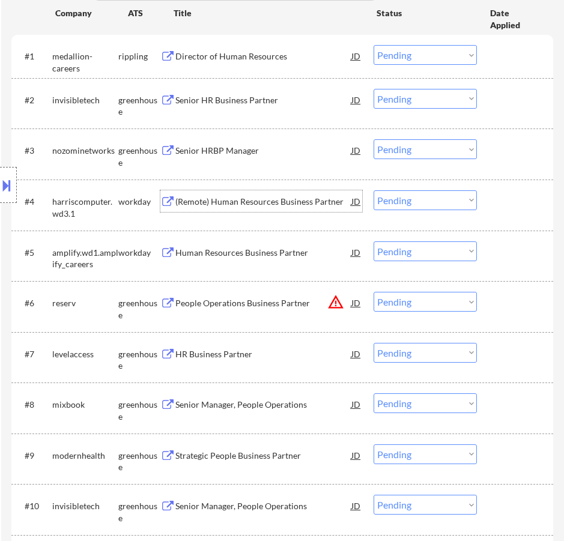
click at [306, 203] on div "(Remote) Human Resources Business Partner" at bounding box center [263, 202] width 176 height 12
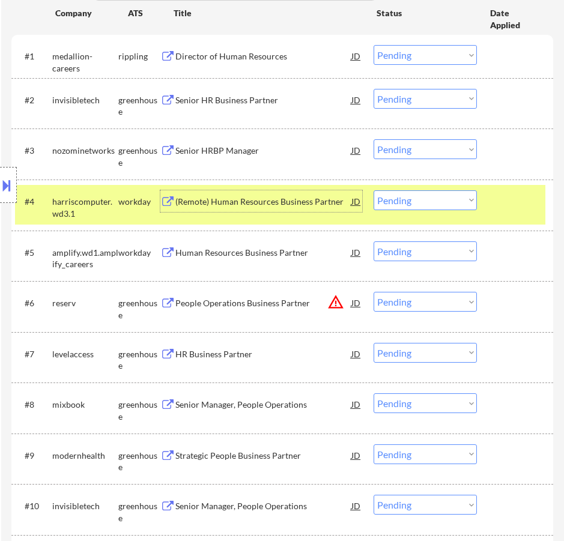
click at [7, 183] on button at bounding box center [6, 185] width 13 height 20
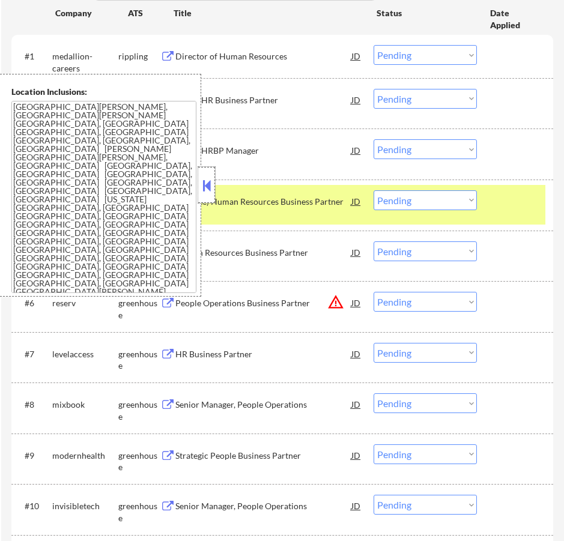
click at [213, 181] on div at bounding box center [206, 185] width 17 height 36
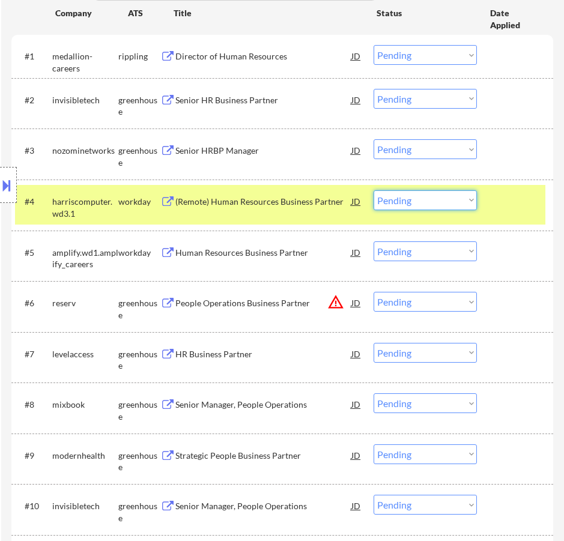
click at [407, 198] on select "Choose an option... Pending Applied Excluded (Questions) Excluded (Expired) Exc…" at bounding box center [425, 200] width 103 height 20
click at [374, 190] on select "Choose an option... Pending Applied Excluded (Questions) Excluded (Expired) Exc…" at bounding box center [425, 200] width 103 height 20
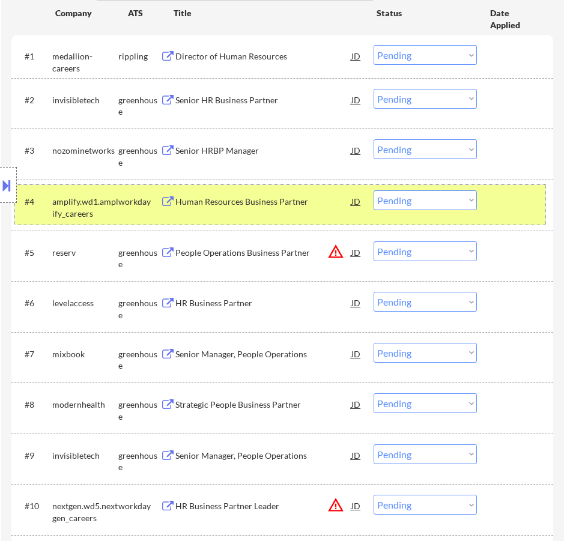
click at [321, 213] on div "#4 amplify.wd1.amplify_careers workday Human Resources Business Partner JD warn…" at bounding box center [280, 205] width 530 height 40
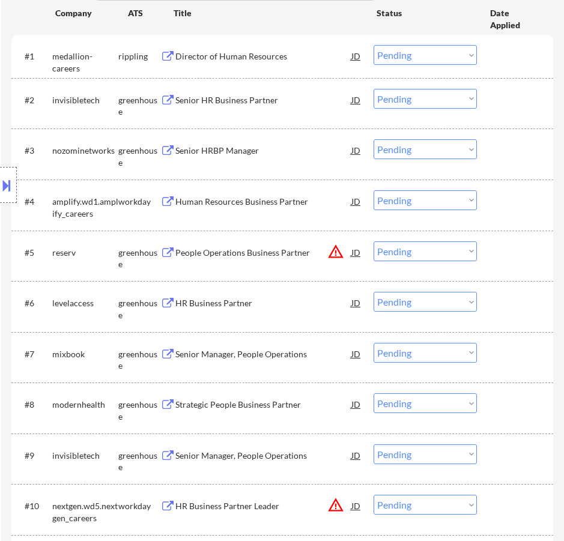
click at [304, 202] on div "Human Resources Business Partner" at bounding box center [263, 202] width 176 height 12
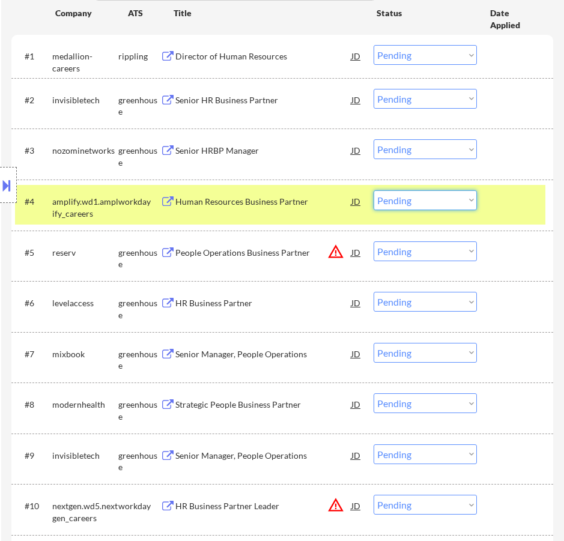
click at [426, 199] on select "Choose an option... Pending Applied Excluded (Questions) Excluded (Expired) Exc…" at bounding box center [425, 200] width 103 height 20
click at [374, 190] on select "Choose an option... Pending Applied Excluded (Questions) Excluded (Expired) Exc…" at bounding box center [425, 200] width 103 height 20
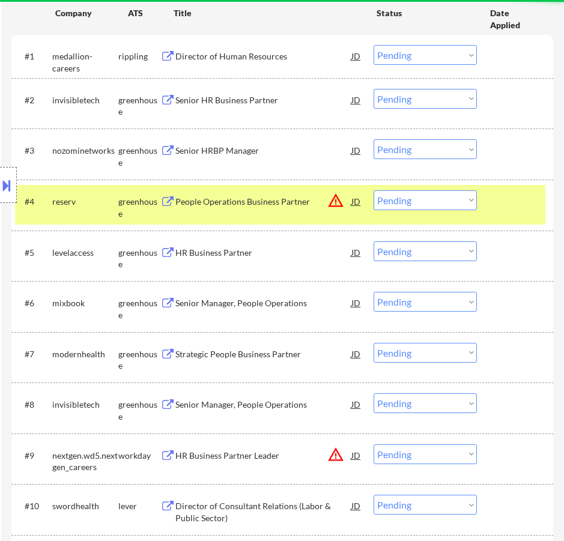
click at [290, 199] on div "People Operations Business Partner" at bounding box center [263, 202] width 176 height 12
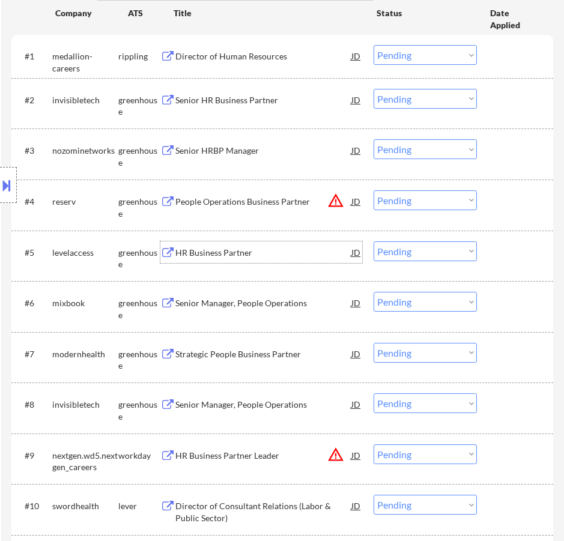
click at [316, 253] on div "HR Business Partner" at bounding box center [263, 253] width 176 height 12
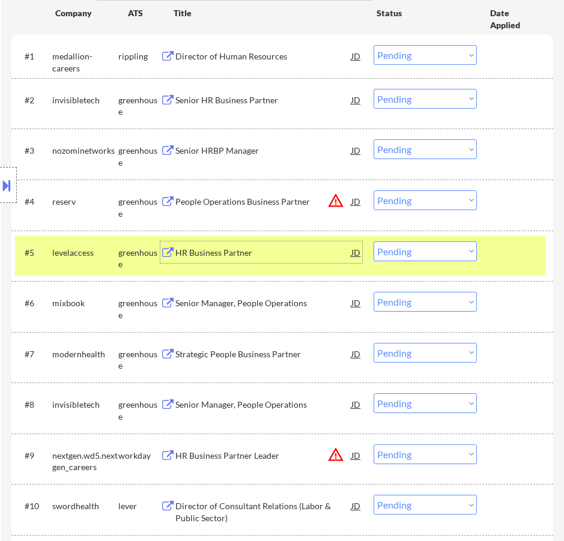
click at [392, 252] on select "Choose an option... Pending Applied Excluded (Questions) Excluded (Expired) Exc…" at bounding box center [425, 251] width 103 height 20
click at [374, 241] on select "Choose an option... Pending Applied Excluded (Questions) Excluded (Expired) Exc…" at bounding box center [425, 251] width 103 height 20
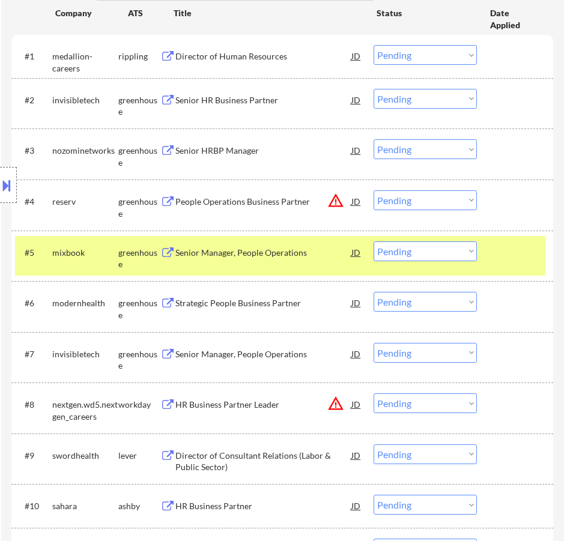
click at [438, 53] on select "Choose an option... Pending Applied Excluded (Questions) Excluded (Expired) Exc…" at bounding box center [425, 55] width 103 height 20
click at [374, 45] on select "Choose an option... Pending Applied Excluded (Questions) Excluded (Expired) Exc…" at bounding box center [425, 55] width 103 height 20
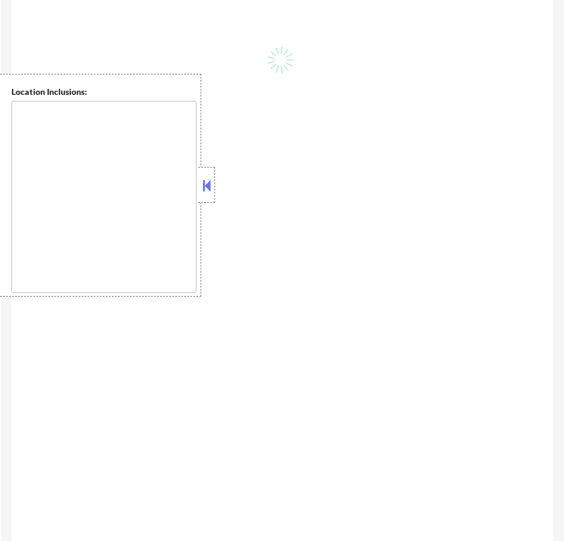
type textarea "[GEOGRAPHIC_DATA][PERSON_NAME], [GEOGRAPHIC_DATA][PERSON_NAME][GEOGRAPHIC_DATA]…"
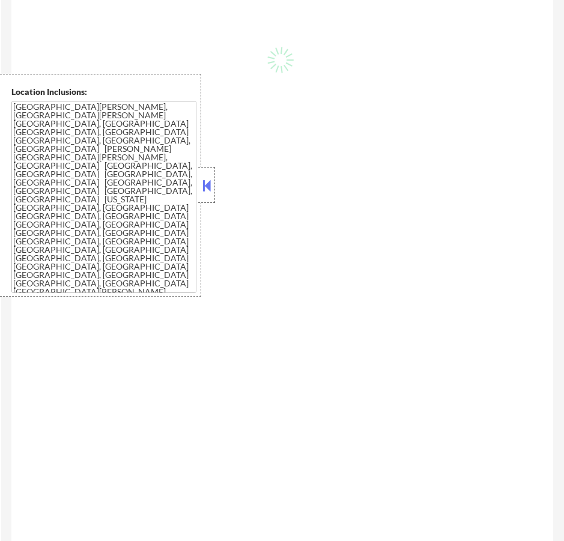
scroll to position [438, 0]
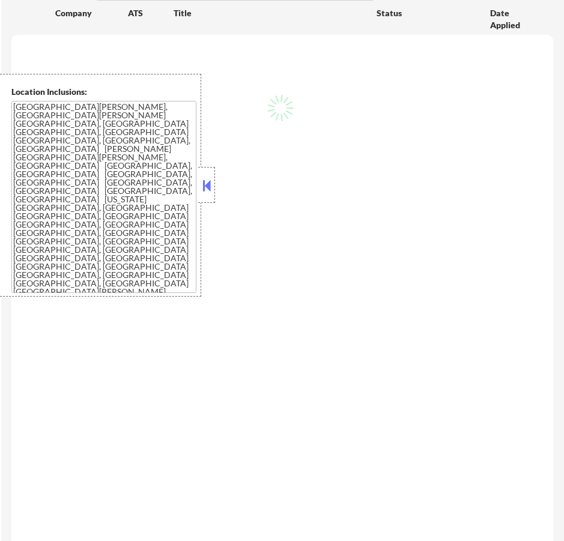
select select ""pending""
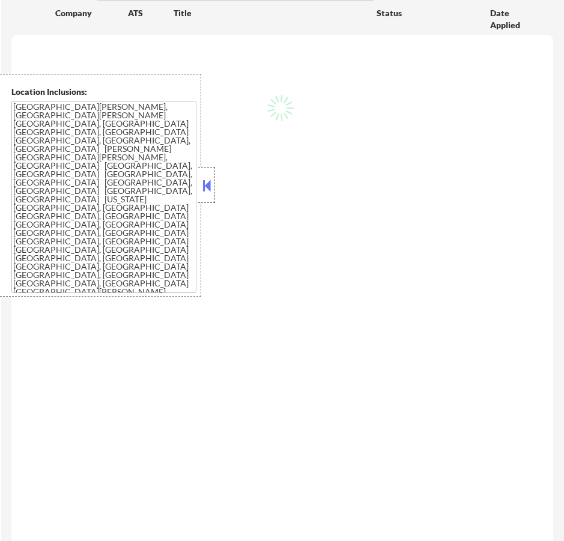
select select ""pending""
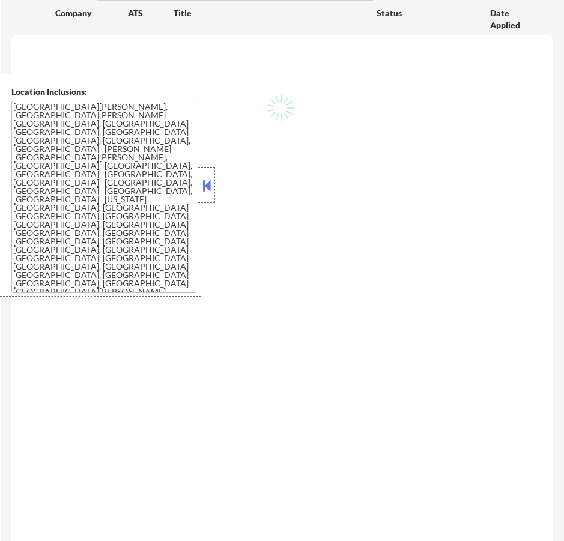
select select ""pending""
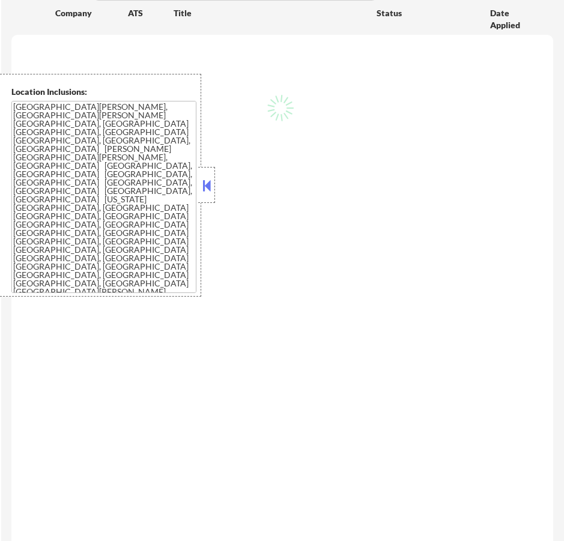
select select ""pending""
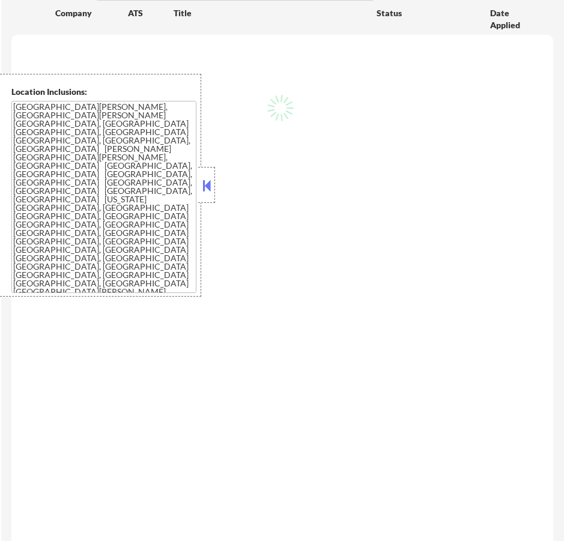
select select ""pending""
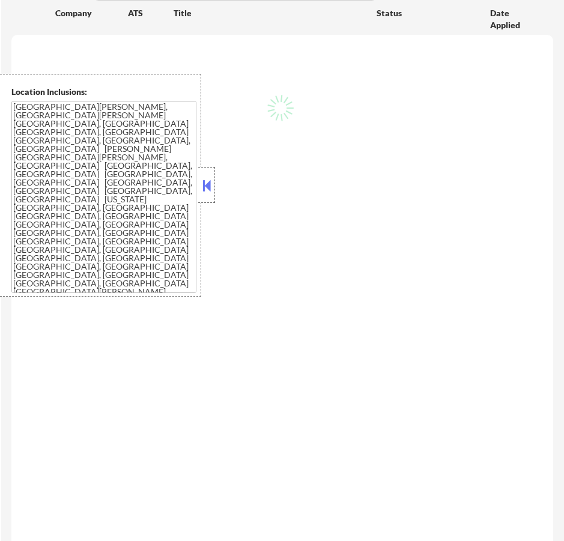
select select ""pending""
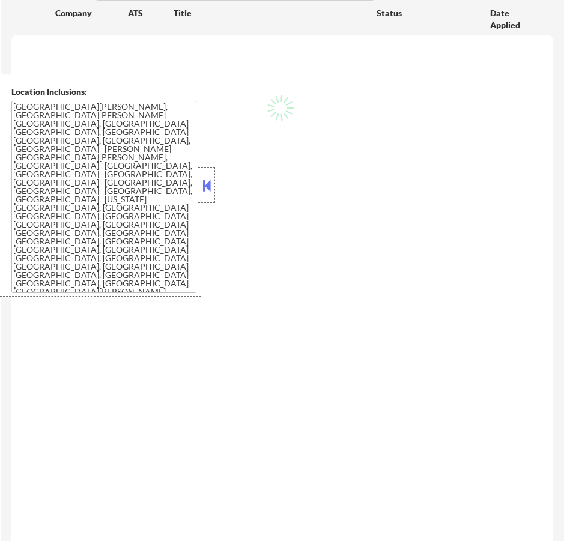
select select ""pending""
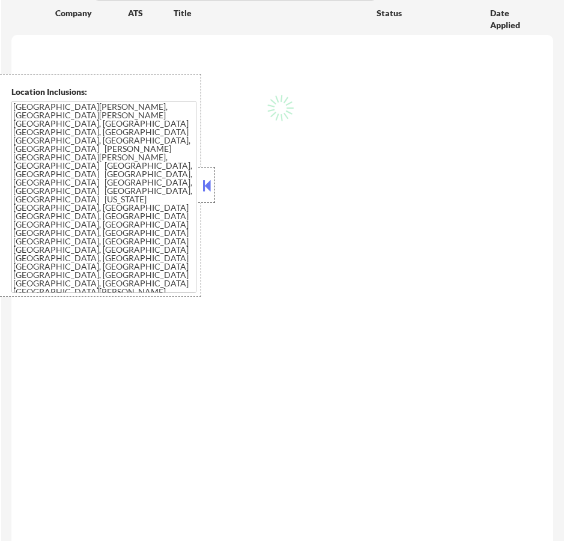
select select ""pending""
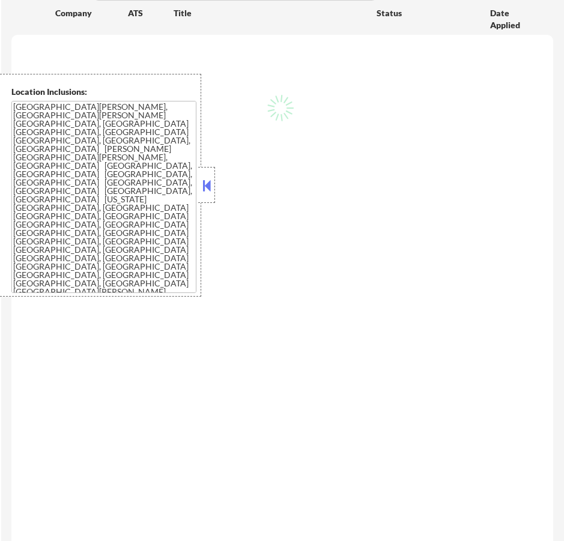
select select ""pending""
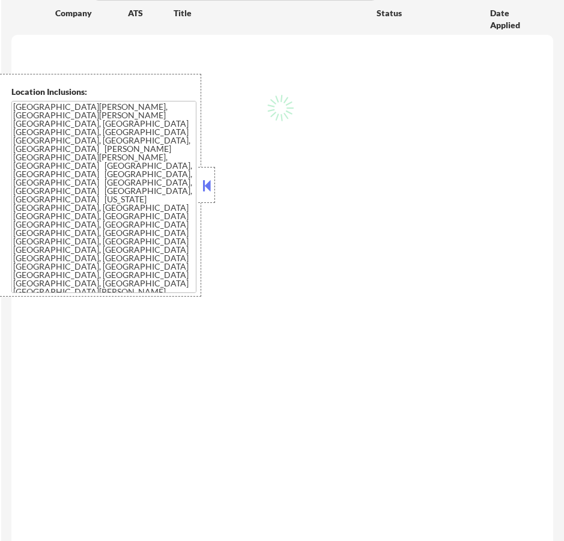
select select ""pending""
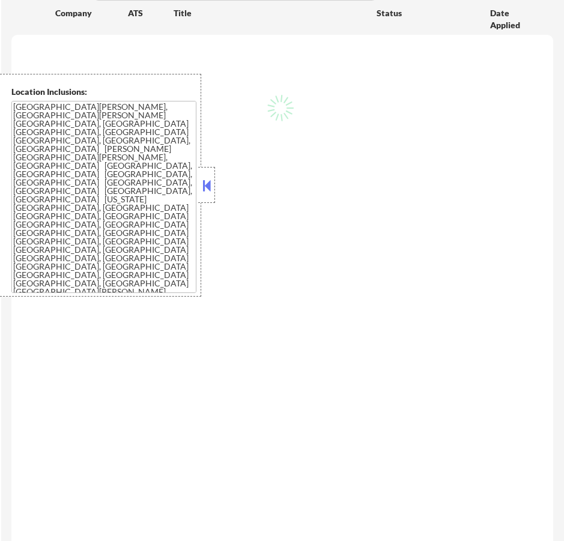
select select ""pending""
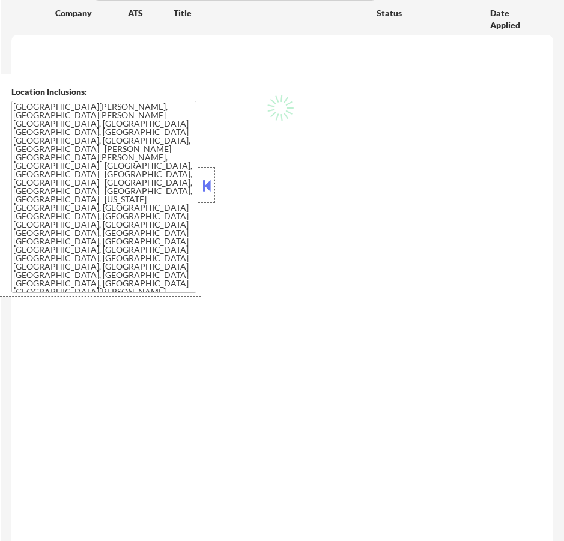
select select ""pending""
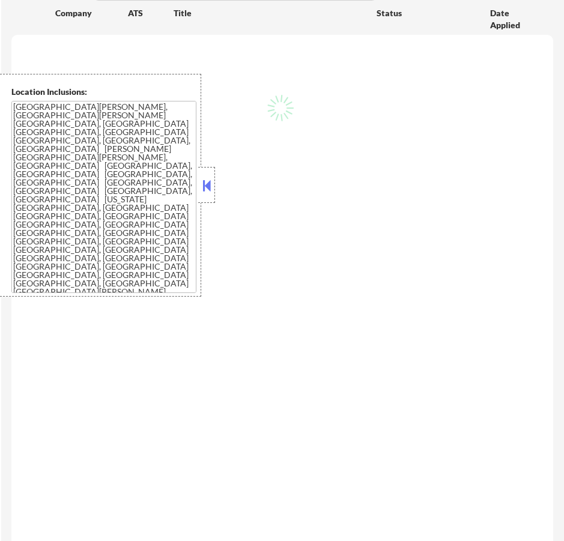
select select ""pending""
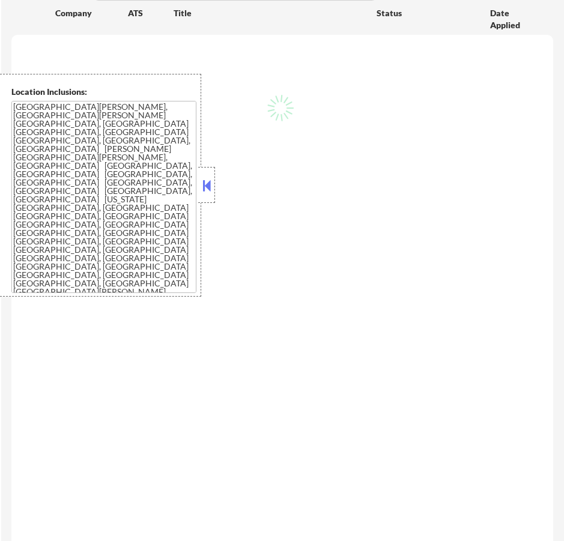
select select ""pending""
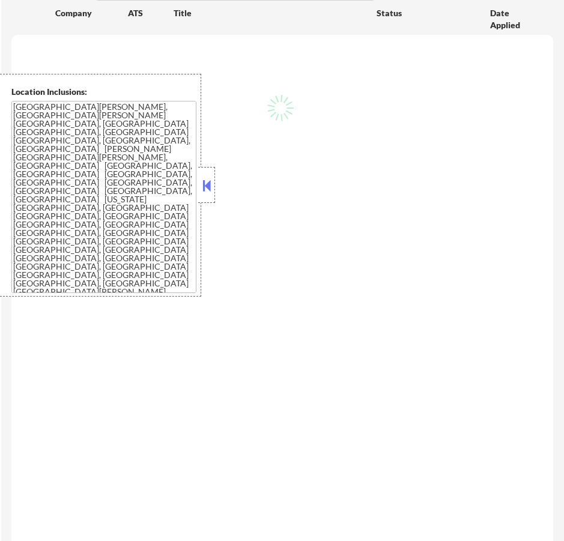
select select ""pending""
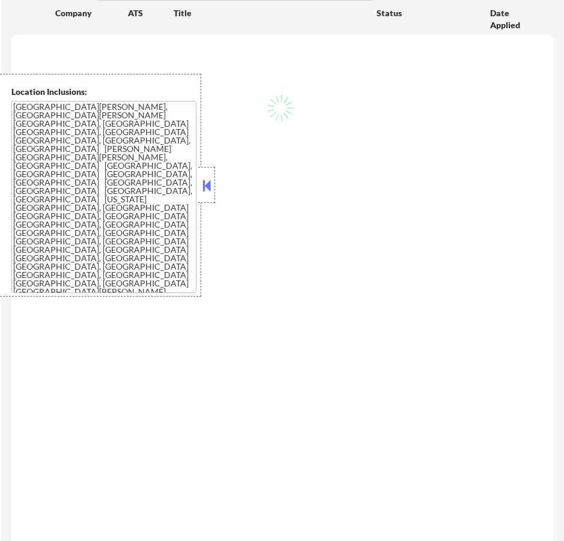
select select ""pending""
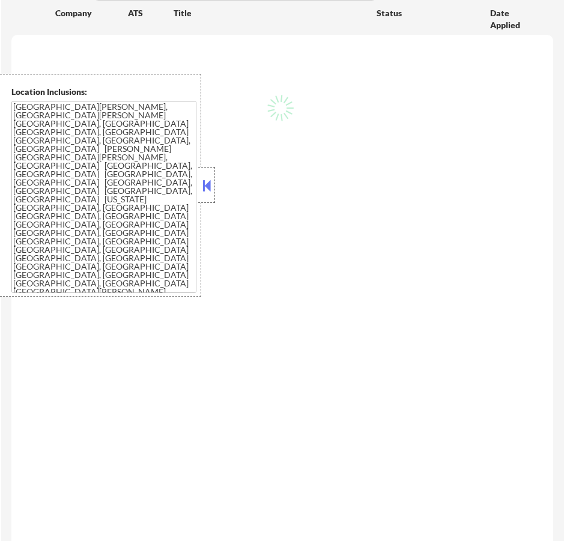
select select ""pending""
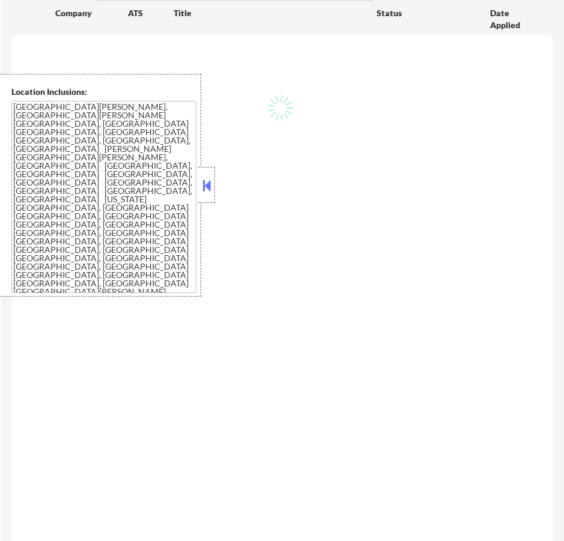
select select ""pending""
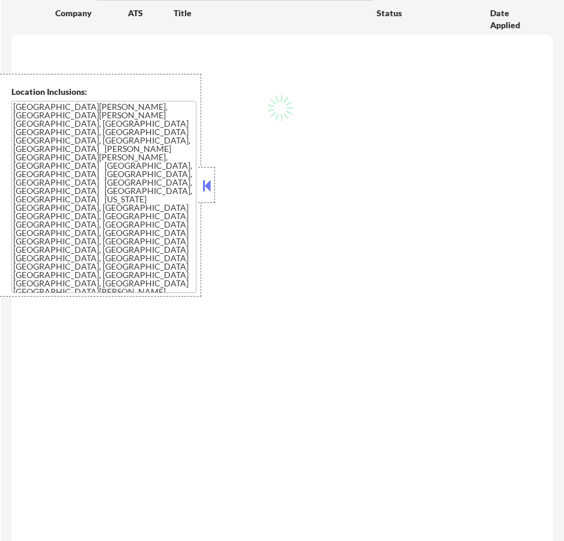
select select ""pending""
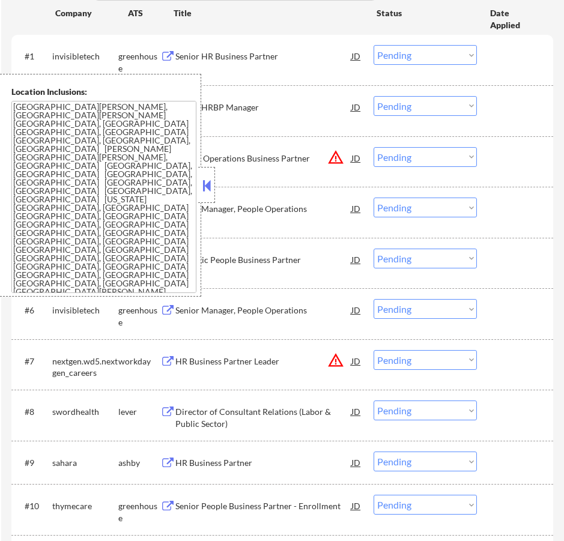
click at [210, 189] on button at bounding box center [206, 186] width 13 height 18
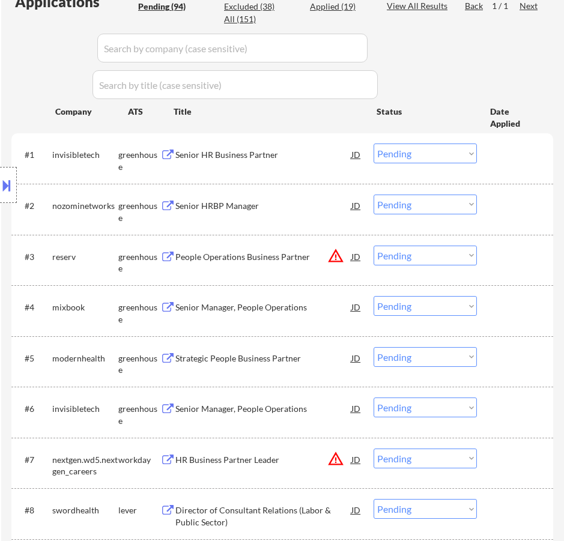
scroll to position [318, 0]
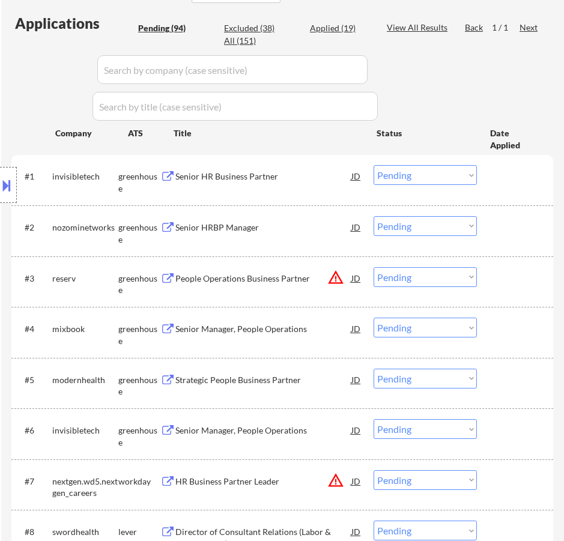
click at [389, 181] on select "Choose an option... Pending Applied Excluded (Questions) Excluded (Expired) Exc…" at bounding box center [425, 175] width 103 height 20
click at [374, 165] on select "Choose an option... Pending Applied Excluded (Questions) Excluded (Expired) Exc…" at bounding box center [425, 175] width 103 height 20
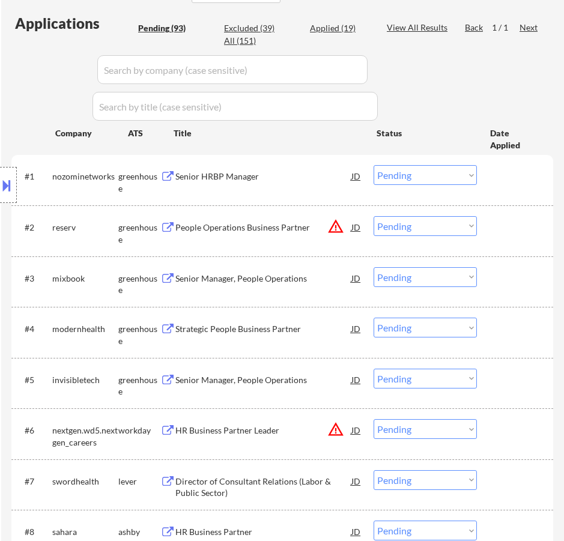
click at [422, 174] on select "Choose an option... Pending Applied Excluded (Questions) Excluded (Expired) Exc…" at bounding box center [425, 175] width 103 height 20
click at [374, 165] on select "Choose an option... Pending Applied Excluded (Questions) Excluded (Expired) Exc…" at bounding box center [425, 175] width 103 height 20
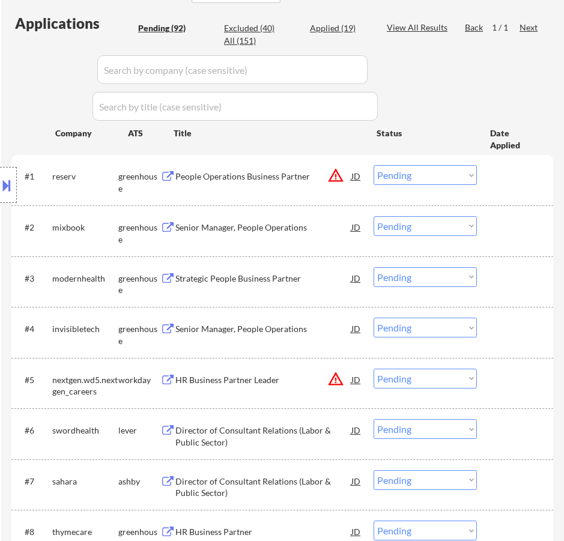
click at [409, 177] on select "Choose an option... Pending Applied Excluded (Questions) Excluded (Expired) Exc…" at bounding box center [425, 175] width 103 height 20
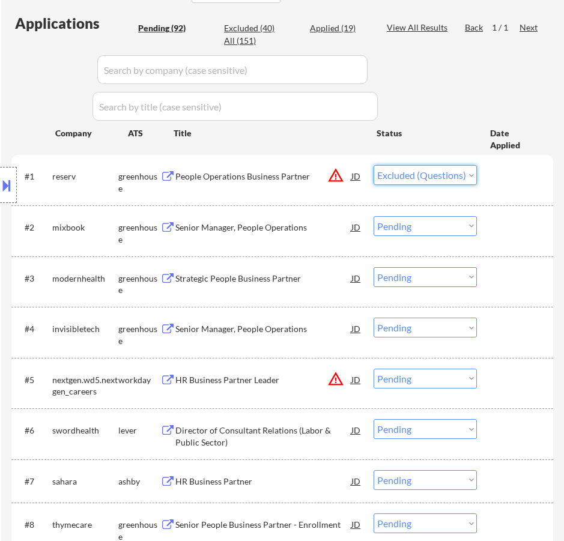
click at [374, 165] on select "Choose an option... Pending Applied Excluded (Questions) Excluded (Expired) Exc…" at bounding box center [425, 175] width 103 height 20
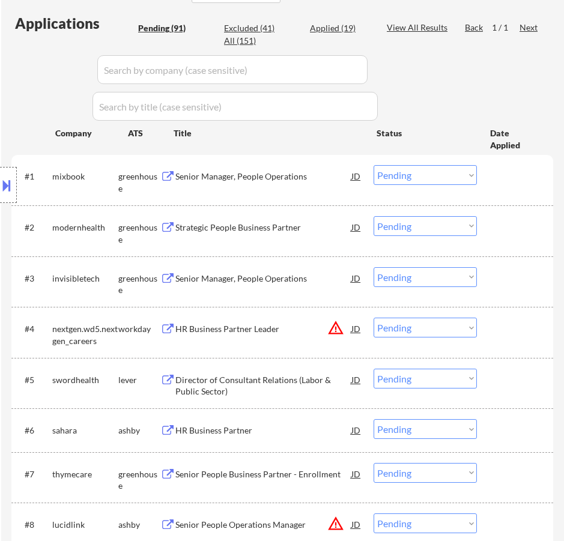
click at [312, 181] on div "Senior Manager, People Operations" at bounding box center [263, 177] width 176 height 12
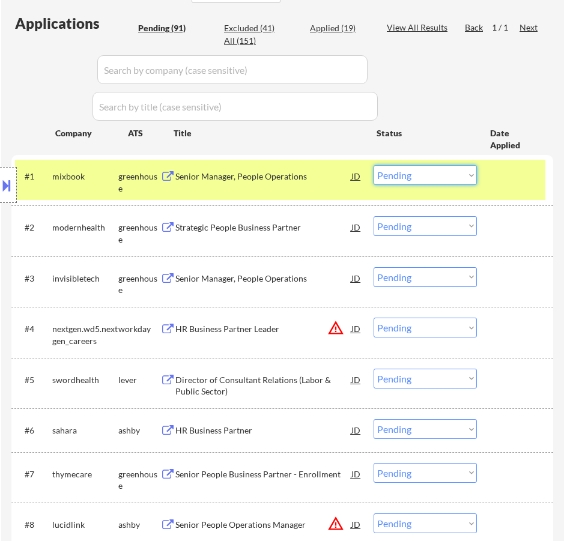
click at [408, 175] on select "Choose an option... Pending Applied Excluded (Questions) Excluded (Expired) Exc…" at bounding box center [425, 175] width 103 height 20
click at [374, 165] on select "Choose an option... Pending Applied Excluded (Questions) Excluded (Expired) Exc…" at bounding box center [425, 175] width 103 height 20
select select ""pending""
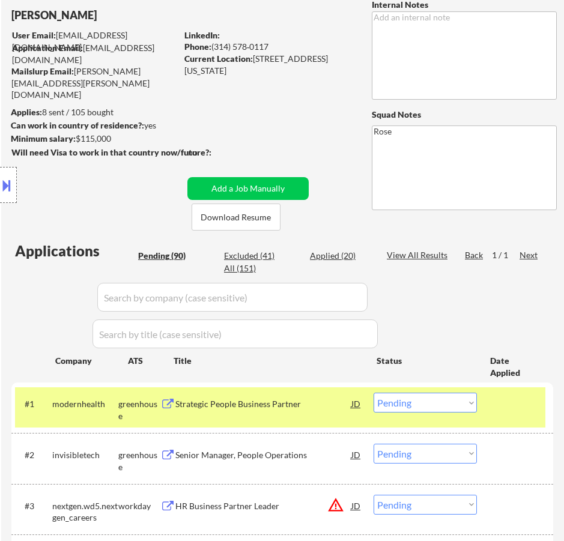
scroll to position [77, 0]
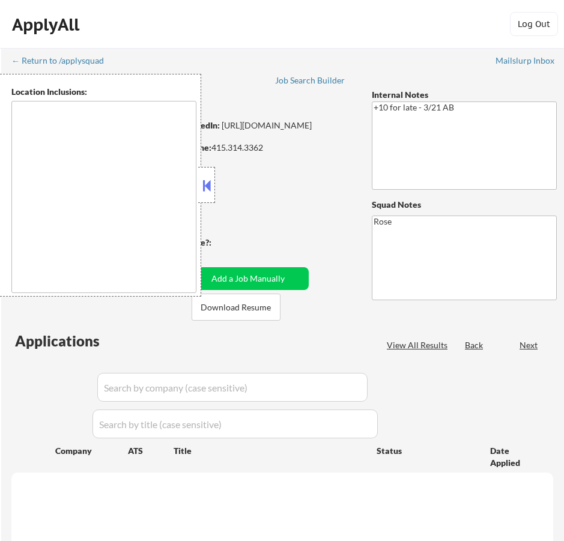
type textarea "[GEOGRAPHIC_DATA], [GEOGRAPHIC_DATA] [GEOGRAPHIC_DATA], [GEOGRAPHIC_DATA] [GEOG…"
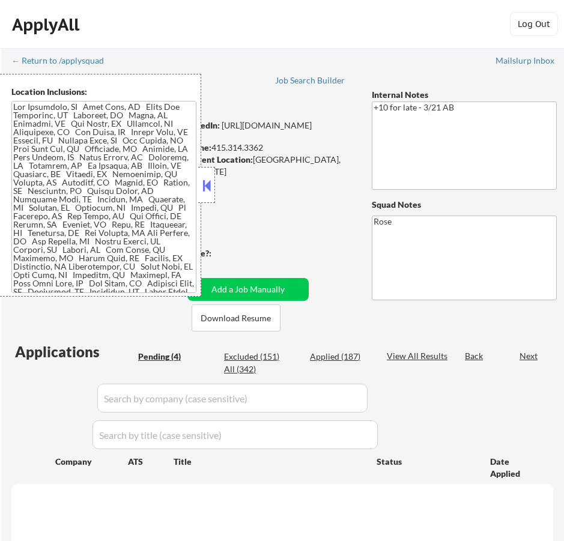
select select ""pending""
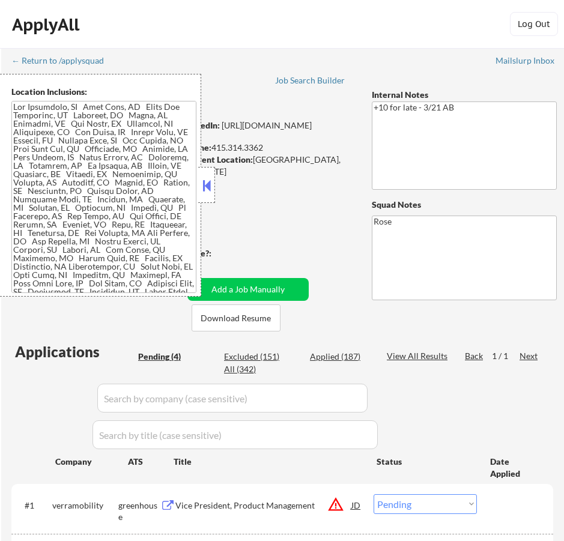
click at [206, 180] on button at bounding box center [206, 186] width 13 height 18
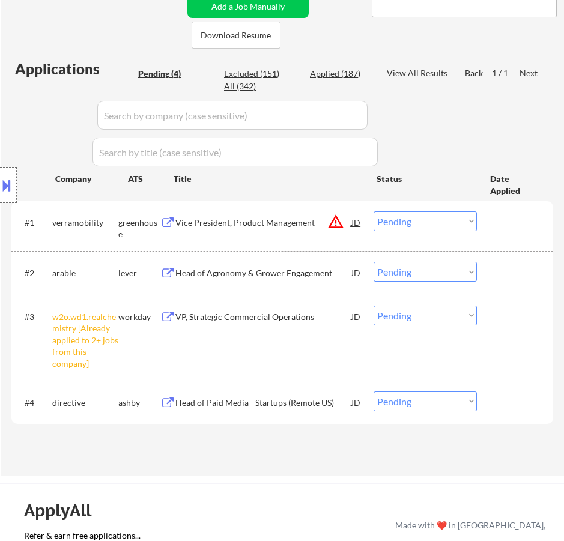
scroll to position [300, 0]
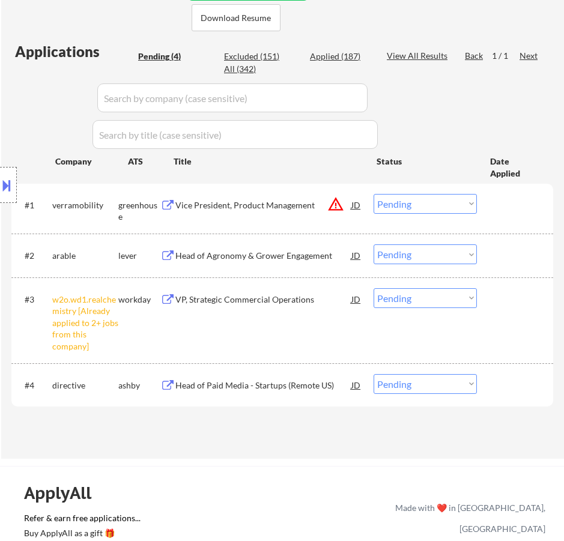
click at [394, 297] on select "Choose an option... Pending Applied Excluded (Questions) Excluded (Expired) Exc…" at bounding box center [425, 298] width 103 height 20
click at [374, 288] on select "Choose an option... Pending Applied Excluded (Questions) Excluded (Expired) Exc…" at bounding box center [425, 298] width 103 height 20
select select ""pending""
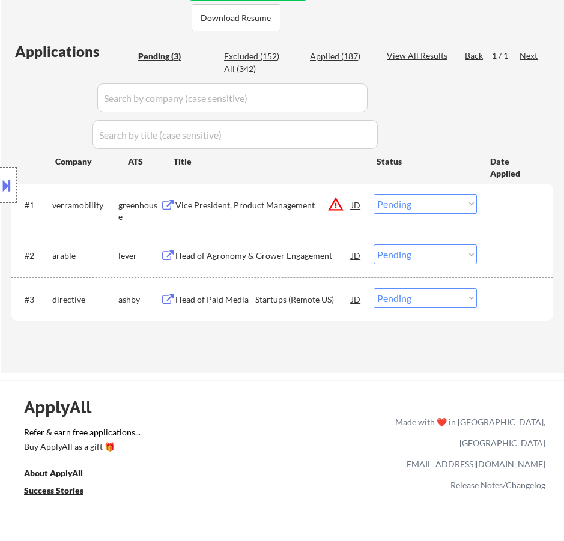
click at [277, 206] on div "Vice President, Product Management" at bounding box center [263, 205] width 176 height 12
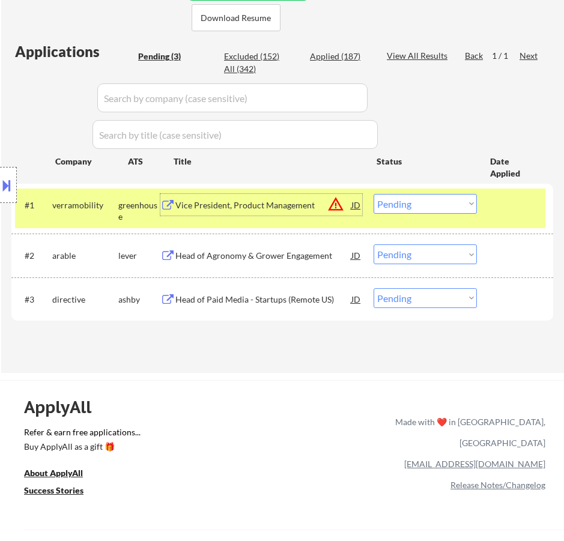
click at [425, 205] on select "Choose an option... Pending Applied Excluded (Questions) Excluded (Expired) Exc…" at bounding box center [425, 204] width 103 height 20
click at [374, 194] on select "Choose an option... Pending Applied Excluded (Questions) Excluded (Expired) Exc…" at bounding box center [425, 204] width 103 height 20
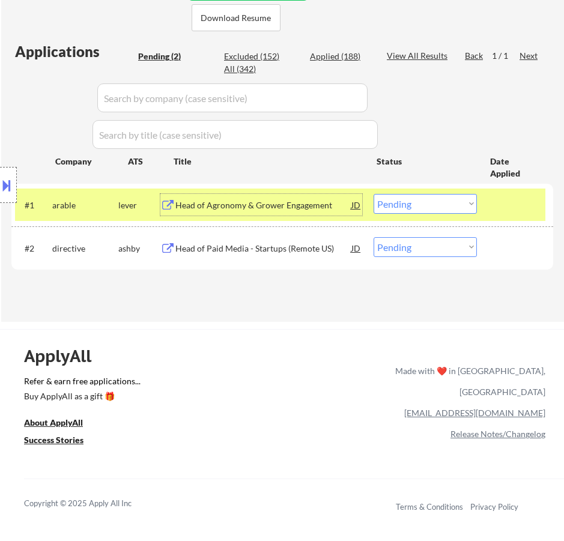
click at [300, 201] on div "Head of Agronomy & Grower Engagement" at bounding box center [263, 205] width 176 height 12
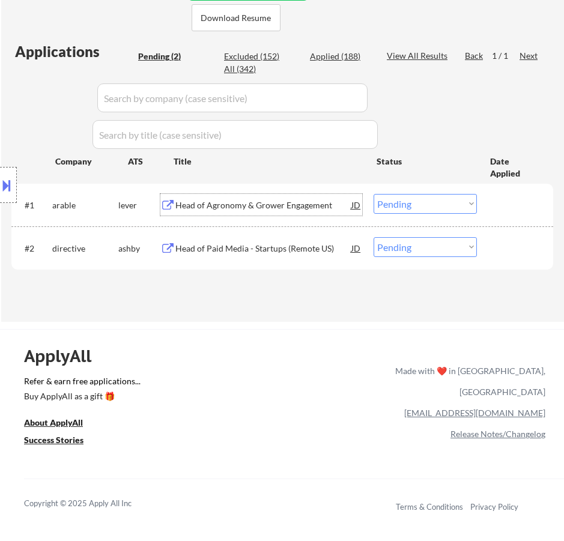
click at [435, 207] on select "Choose an option... Pending Applied Excluded (Questions) Excluded (Expired) Exc…" at bounding box center [425, 204] width 103 height 20
click at [374, 194] on select "Choose an option... Pending Applied Excluded (Questions) Excluded (Expired) Exc…" at bounding box center [425, 204] width 103 height 20
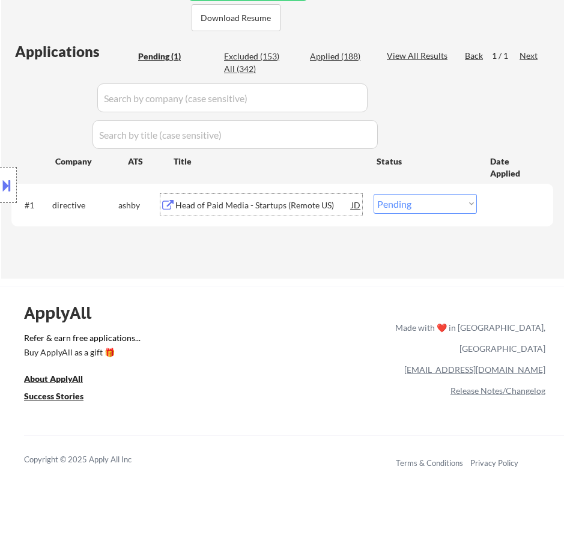
click at [289, 209] on div "Head of Paid Media - Startups (Remote US)" at bounding box center [263, 205] width 176 height 12
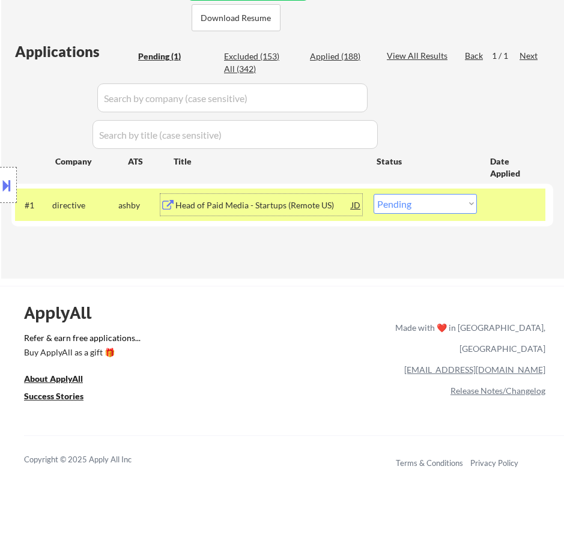
click at [406, 200] on select "Choose an option... Pending Applied Excluded (Questions) Excluded (Expired) Exc…" at bounding box center [425, 204] width 103 height 20
select select ""excluded__bad_match_""
click at [374, 194] on select "Choose an option... Pending Applied Excluded (Questions) Excluded (Expired) Exc…" at bounding box center [425, 204] width 103 height 20
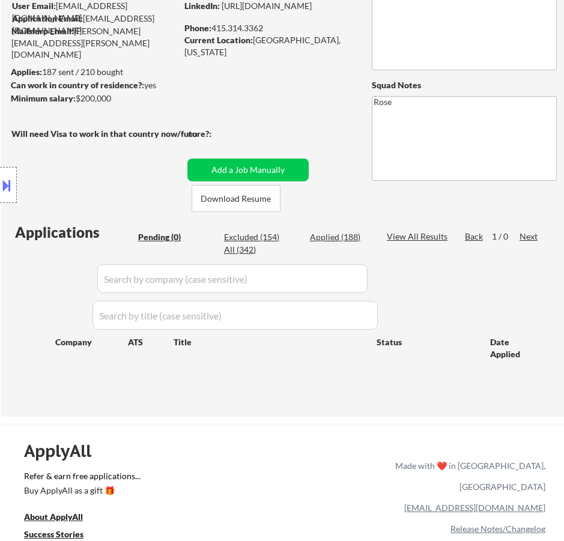
scroll to position [60, 0]
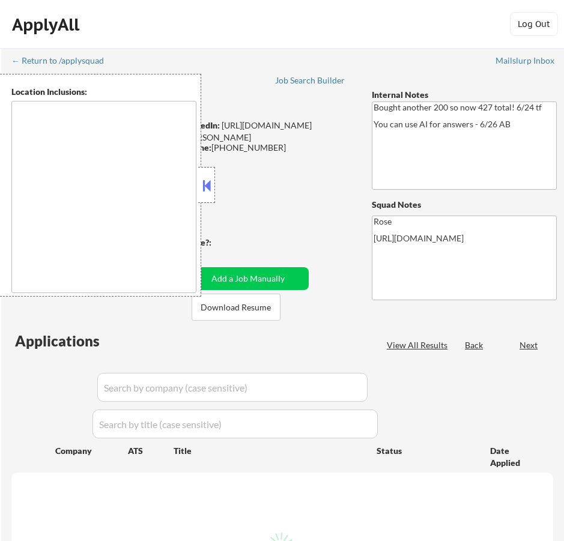
type textarea "[GEOGRAPHIC_DATA], [GEOGRAPHIC_DATA] [GEOGRAPHIC_DATA], [GEOGRAPHIC_DATA] [GEOG…"
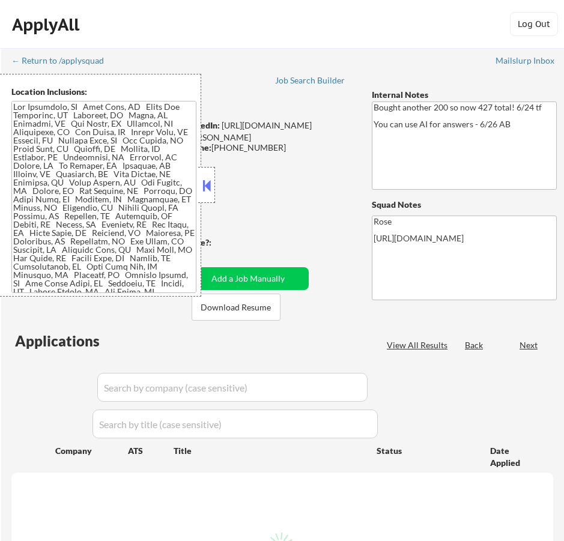
select select ""pending""
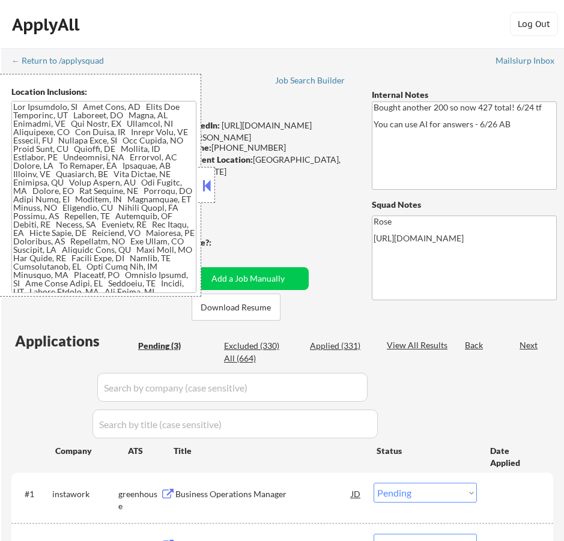
click at [211, 185] on button at bounding box center [206, 186] width 13 height 18
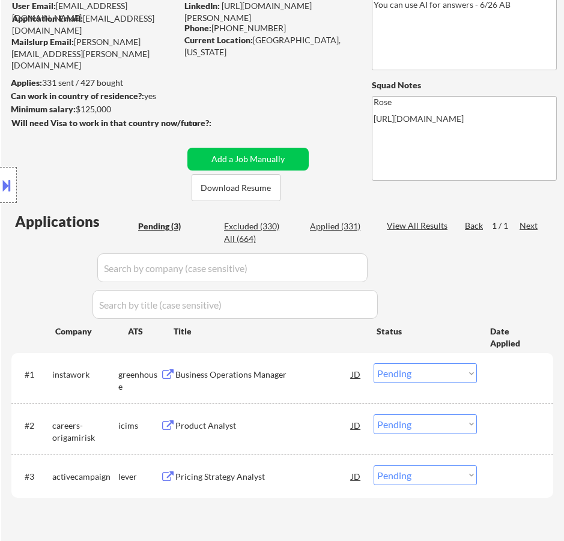
scroll to position [120, 0]
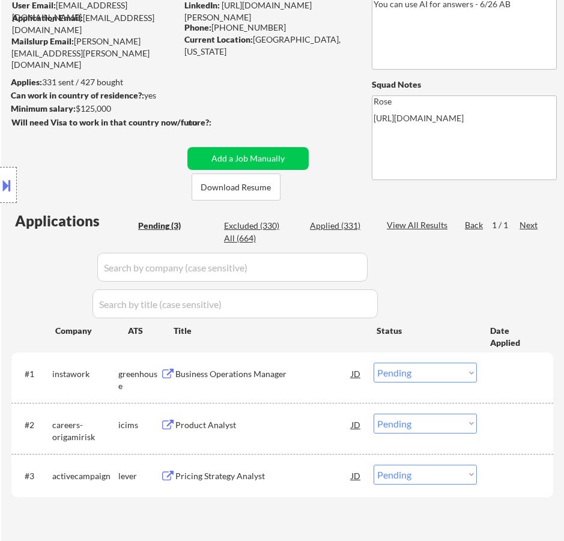
click at [307, 380] on div "Business Operations Manager" at bounding box center [263, 374] width 176 height 12
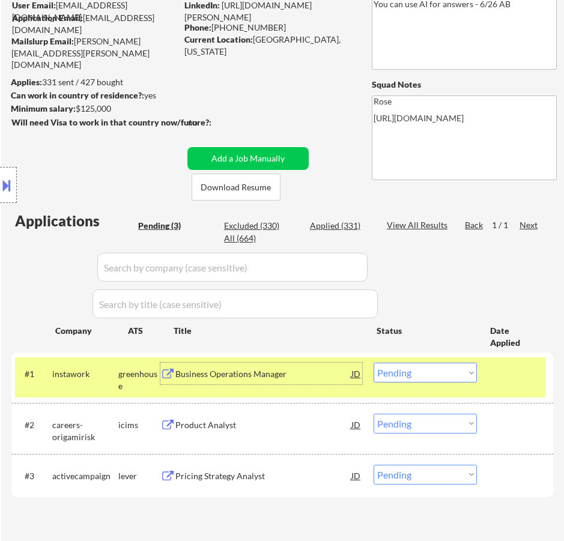
click at [394, 374] on select "Choose an option... Pending Applied Excluded (Questions) Excluded (Expired) Exc…" at bounding box center [425, 373] width 103 height 20
click at [374, 363] on select "Choose an option... Pending Applied Excluded (Questions) Excluded (Expired) Exc…" at bounding box center [425, 373] width 103 height 20
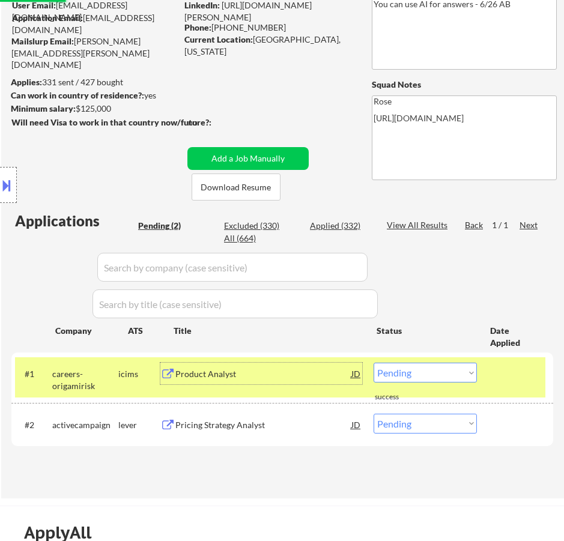
click at [304, 371] on div "Product Analyst" at bounding box center [263, 374] width 176 height 12
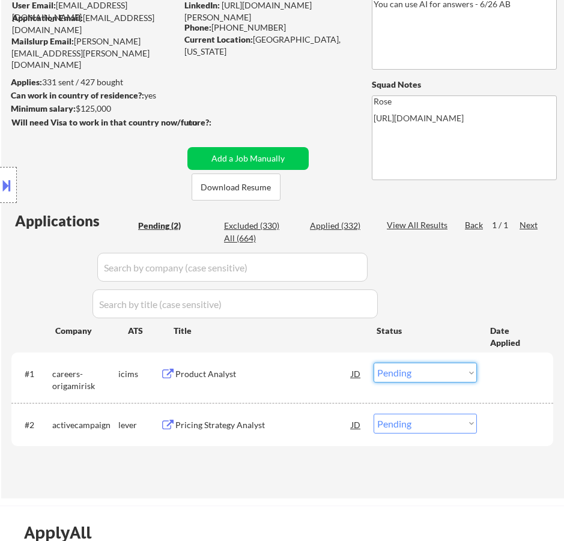
click at [415, 369] on select "Choose an option... Pending Applied Excluded (Questions) Excluded (Expired) Exc…" at bounding box center [425, 373] width 103 height 20
click at [374, 363] on select "Choose an option... Pending Applied Excluded (Questions) Excluded (Expired) Exc…" at bounding box center [425, 373] width 103 height 20
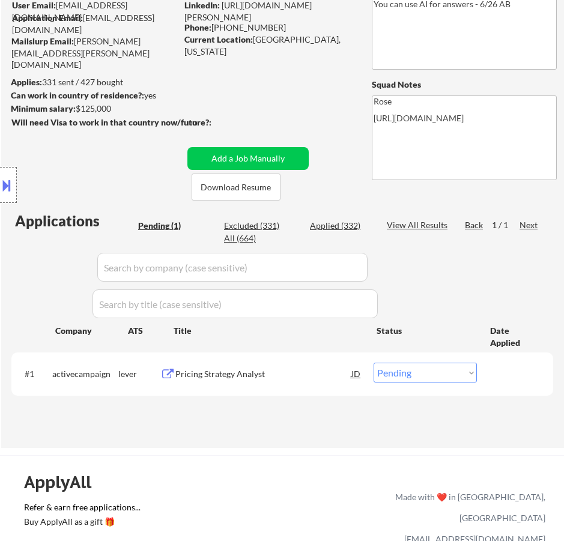
click at [295, 378] on div "Pricing Strategy Analyst" at bounding box center [263, 374] width 176 height 12
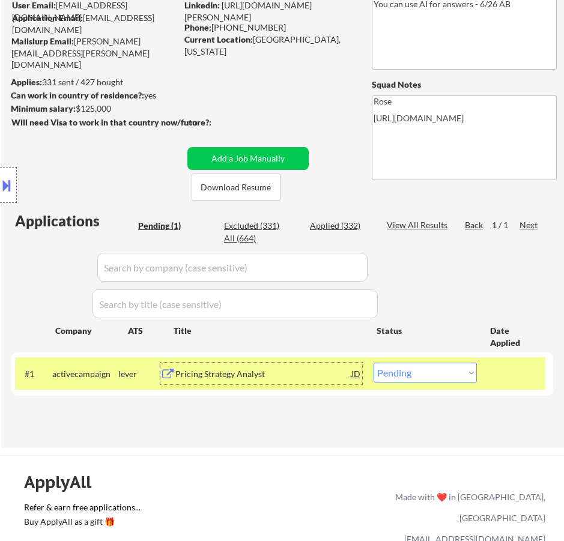
click at [420, 374] on select "Choose an option... Pending Applied Excluded (Questions) Excluded (Expired) Exc…" at bounding box center [425, 373] width 103 height 20
select select ""excluded__salary_""
click at [374, 363] on select "Choose an option... Pending Applied Excluded (Questions) Excluded (Expired) Exc…" at bounding box center [425, 373] width 103 height 20
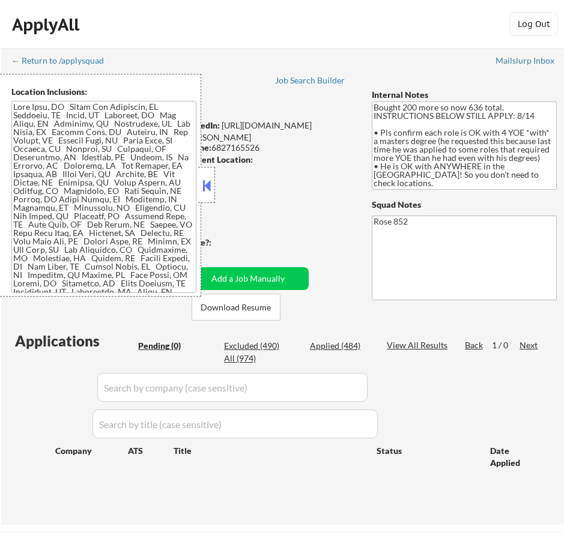
click at [209, 186] on button at bounding box center [206, 186] width 13 height 18
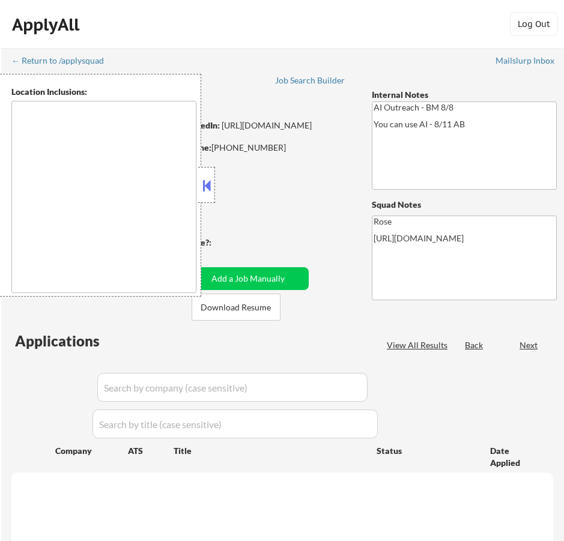
select select ""pending""
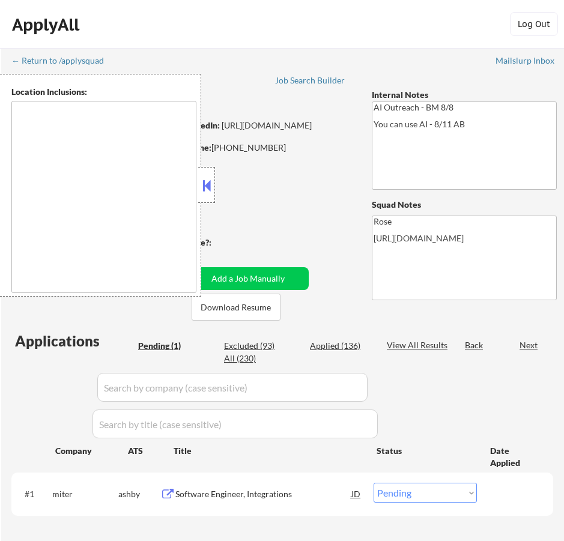
type textarea "[GEOGRAPHIC_DATA], [GEOGRAPHIC_DATA] [GEOGRAPHIC_DATA], [GEOGRAPHIC_DATA] [GEOG…"
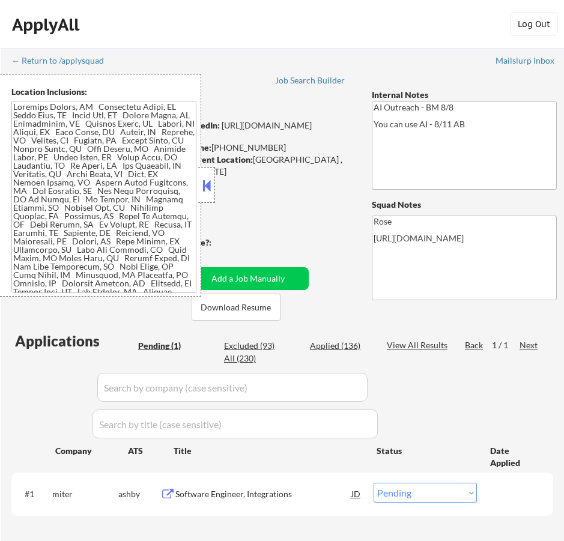
click at [211, 188] on button at bounding box center [206, 186] width 13 height 18
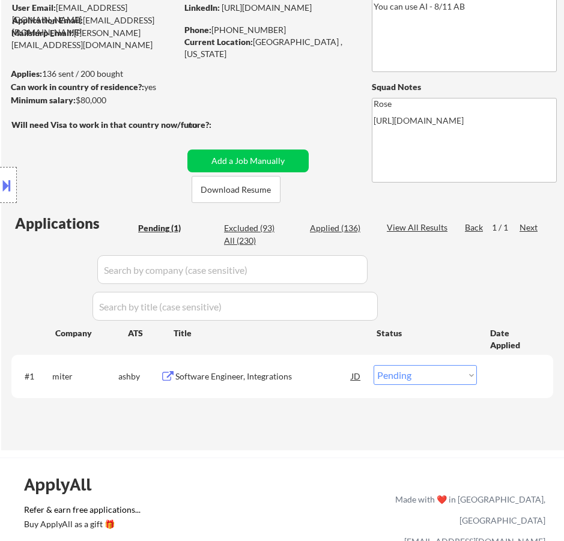
scroll to position [120, 0]
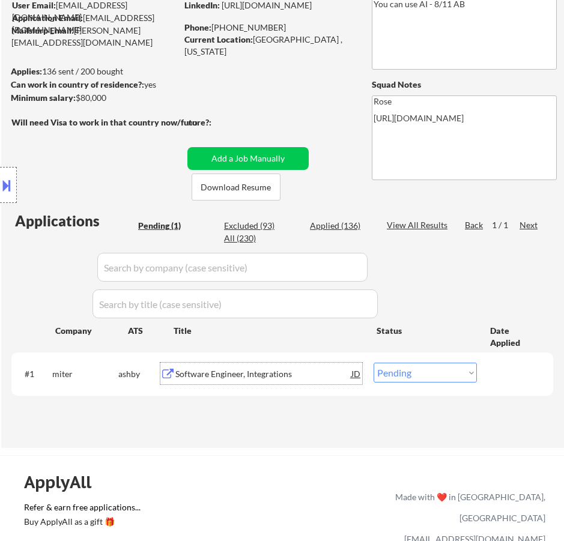
click at [304, 378] on div "Software Engineer, Integrations" at bounding box center [263, 374] width 176 height 12
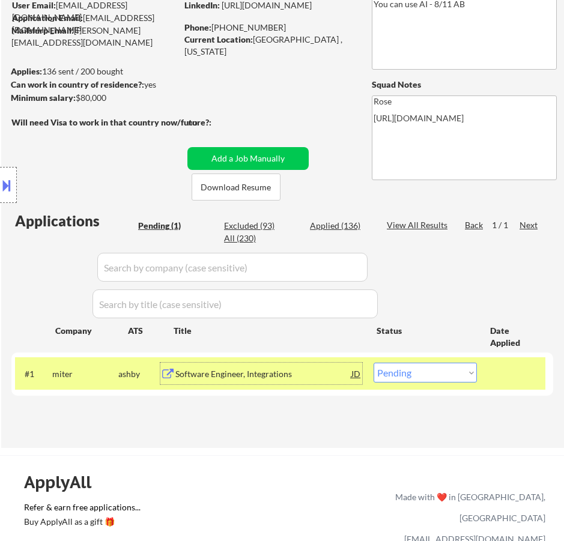
click at [418, 373] on select "Choose an option... Pending Applied Excluded (Questions) Excluded (Expired) Exc…" at bounding box center [425, 373] width 103 height 20
select select ""excluded__expired_""
click at [374, 363] on select "Choose an option... Pending Applied Excluded (Questions) Excluded (Expired) Exc…" at bounding box center [425, 373] width 103 height 20
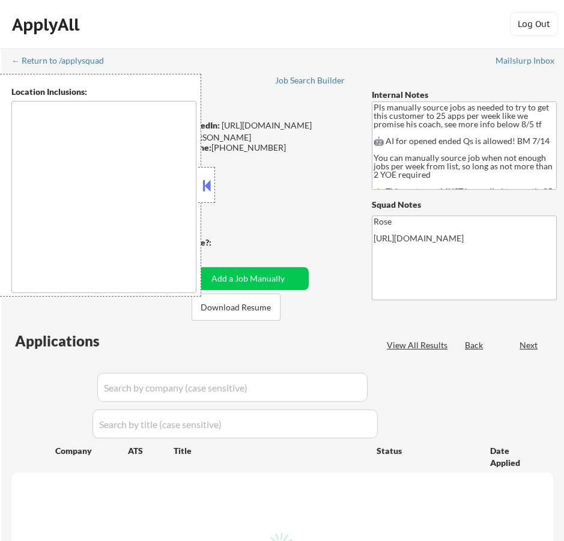
select select ""pending""
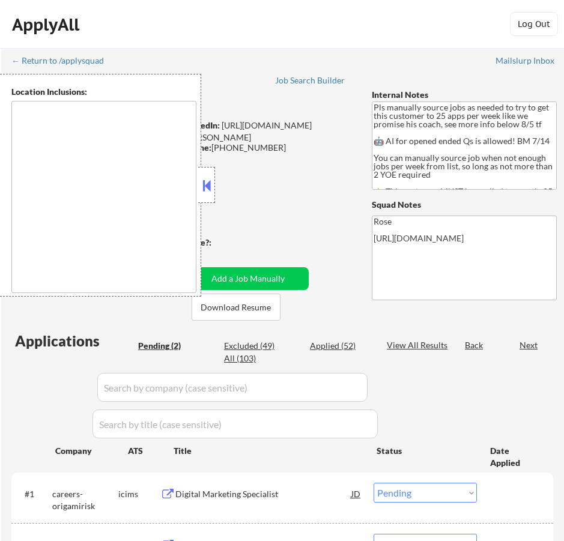
type textarea "Here is a list of metro areas, cities, and towns within approximately a 30-minu…"
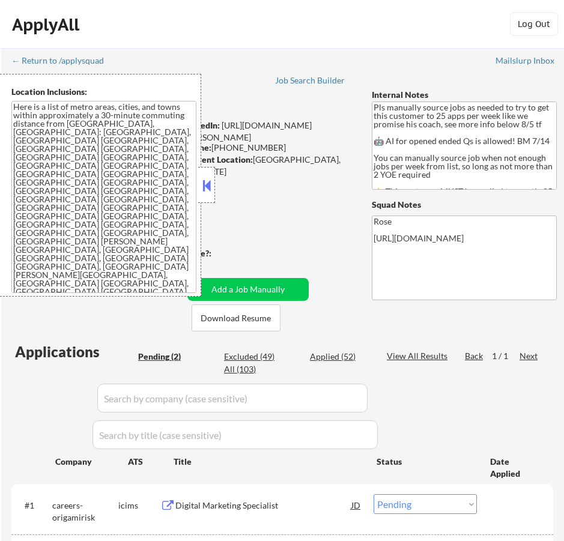
click at [208, 185] on button at bounding box center [206, 186] width 13 height 18
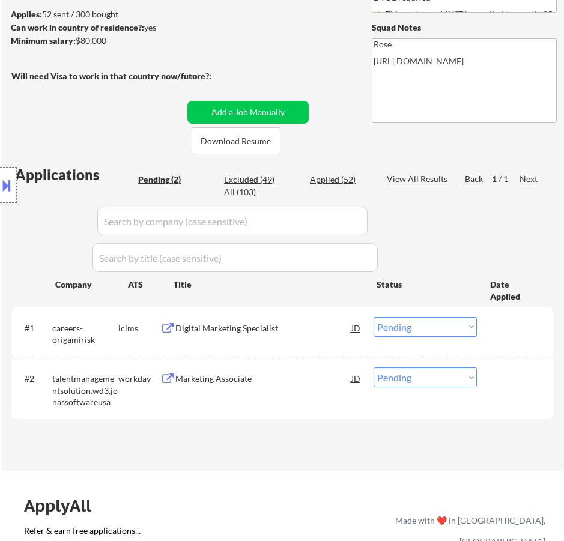
scroll to position [180, 0]
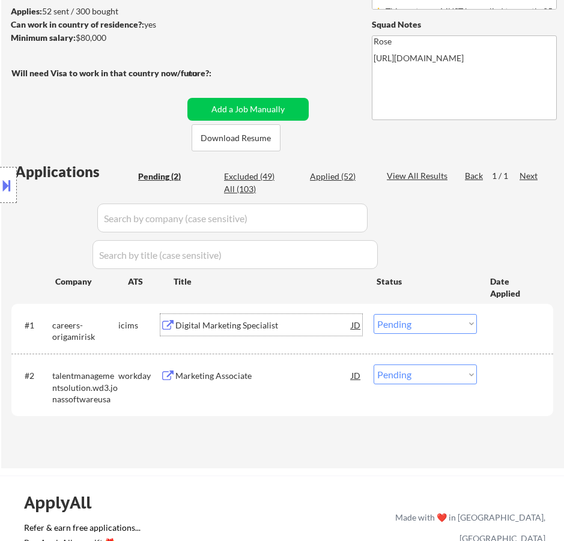
click at [288, 324] on div "Digital Marketing Specialist" at bounding box center [263, 325] width 176 height 12
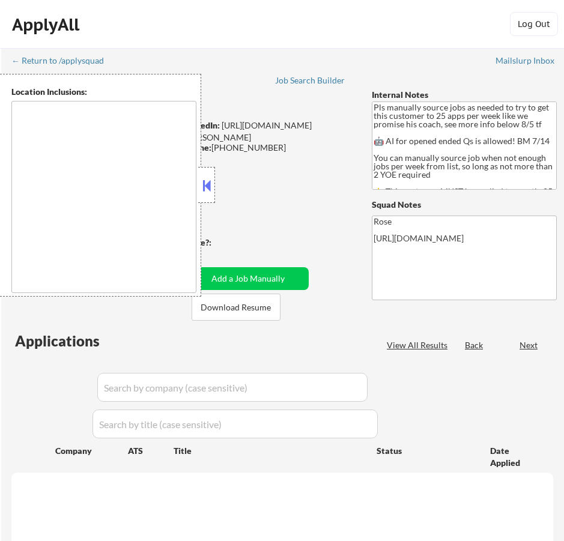
type textarea "Here is a list of metro areas, cities, and towns within approximately a 30-minu…"
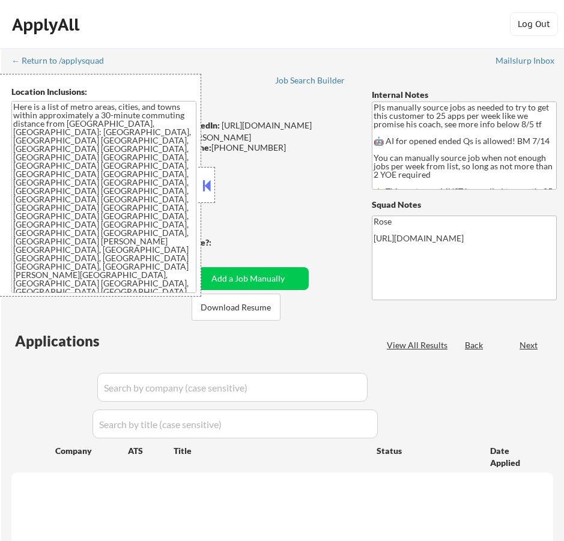
select select ""pending""
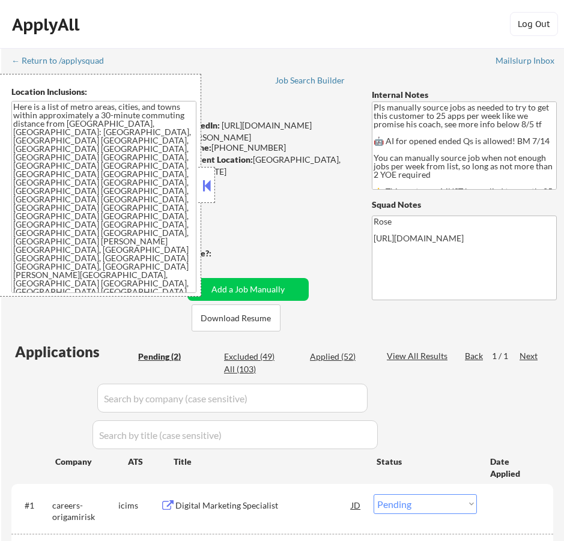
click at [212, 187] on button at bounding box center [206, 186] width 13 height 18
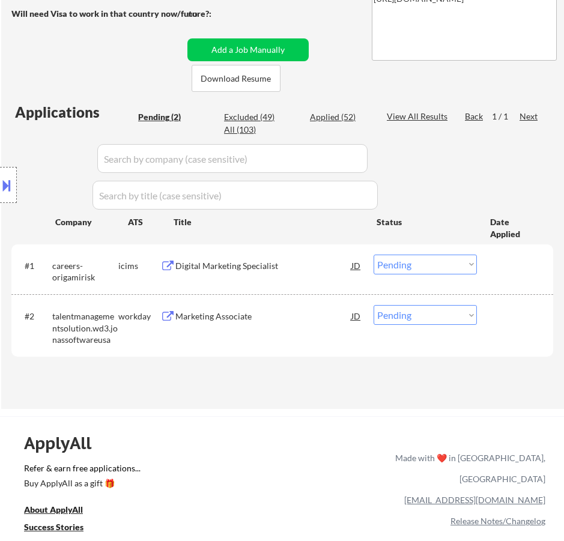
scroll to position [240, 0]
click at [418, 260] on select "Choose an option... Pending Applied Excluded (Questions) Excluded (Expired) Exc…" at bounding box center [425, 264] width 103 height 20
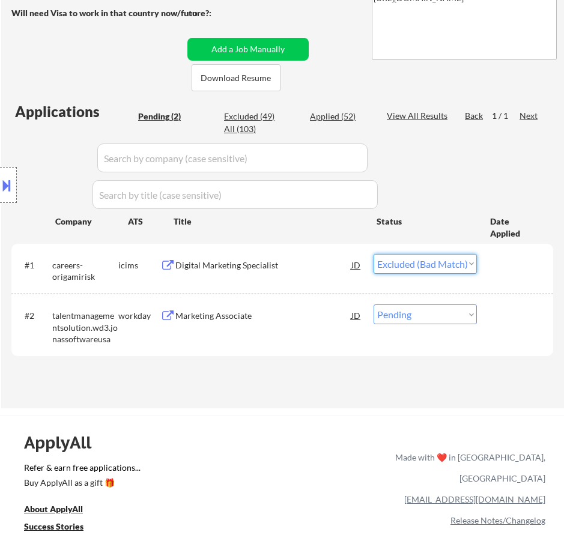
click at [374, 254] on select "Choose an option... Pending Applied Excluded (Questions) Excluded (Expired) Exc…" at bounding box center [425, 264] width 103 height 20
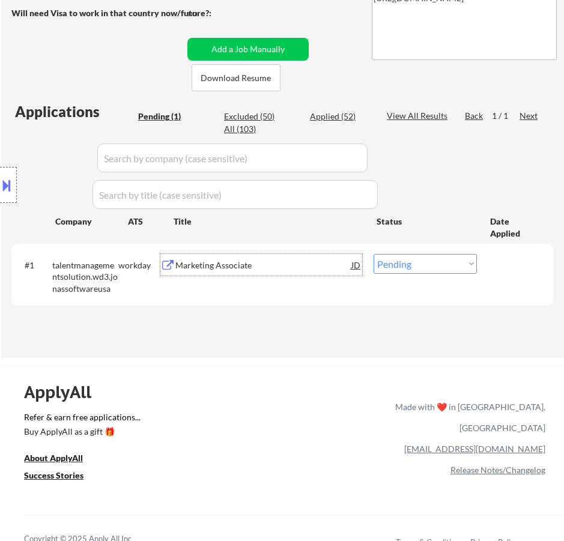
click at [284, 271] on div "Marketing Associate" at bounding box center [263, 265] width 176 height 22
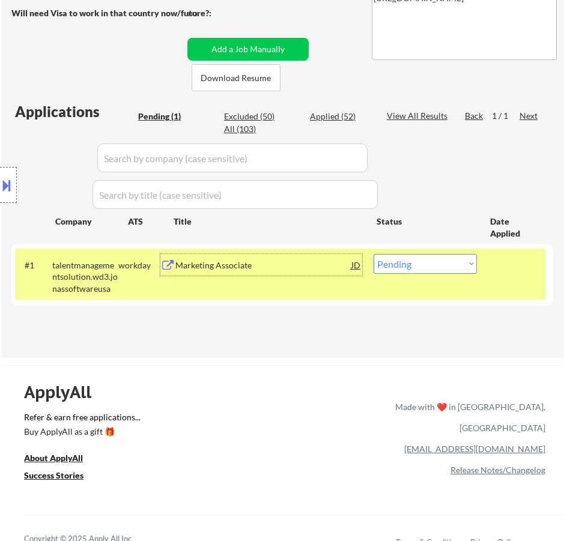
click at [250, 132] on div "All (103)" at bounding box center [254, 129] width 60 height 12
select select ""applied""
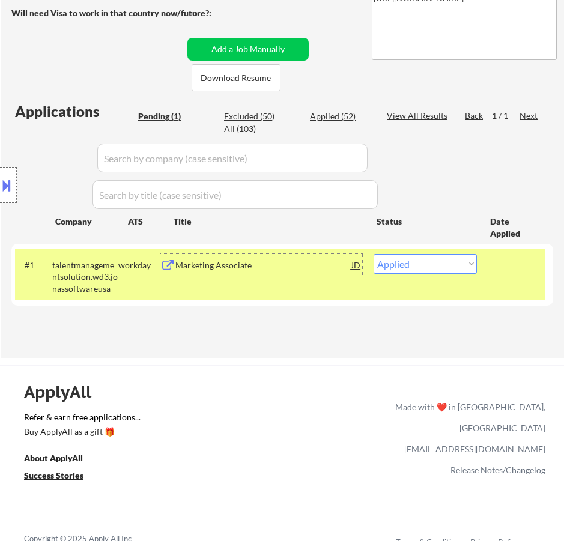
select select ""applied""
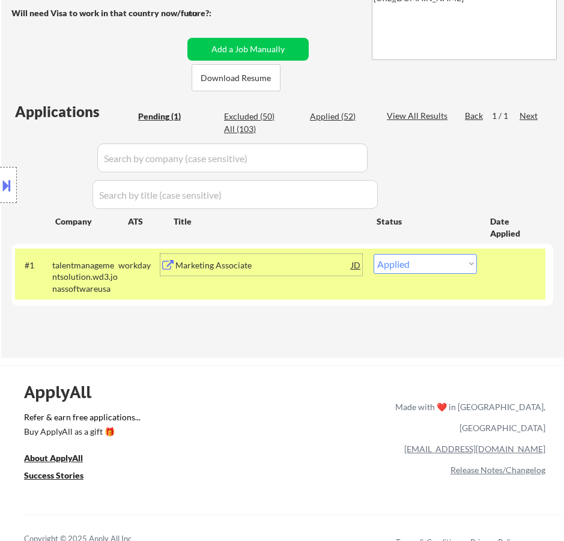
select select ""applied""
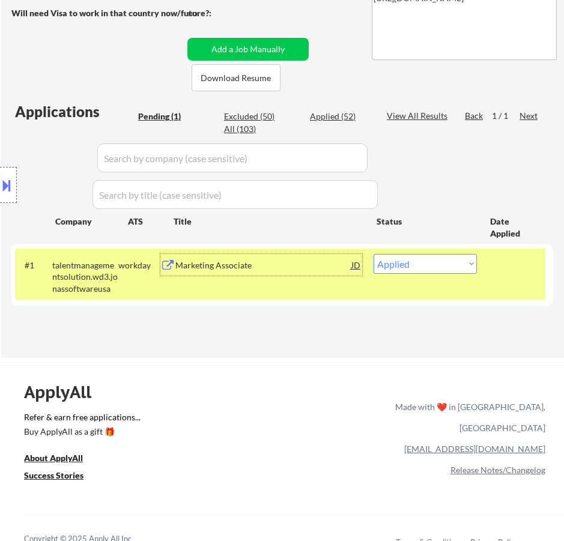
select select ""applied""
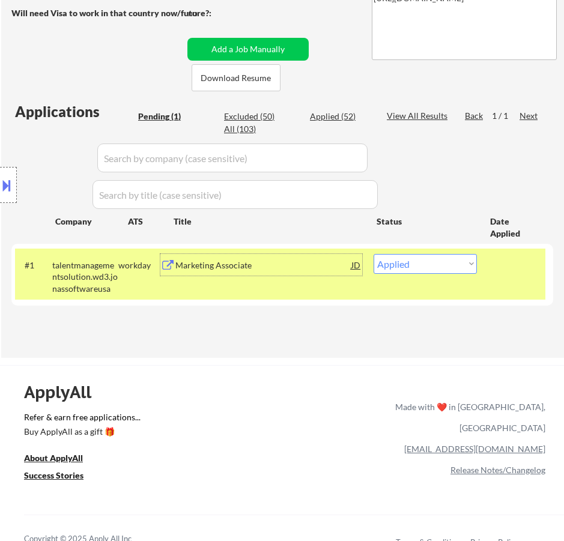
select select ""applied""
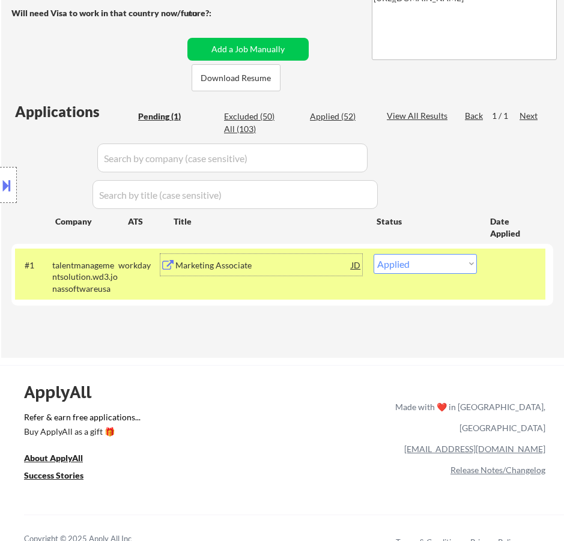
select select ""applied""
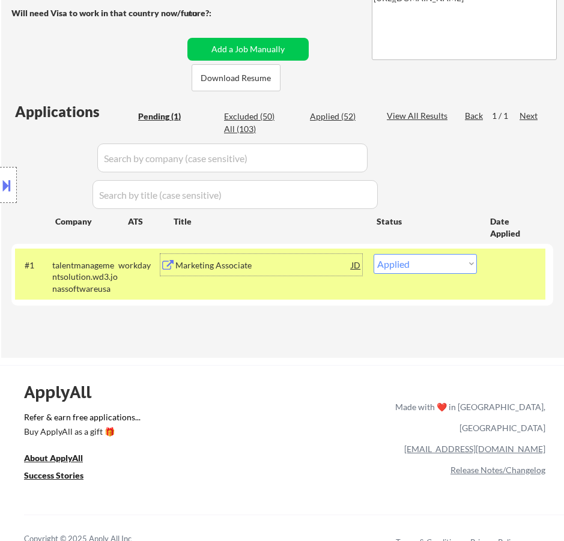
select select ""applied""
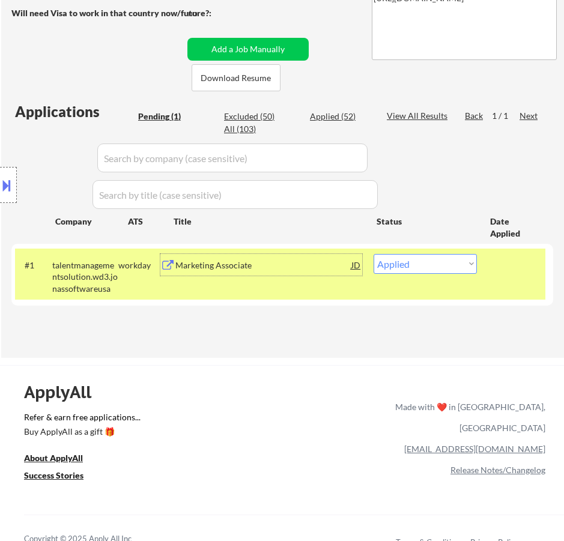
select select ""applied""
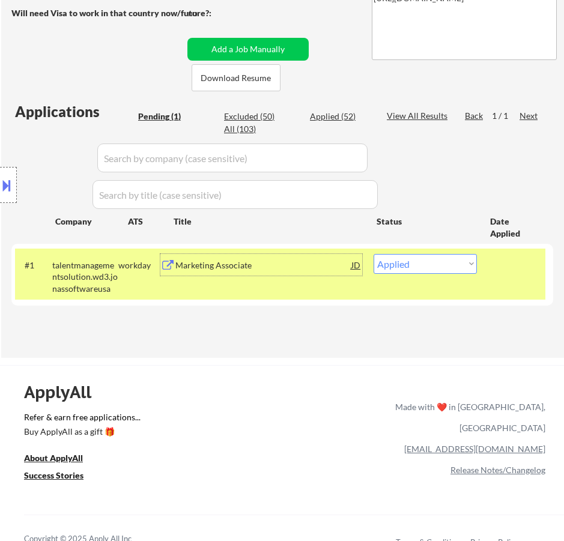
select select ""applied""
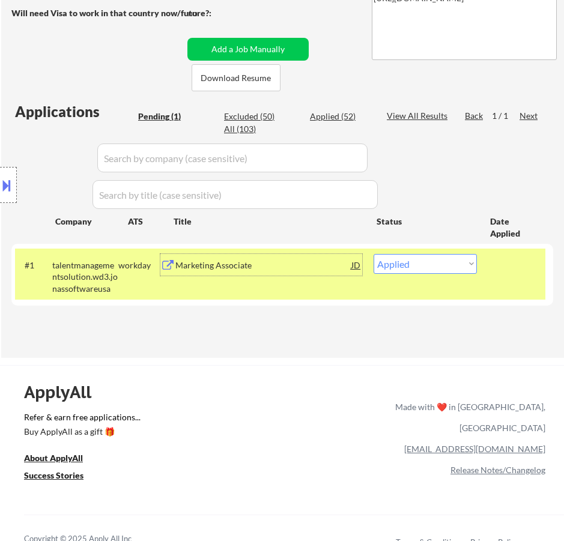
select select ""applied""
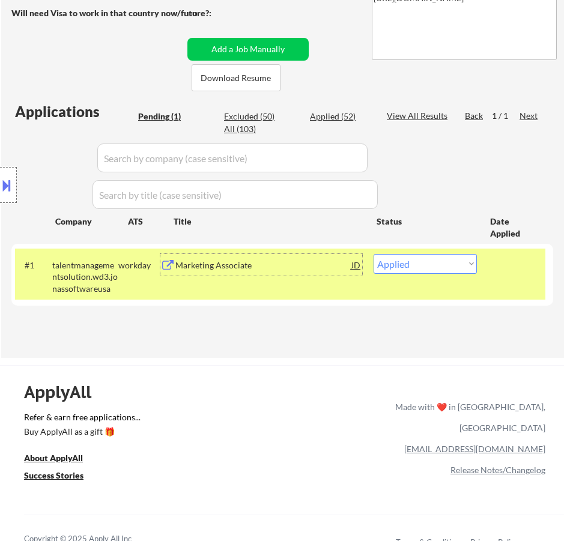
select select ""applied""
select select ""excluded__salary_""
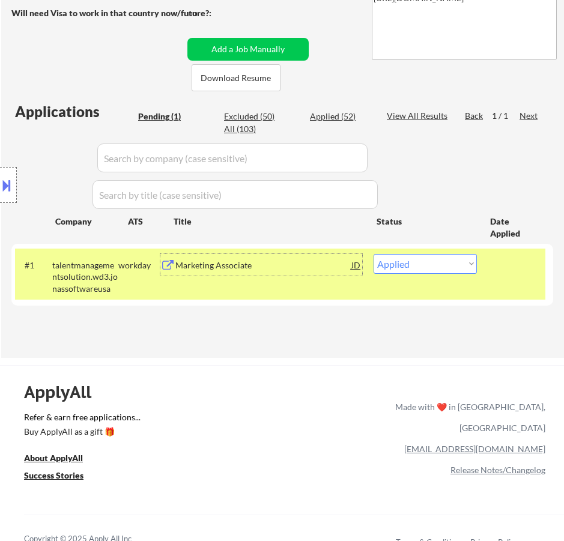
select select ""excluded__location_""
select select ""excluded__salary_""
select select ""excluded__location_""
select select ""excluded__bad_match_""
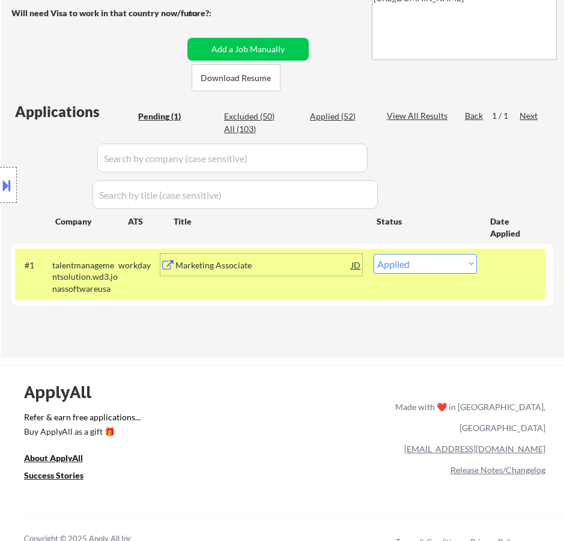
select select ""excluded__salary_""
select select ""excluded__expired_""
select select ""excluded__salary_""
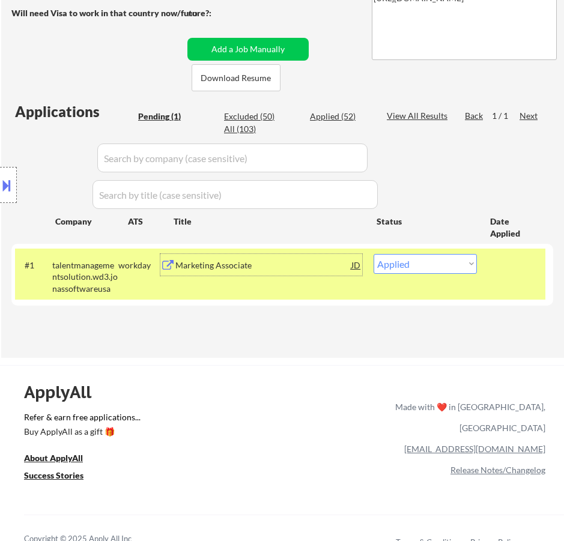
select select ""excluded__location_""
select select ""excluded""
select select ""excluded__salary_""
select select ""excluded__expired_""
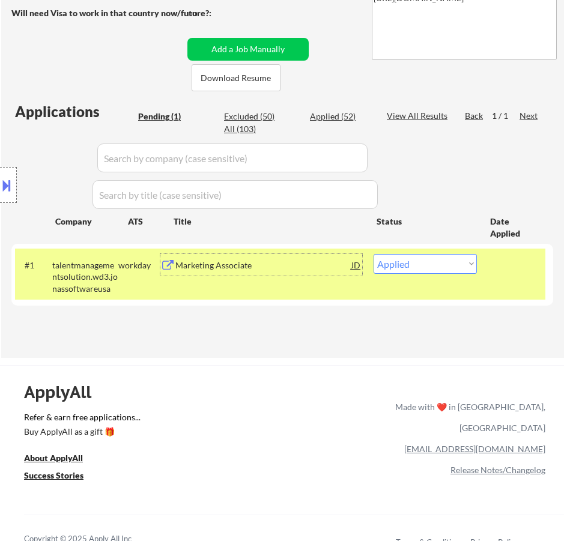
select select ""excluded__salary_""
select select ""pending""
select select ""excluded__bad_match_""
select select ""excluded__salary_""
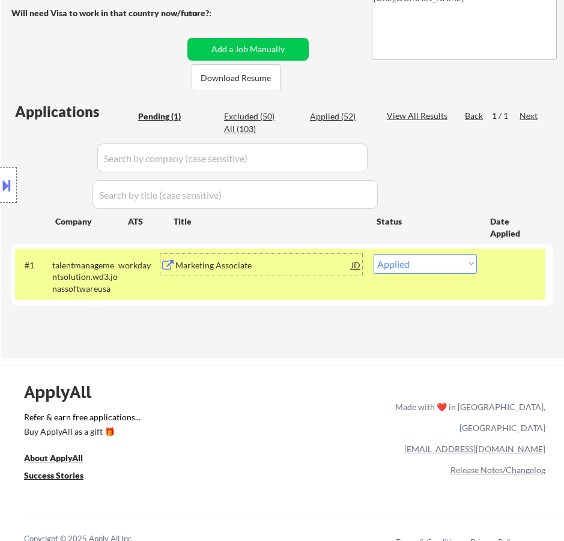
select select ""excluded__bad_match_""
select select ""excluded__location_""
select select ""excluded__salary_""
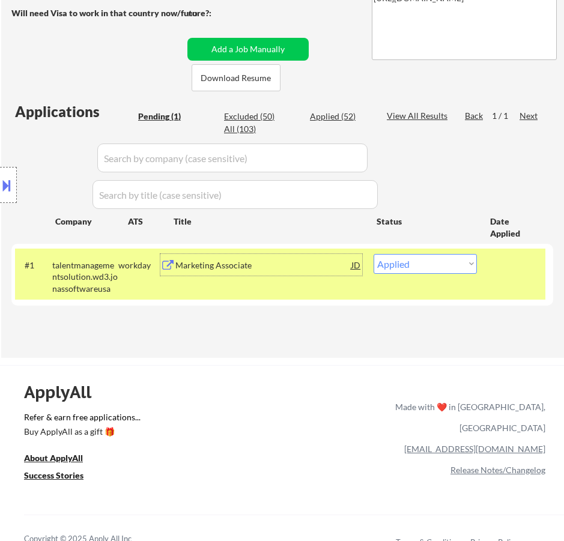
select select ""excluded__salary_""
select select ""excluded__location_""
select select ""excluded__salary_""
select select ""excluded__location_""
select select ""excluded__salary_""
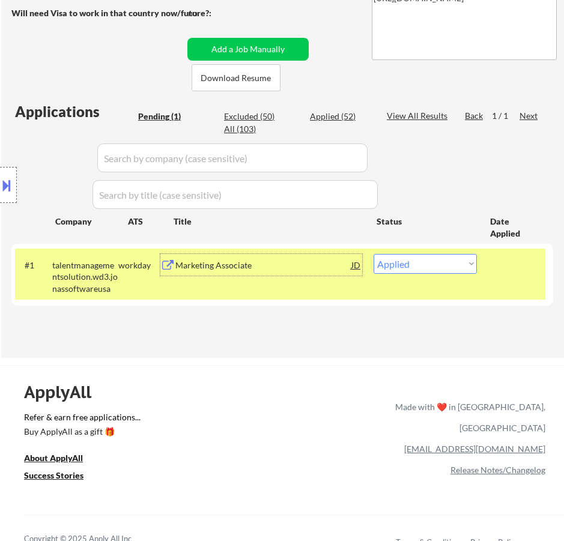
select select ""excluded__bad_match_""
select select ""excluded__expired_""
select select ""excluded__other_""
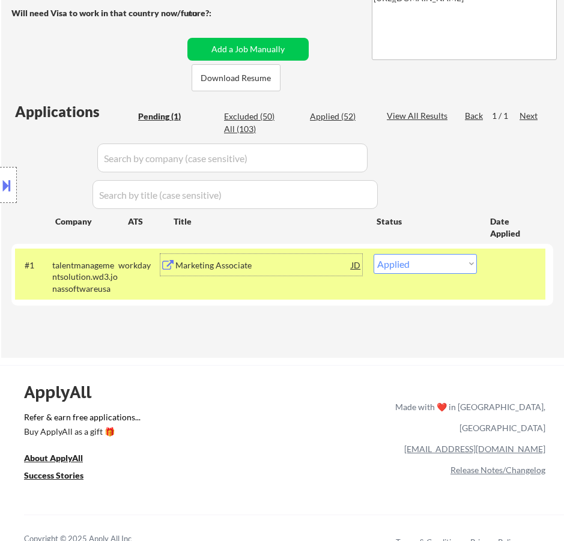
select select ""excluded__location_""
select select ""excluded__salary_""
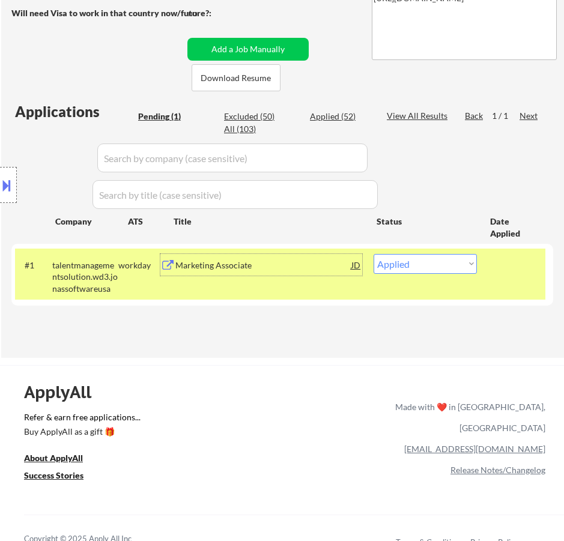
select select ""excluded__expired_""
select select ""excluded__salary_""
select select ""excluded__expired_""
select select ""excluded__salary_""
select select ""excluded__location_""
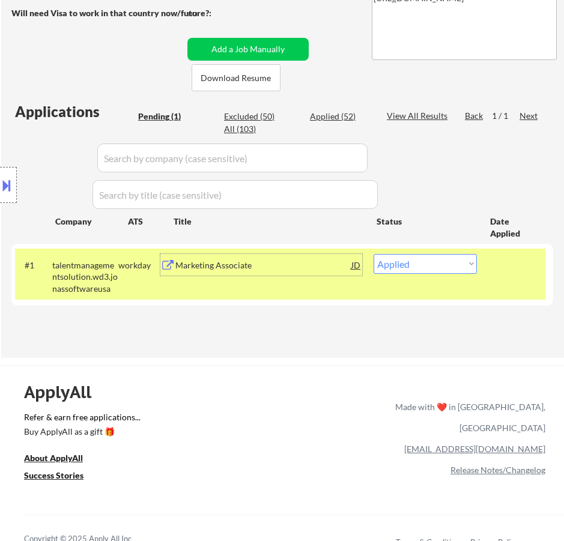
select select ""excluded__location_""
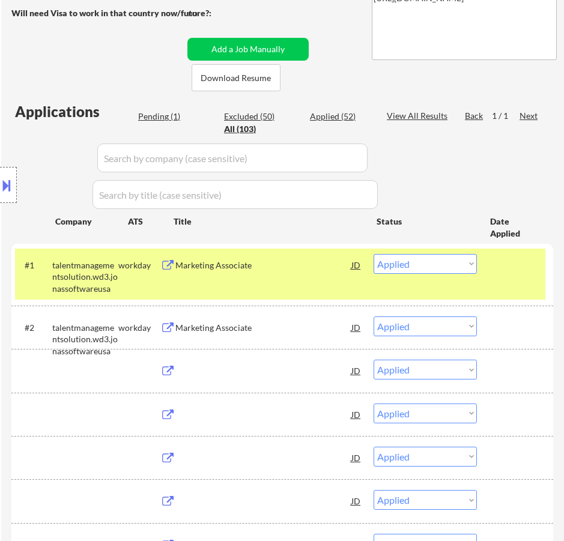
select select ""applied""
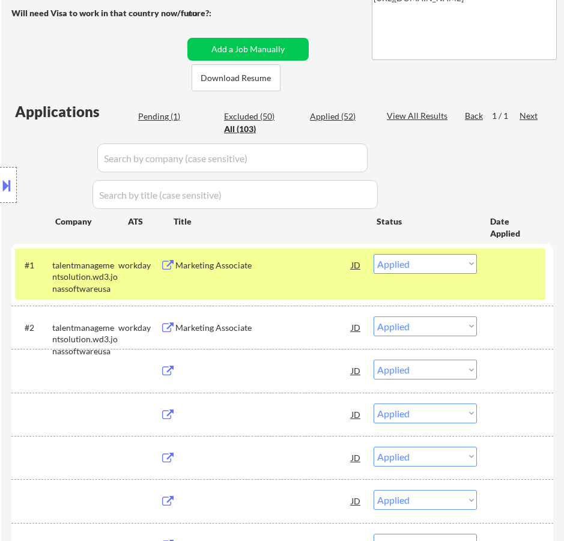
select select ""applied""
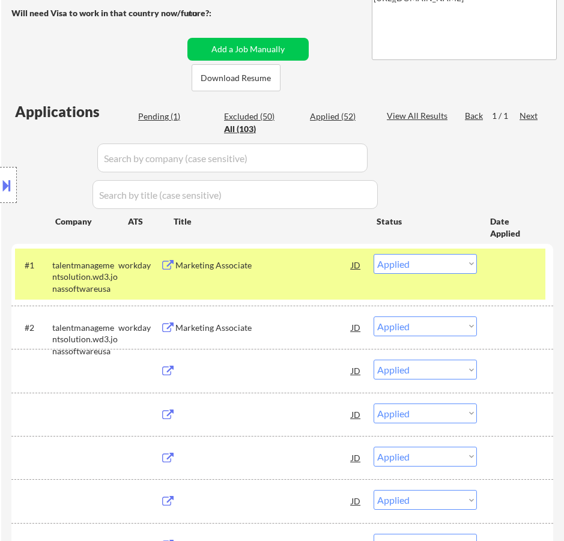
select select ""applied""
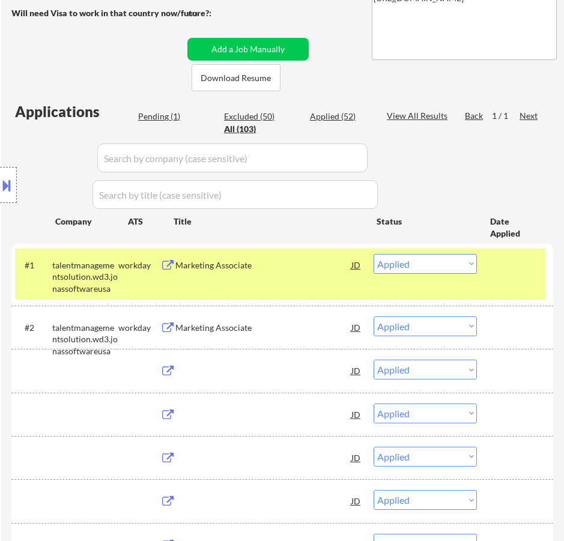
select select ""applied""
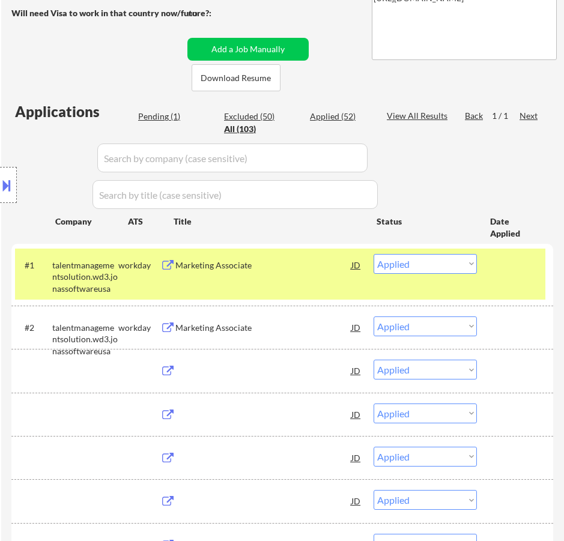
select select ""applied""
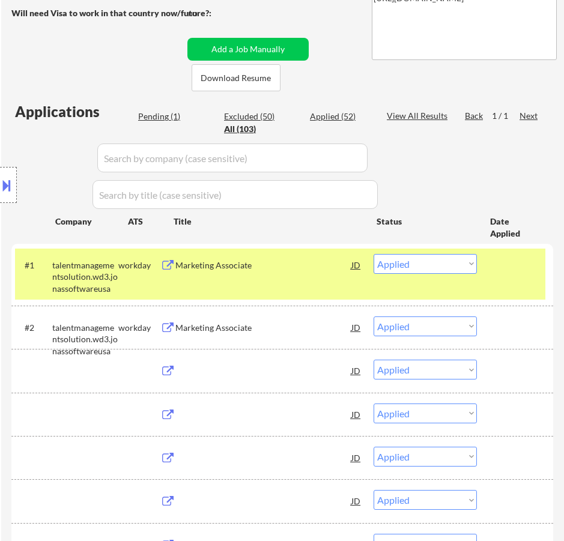
select select ""applied""
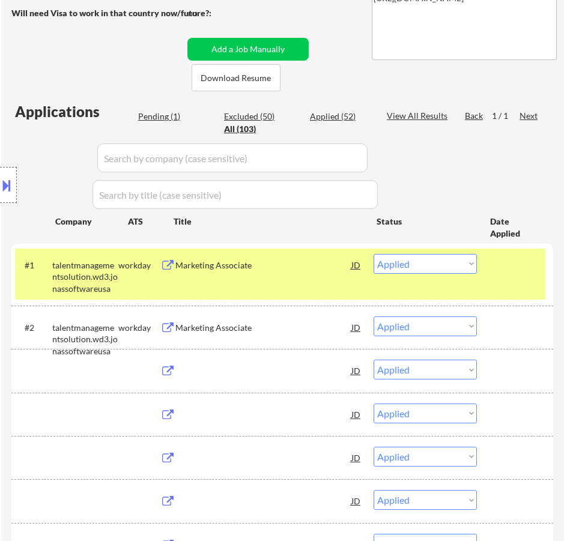
select select ""applied""
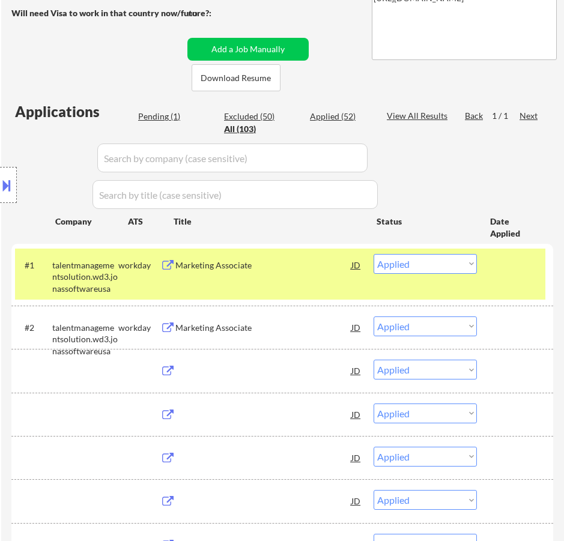
select select ""applied""
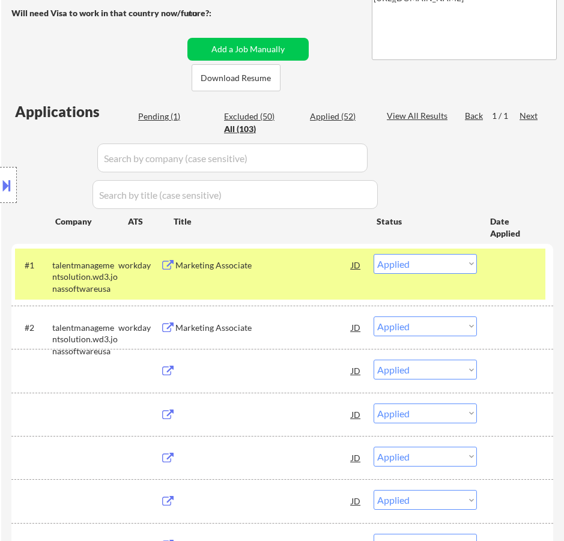
select select ""applied""
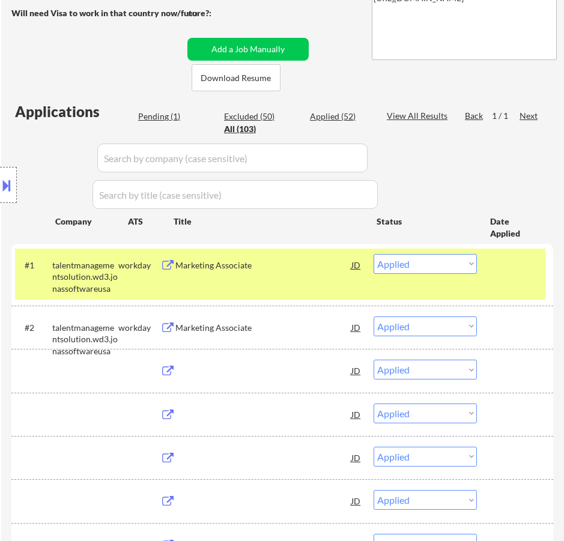
select select ""applied""
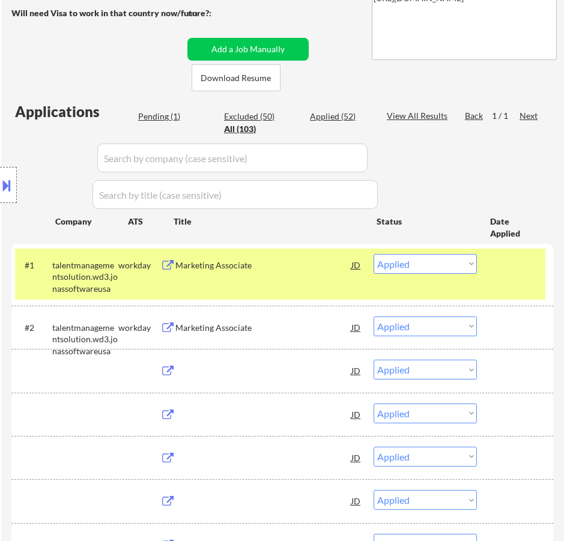
select select ""applied""
select select ""excluded__salary_""
select select ""excluded__location_""
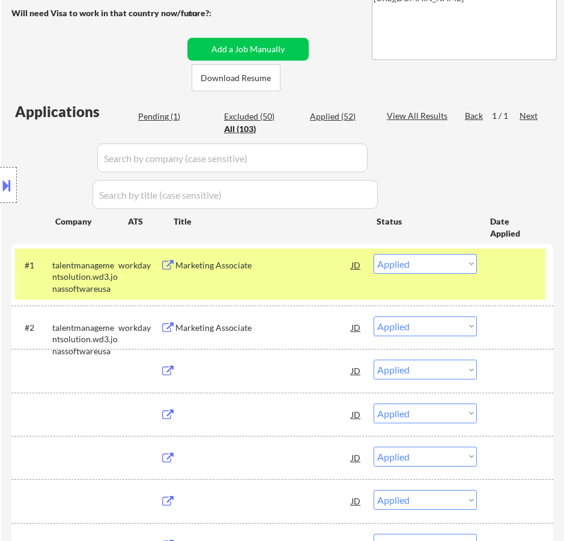
select select ""excluded__salary_""
select select ""excluded__location_""
select select ""excluded__bad_match_""
select select ""excluded__salary_""
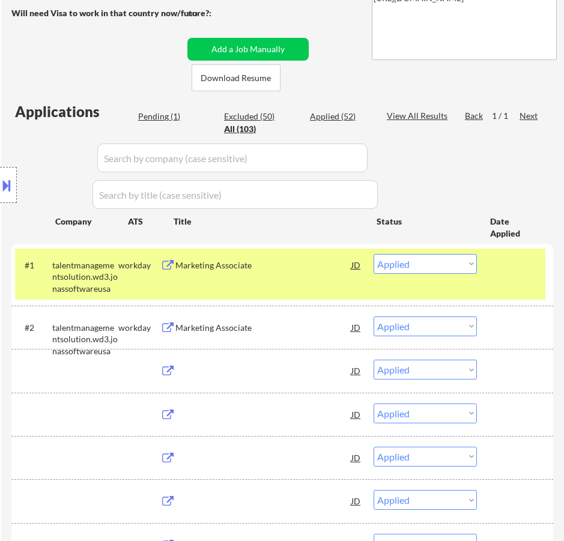
select select ""excluded__expired_""
select select ""excluded__salary_""
select select ""excluded__location_""
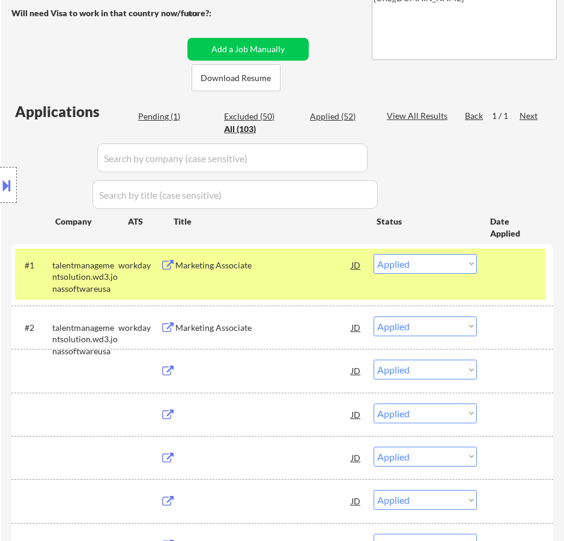
select select ""excluded""
select select ""excluded__salary_""
select select ""excluded__expired_""
select select ""excluded__salary_""
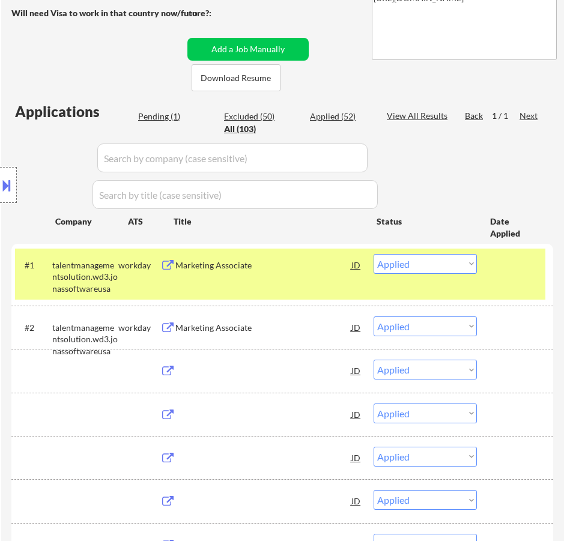
select select ""excluded__salary_""
select select ""pending""
select select ""excluded__bad_match_""
select select ""excluded__salary_""
select select ""excluded__bad_match_""
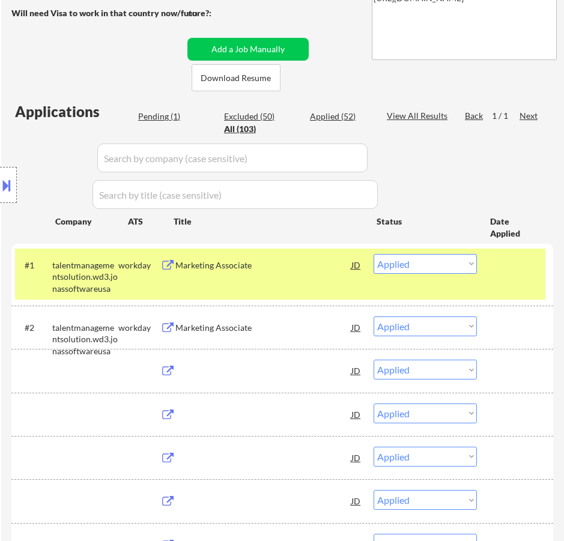
select select ""excluded__location_""
select select ""excluded__salary_""
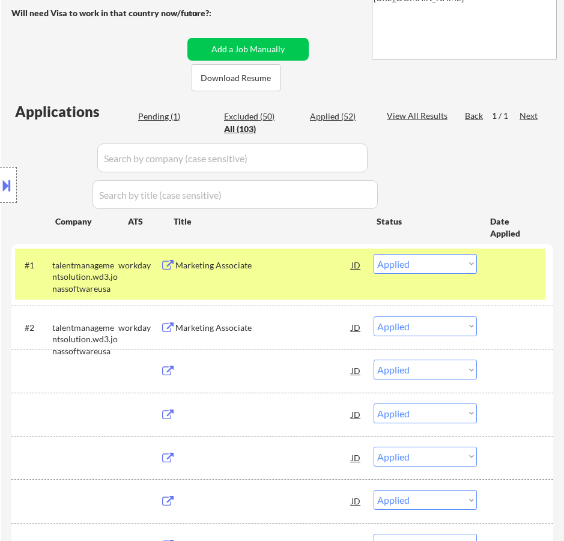
select select ""excluded__location_""
select select ""excluded__salary_""
select select ""excluded__location_""
select select ""excluded__salary_""
select select ""excluded__bad_match_""
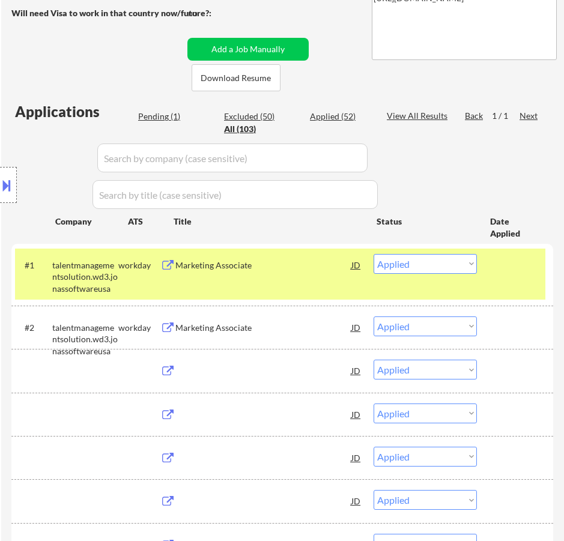
select select ""excluded__bad_match_""
select select ""excluded__expired_""
select select ""excluded__other_""
select select ""excluded__location_""
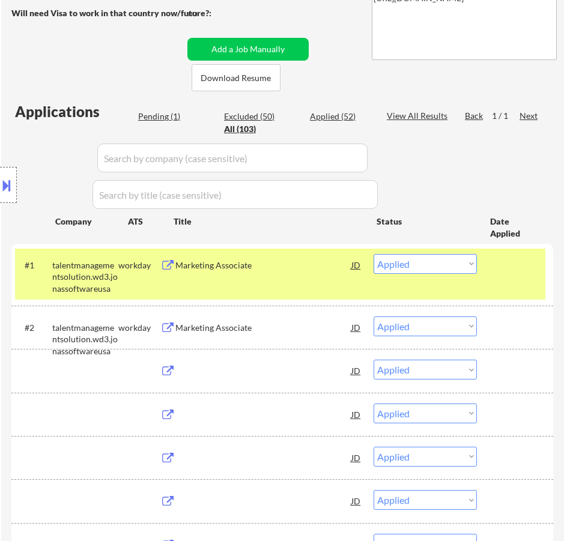
select select ""excluded__location_""
select select ""excluded__salary_""
select select ""excluded__expired_""
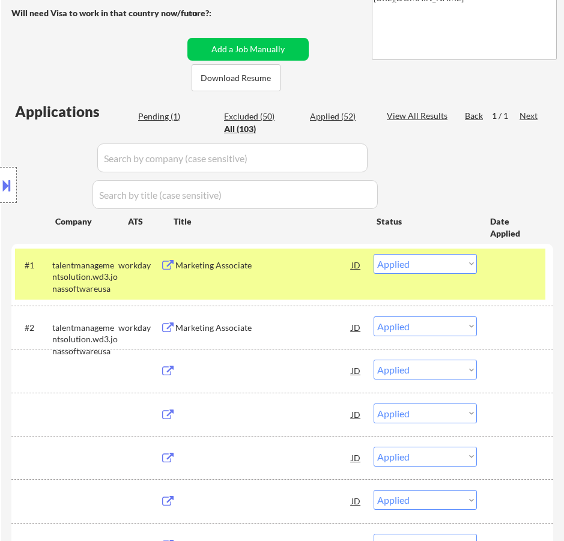
select select ""excluded__salary_""
select select ""excluded__expired_""
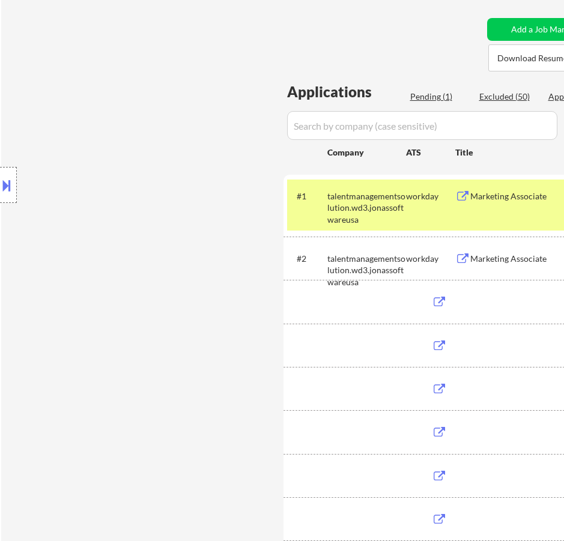
scroll to position [234, 0]
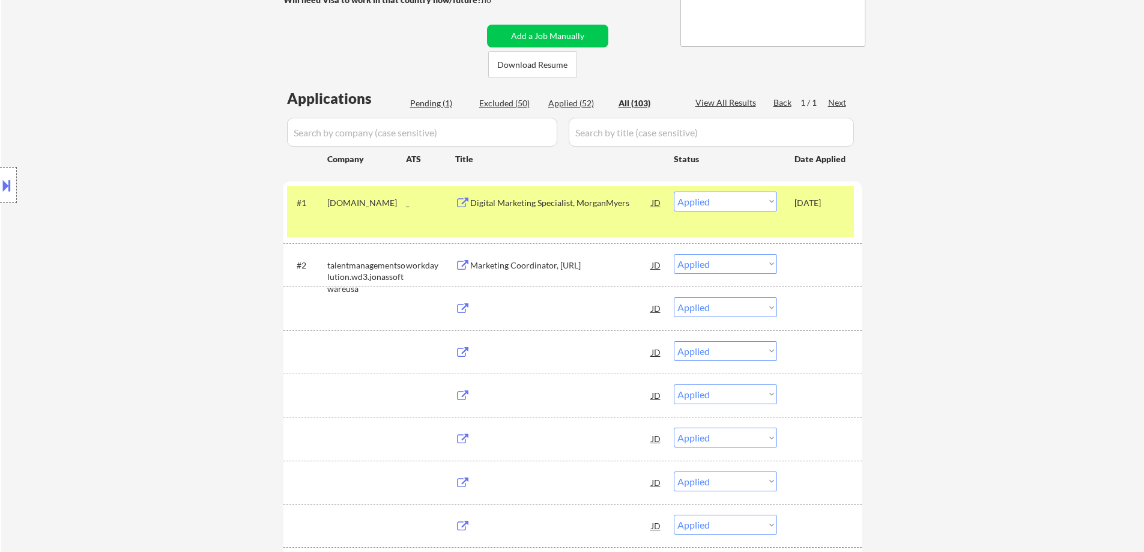
click at [533, 132] on input "input" at bounding box center [422, 132] width 270 height 29
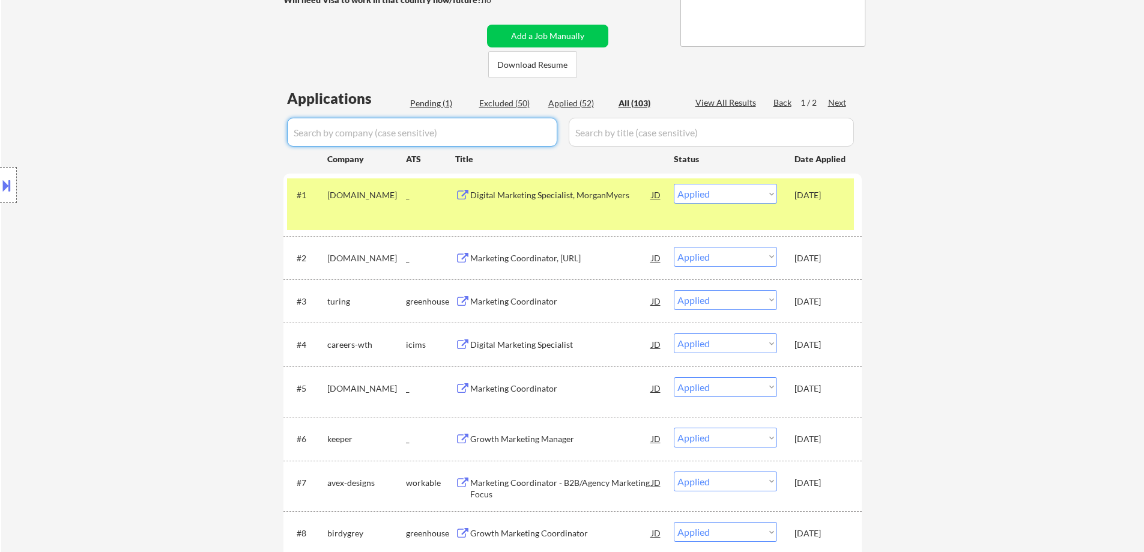
paste input "jonassoftwareusa"
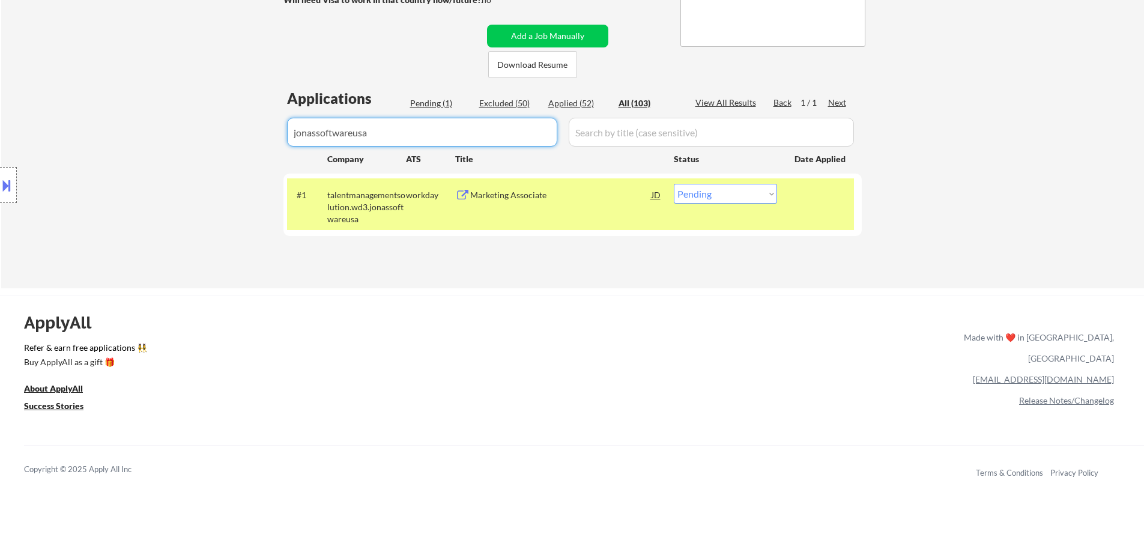
drag, startPoint x: 380, startPoint y: 130, endPoint x: 244, endPoint y: 129, distance: 136.3
click at [240, 129] on div "← Return to /applysquad Mailslurp Inbox Job Search Builder Nicholai DeHaan User…" at bounding box center [572, 51] width 1143 height 474
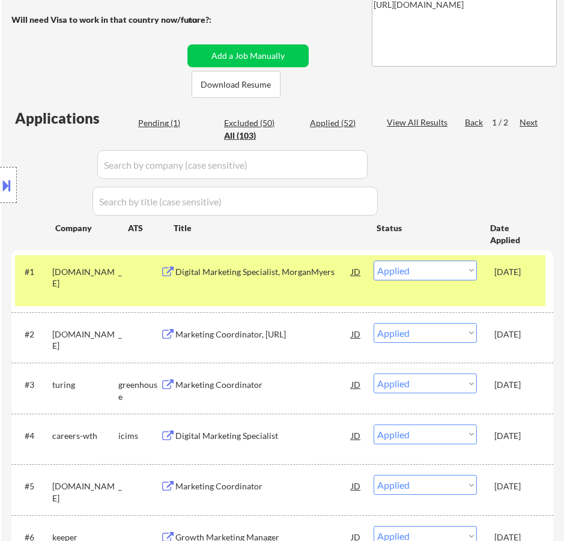
click at [162, 125] on div "Location Inclusions: Here is a list of metro areas, cities, and towns within ap…" at bounding box center [107, 185] width 215 height 223
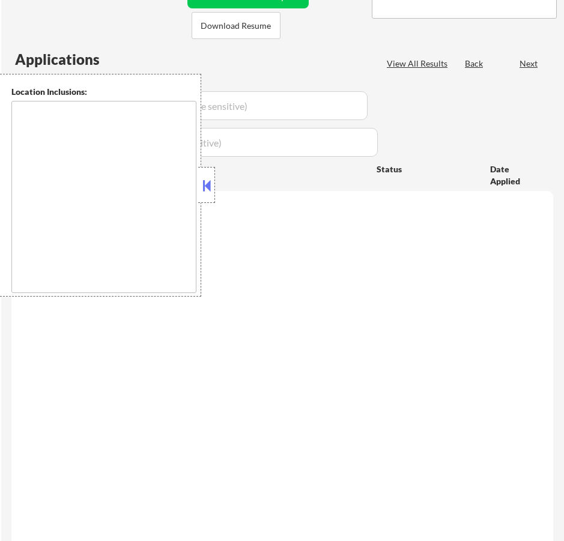
type textarea "Here is a list of metro areas, cities, and towns within approximately a 30-minu…"
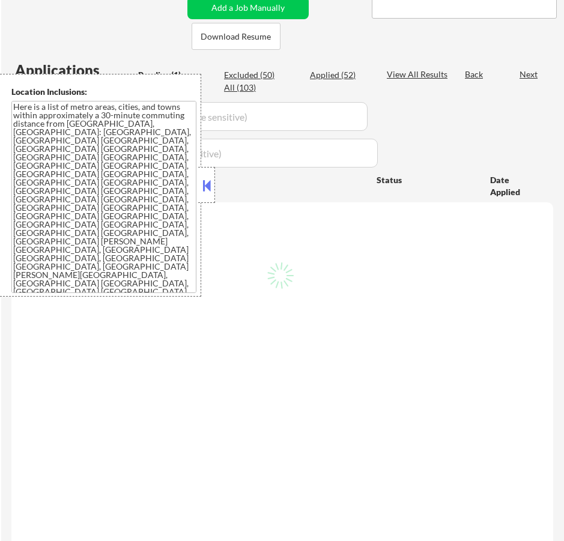
scroll to position [234, 0]
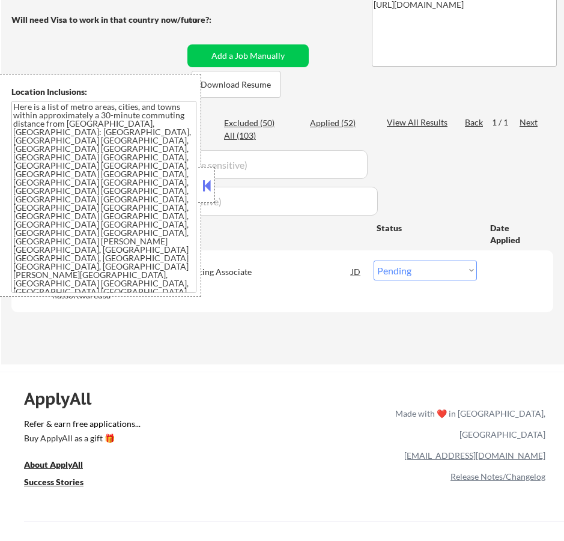
click at [195, 187] on textarea "Here is a list of metro areas, cities, and towns within approximately a 30-minu…" at bounding box center [103, 197] width 185 height 192
click at [204, 182] on button at bounding box center [206, 186] width 13 height 18
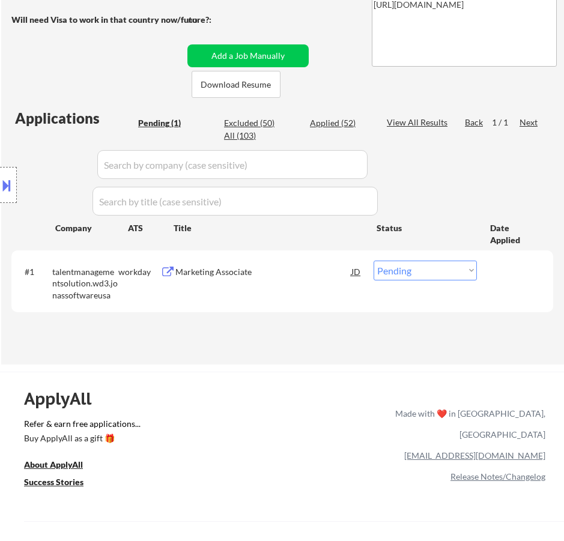
click at [396, 269] on select "Choose an option... Pending Applied Excluded (Questions) Excluded (Expired) Exc…" at bounding box center [425, 271] width 103 height 20
select select ""applied""
click at [374, 261] on select "Choose an option... Pending Applied Excluded (Questions) Excluded (Expired) Exc…" at bounding box center [425, 271] width 103 height 20
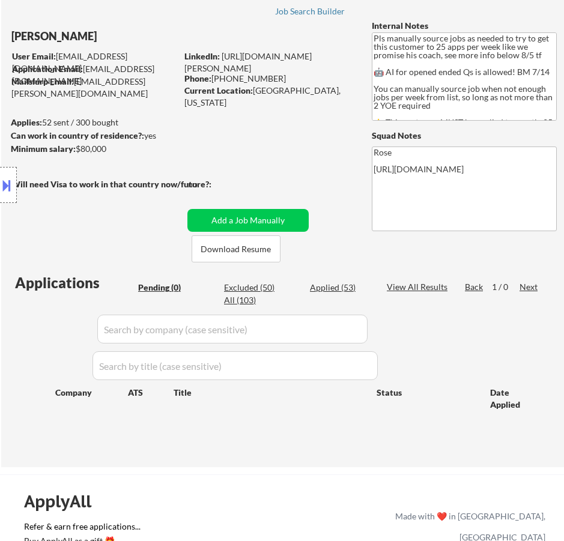
scroll to position [53, 0]
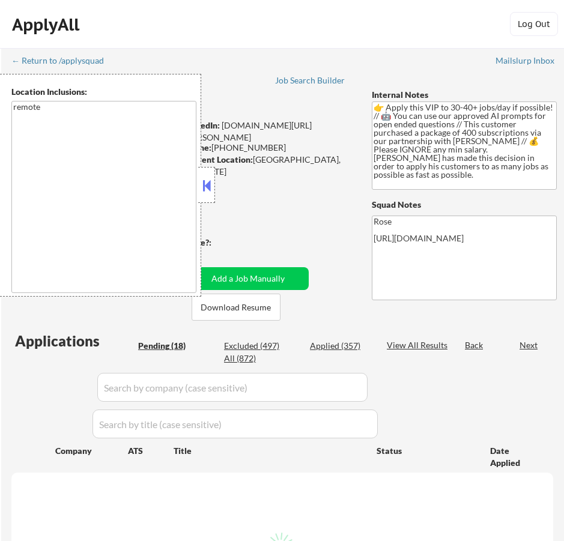
select select ""pending""
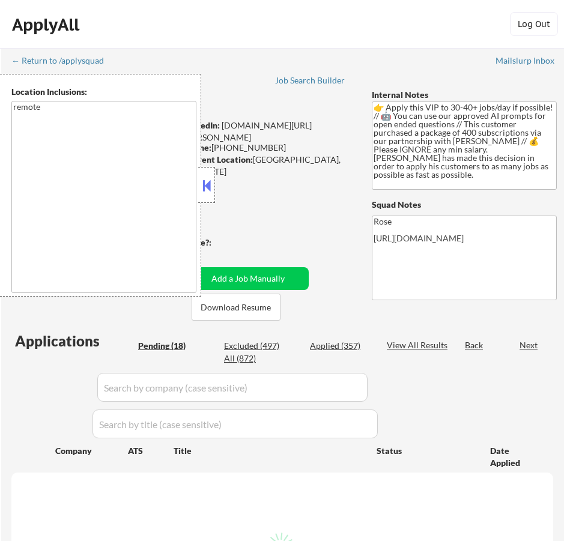
select select ""pending""
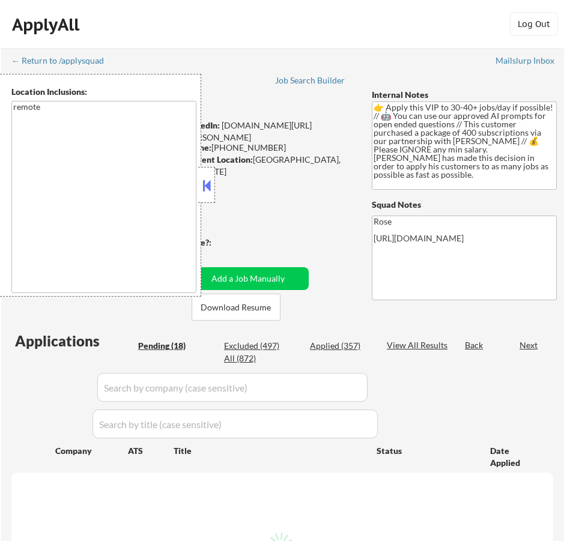
select select ""pending""
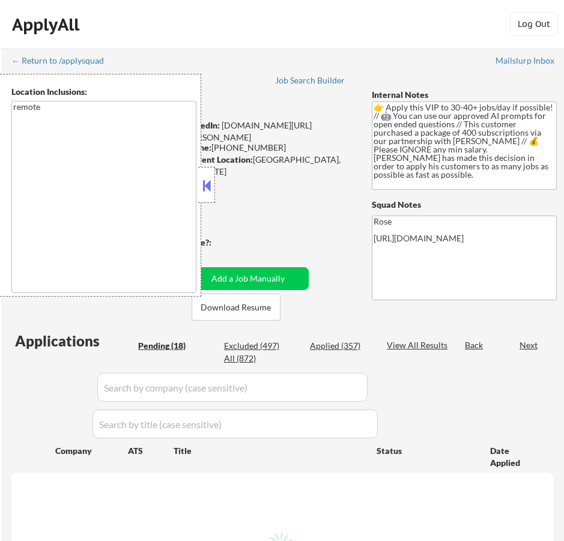
select select ""pending""
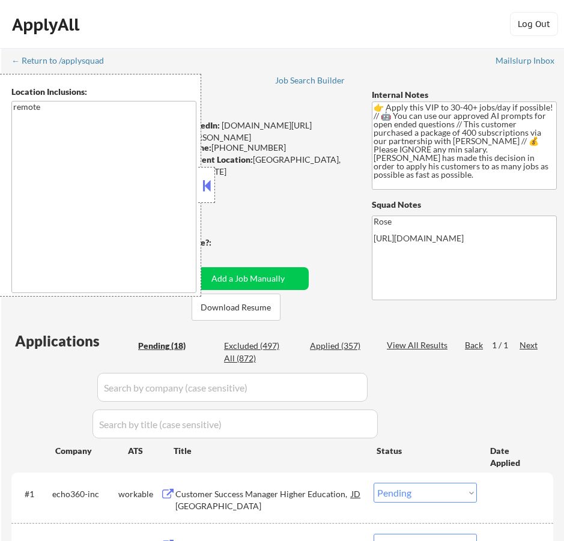
click at [203, 186] on button at bounding box center [206, 186] width 13 height 18
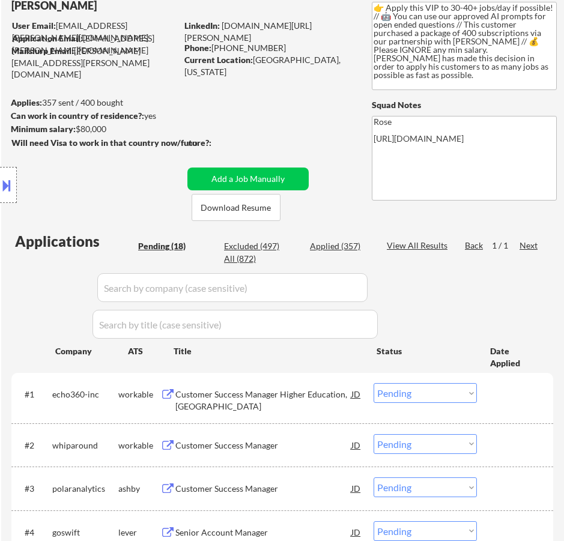
scroll to position [120, 0]
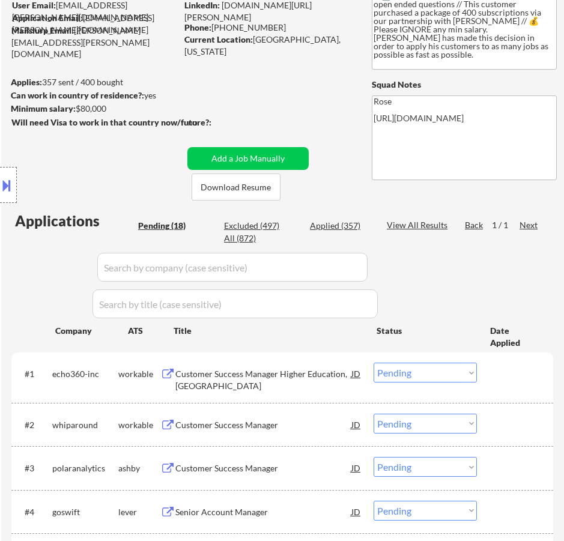
click at [288, 372] on div "Customer Success Manager Higher Education, [GEOGRAPHIC_DATA]" at bounding box center [263, 379] width 176 height 23
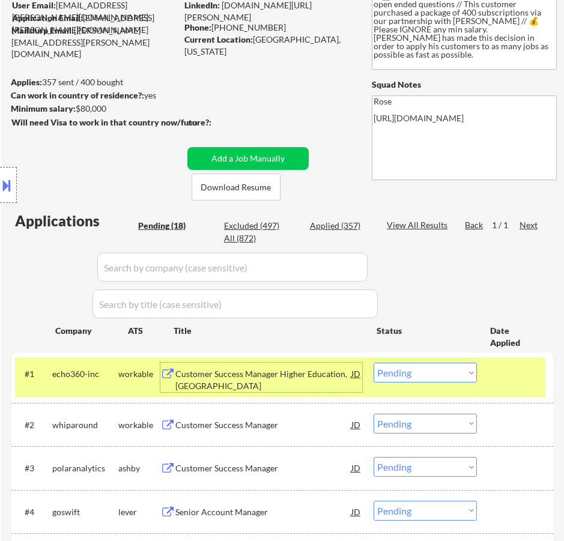
click at [417, 375] on select "Choose an option... Pending Applied Excluded (Questions) Excluded (Expired) Exc…" at bounding box center [425, 373] width 103 height 20
click at [374, 363] on select "Choose an option... Pending Applied Excluded (Questions) Excluded (Expired) Exc…" at bounding box center [425, 373] width 103 height 20
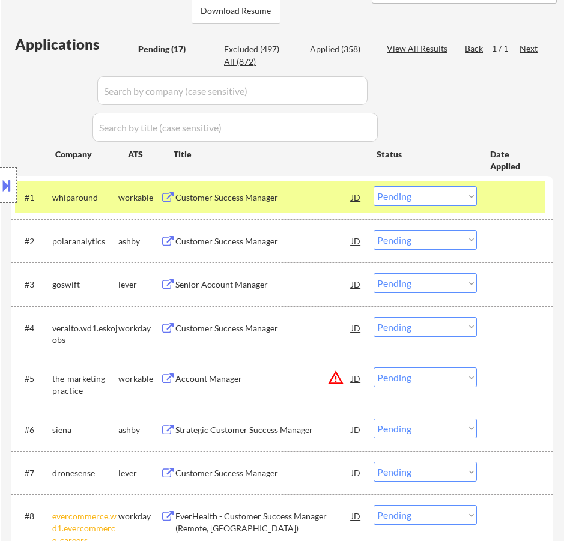
scroll to position [300, 0]
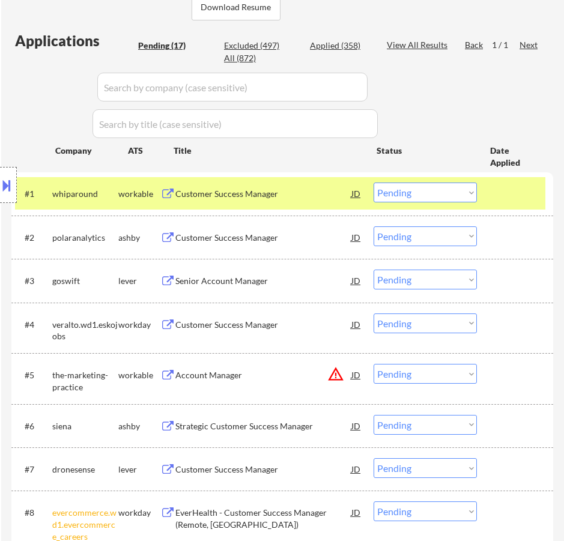
click at [299, 198] on div "Customer Success Manager" at bounding box center [263, 194] width 176 height 12
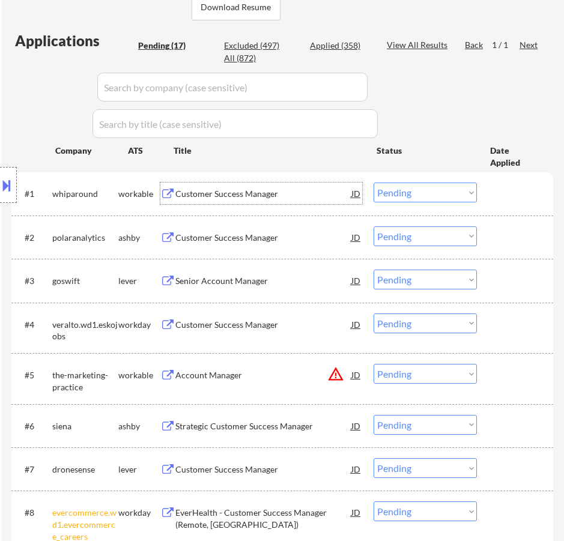
click at [436, 198] on select "Choose an option... Pending Applied Excluded (Questions) Excluded (Expired) Exc…" at bounding box center [425, 193] width 103 height 20
click at [374, 183] on select "Choose an option... Pending Applied Excluded (Questions) Excluded (Expired) Exc…" at bounding box center [425, 193] width 103 height 20
select select ""pending""
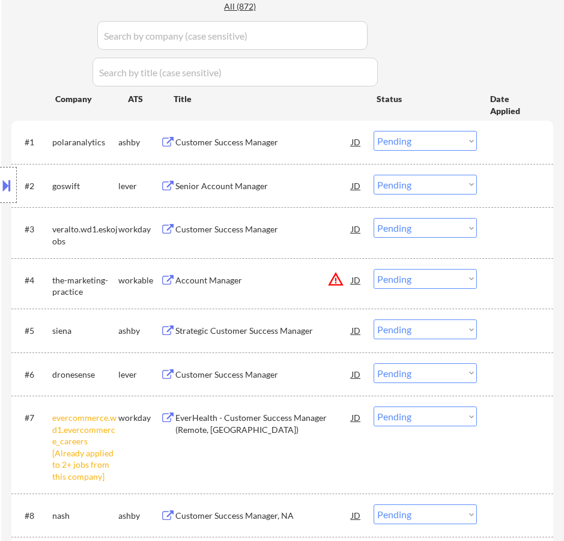
scroll to position [420, 0]
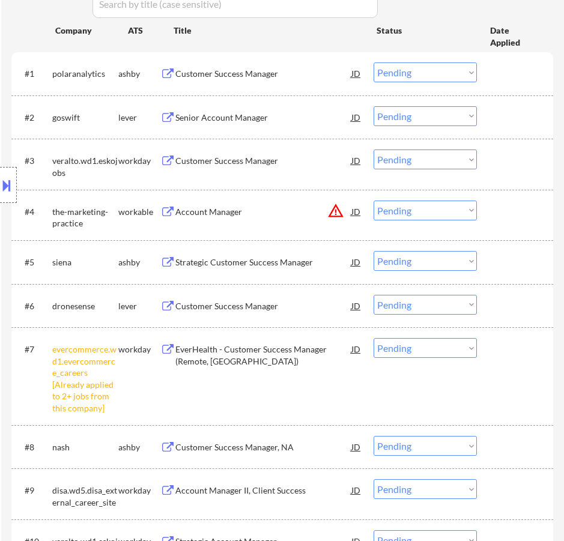
click at [440, 345] on select "Choose an option... Pending Applied Excluded (Questions) Excluded (Expired) Exc…" at bounding box center [425, 348] width 103 height 20
click at [374, 338] on select "Choose an option... Pending Applied Excluded (Questions) Excluded (Expired) Exc…" at bounding box center [425, 348] width 103 height 20
select select ""pending""
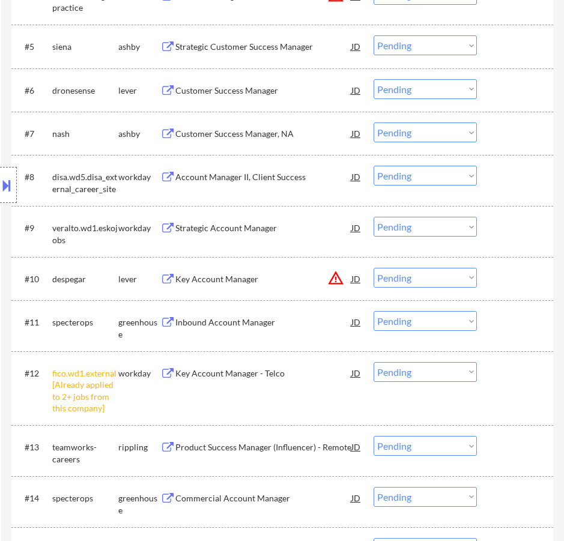
scroll to position [661, 0]
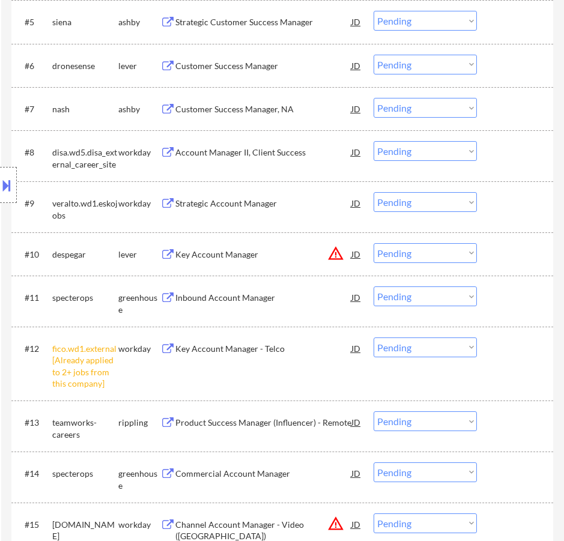
click at [426, 342] on select "Choose an option... Pending Applied Excluded (Questions) Excluded (Expired) Exc…" at bounding box center [425, 348] width 103 height 20
click at [374, 338] on select "Choose an option... Pending Applied Excluded (Questions) Excluded (Expired) Exc…" at bounding box center [425, 348] width 103 height 20
select select ""pending""
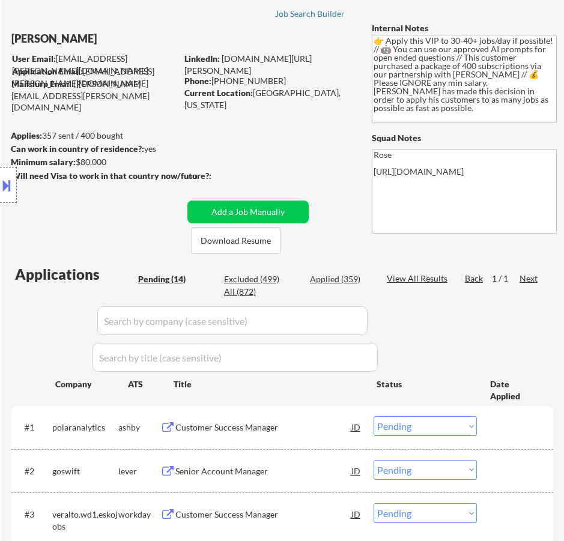
scroll to position [240, 0]
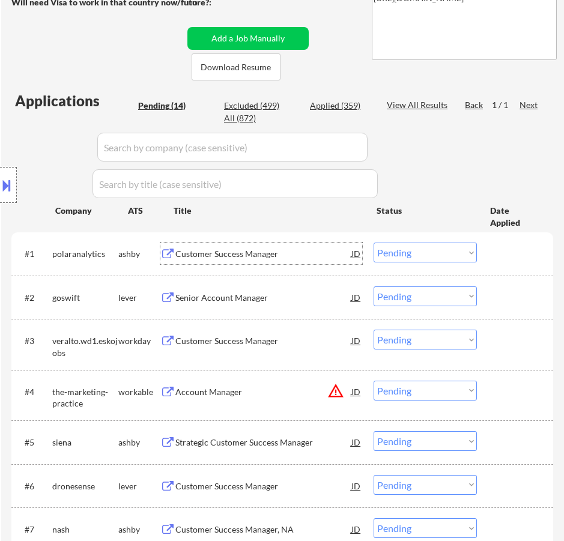
click at [318, 250] on div "Customer Success Manager" at bounding box center [263, 254] width 176 height 12
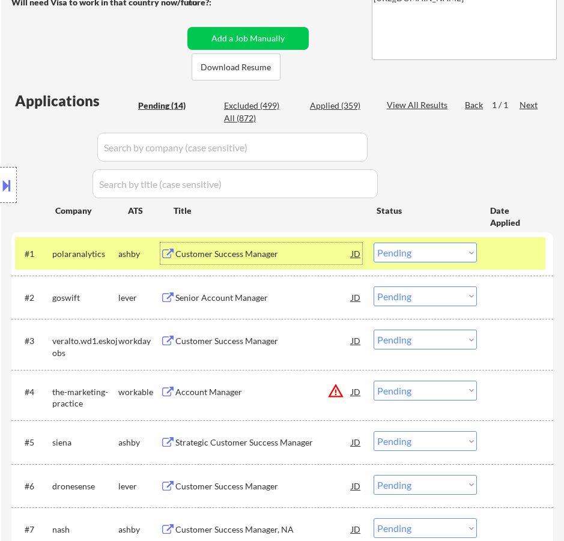
click at [393, 252] on select "Choose an option... Pending Applied Excluded (Questions) Excluded (Expired) Exc…" at bounding box center [425, 253] width 103 height 20
click at [374, 243] on select "Choose an option... Pending Applied Excluded (Questions) Excluded (Expired) Exc…" at bounding box center [425, 253] width 103 height 20
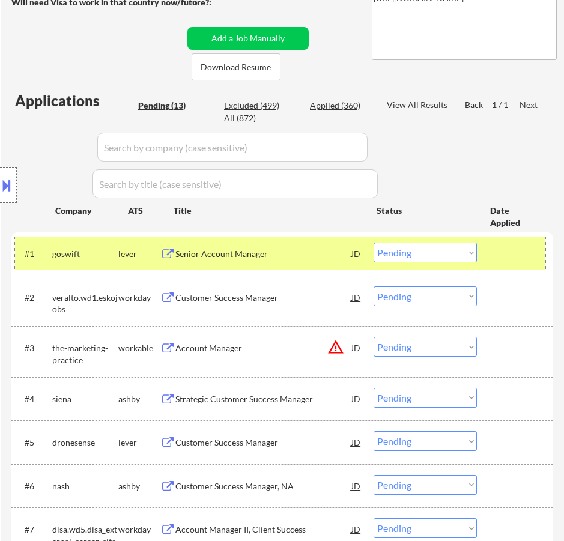
click at [300, 266] on div "#1 goswift lever Senior Account Manager JD Choose an option... Pending Applied …" at bounding box center [280, 253] width 530 height 32
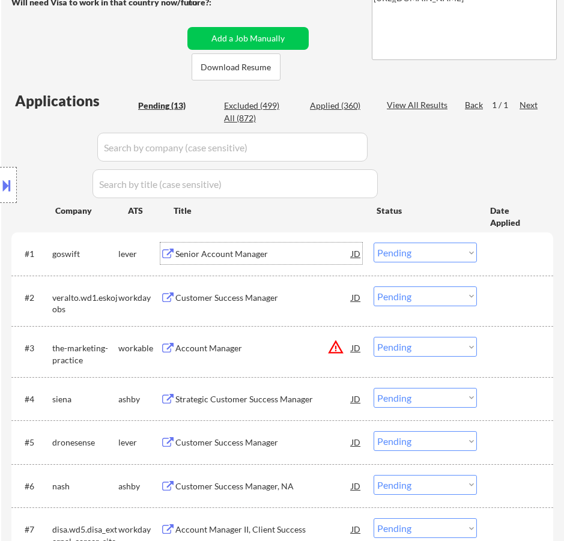
click at [333, 259] on div "Senior Account Manager" at bounding box center [263, 254] width 176 height 12
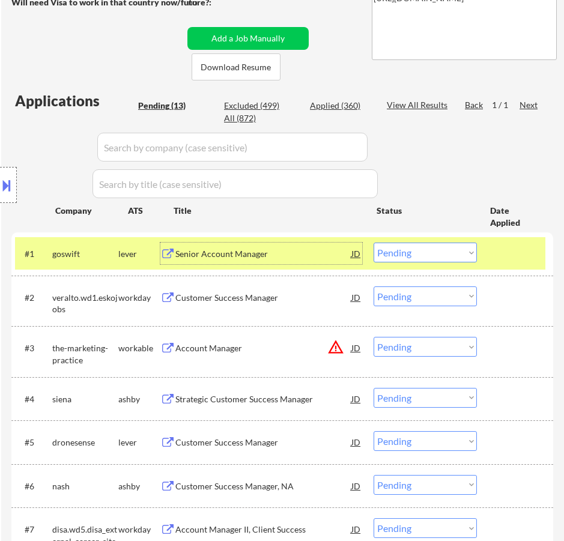
click at [441, 255] on select "Choose an option... Pending Applied Excluded (Questions) Excluded (Expired) Exc…" at bounding box center [425, 253] width 103 height 20
click at [374, 243] on select "Choose an option... Pending Applied Excluded (Questions) Excluded (Expired) Exc…" at bounding box center [425, 253] width 103 height 20
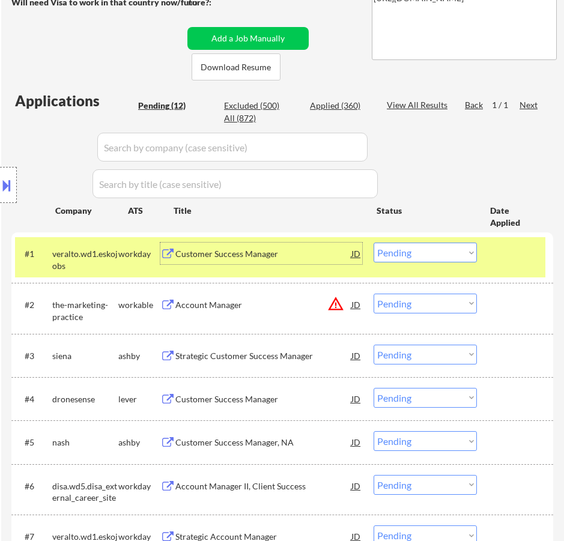
click at [301, 264] on div "Customer Success Manager" at bounding box center [263, 254] width 176 height 22
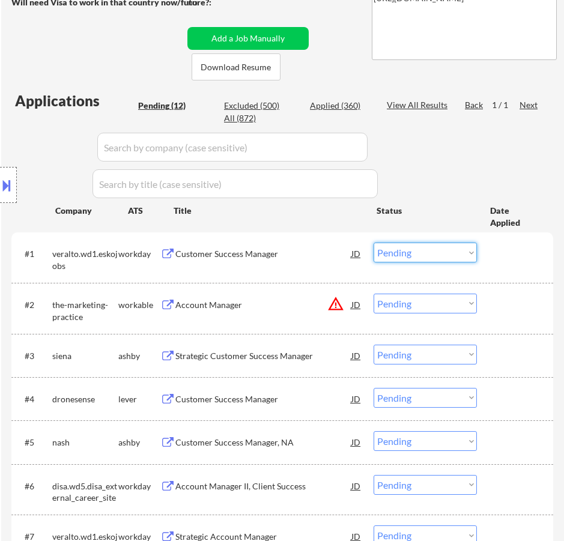
click at [422, 249] on select "Choose an option... Pending Applied Excluded (Questions) Excluded (Expired) Exc…" at bounding box center [425, 253] width 103 height 20
click at [374, 243] on select "Choose an option... Pending Applied Excluded (Questions) Excluded (Expired) Exc…" at bounding box center [425, 253] width 103 height 20
select select ""pending""
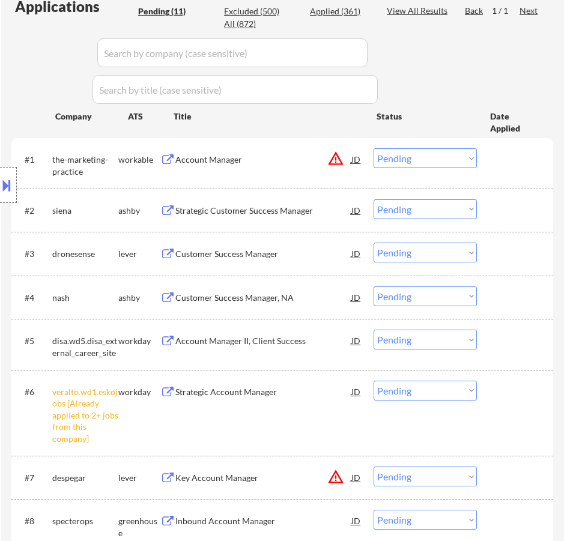
scroll to position [360, 0]
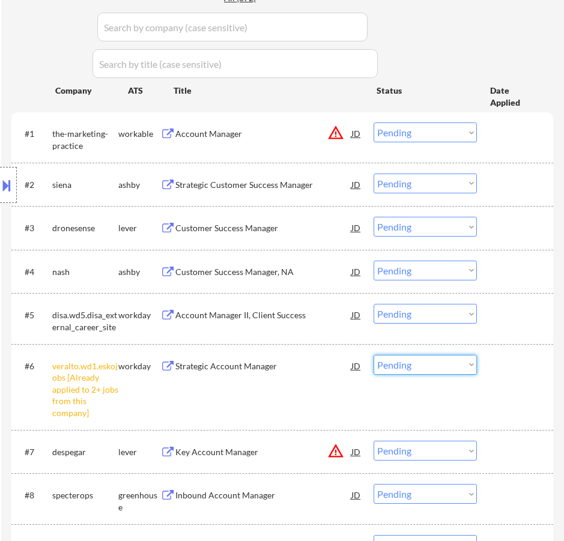
click at [413, 365] on select "Choose an option... Pending Applied Excluded (Questions) Excluded (Expired) Exc…" at bounding box center [425, 365] width 103 height 20
click at [374, 355] on select "Choose an option... Pending Applied Excluded (Questions) Excluded (Expired) Exc…" at bounding box center [425, 365] width 103 height 20
select select ""pending""
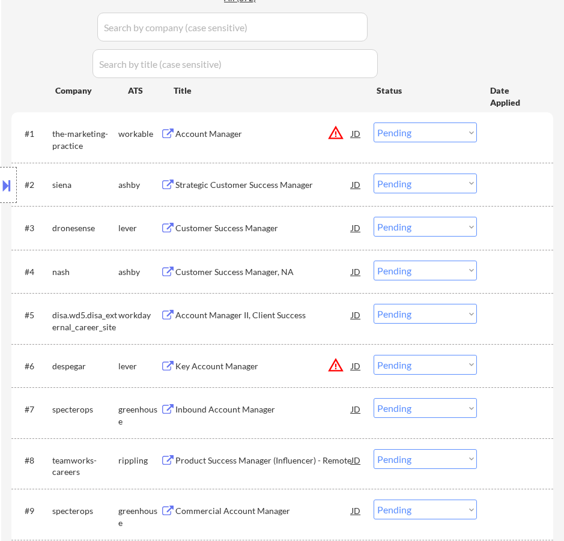
click at [306, 140] on div "Account Manager" at bounding box center [263, 134] width 176 height 22
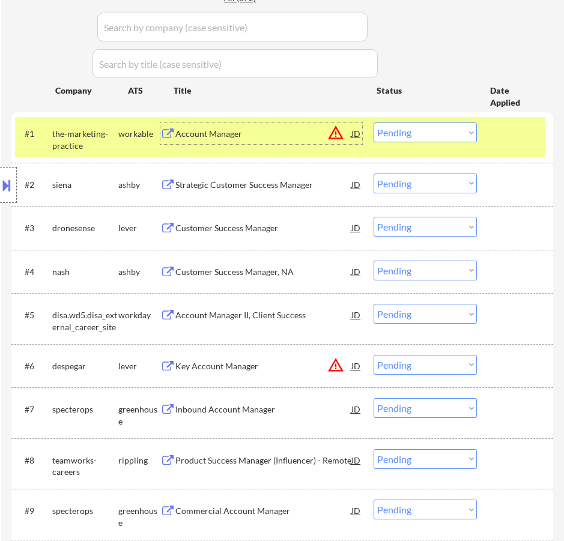
click at [410, 131] on select "Choose an option... Pending Applied Excluded (Questions) Excluded (Expired) Exc…" at bounding box center [425, 133] width 103 height 20
click at [374, 123] on select "Choose an option... Pending Applied Excluded (Questions) Excluded (Expired) Exc…" at bounding box center [425, 133] width 103 height 20
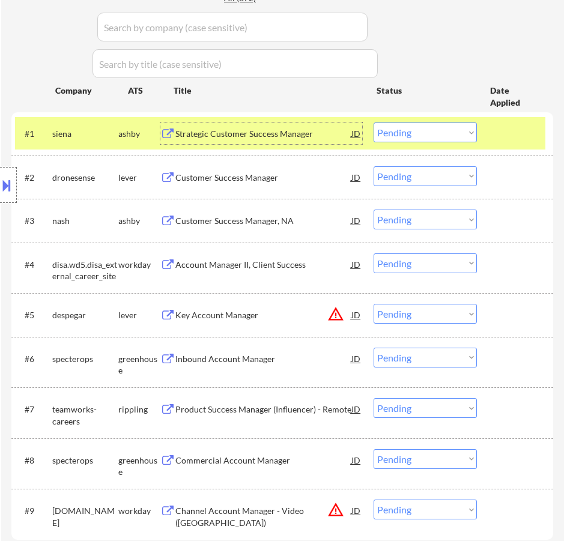
click at [307, 136] on div "Strategic Customer Success Manager" at bounding box center [263, 134] width 176 height 12
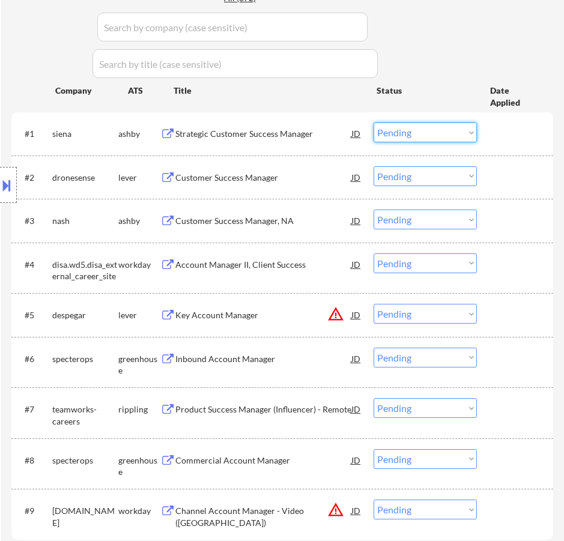
click at [409, 132] on select "Choose an option... Pending Applied Excluded (Questions) Excluded (Expired) Exc…" at bounding box center [425, 133] width 103 height 20
click at [374, 123] on select "Choose an option... Pending Applied Excluded (Questions) Excluded (Expired) Exc…" at bounding box center [425, 133] width 103 height 20
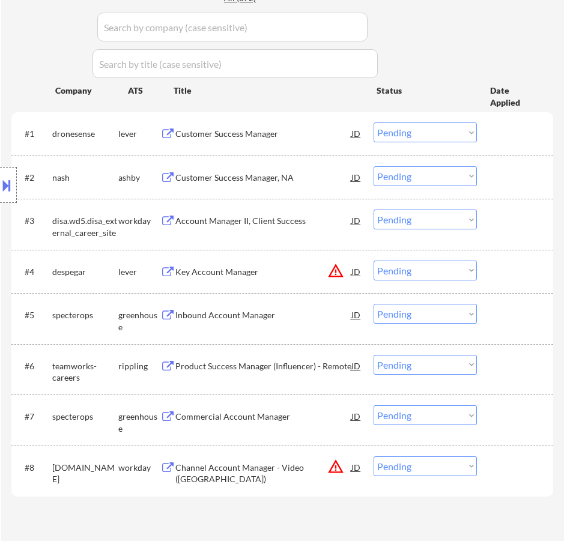
click at [297, 138] on div "Customer Success Manager" at bounding box center [263, 134] width 176 height 12
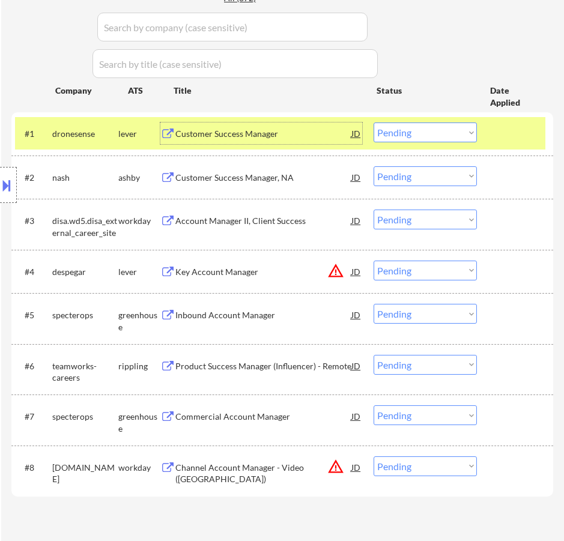
click at [396, 136] on select "Choose an option... Pending Applied Excluded (Questions) Excluded (Expired) Exc…" at bounding box center [425, 133] width 103 height 20
click at [374, 123] on select "Choose an option... Pending Applied Excluded (Questions) Excluded (Expired) Exc…" at bounding box center [425, 133] width 103 height 20
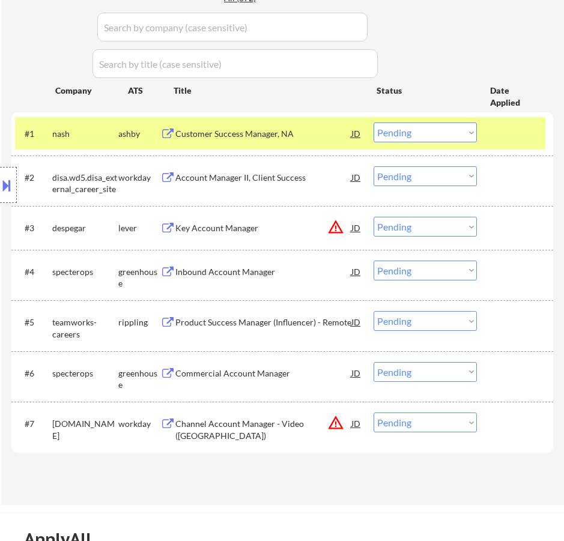
click at [292, 139] on div "Customer Success Manager, NA" at bounding box center [263, 134] width 176 height 12
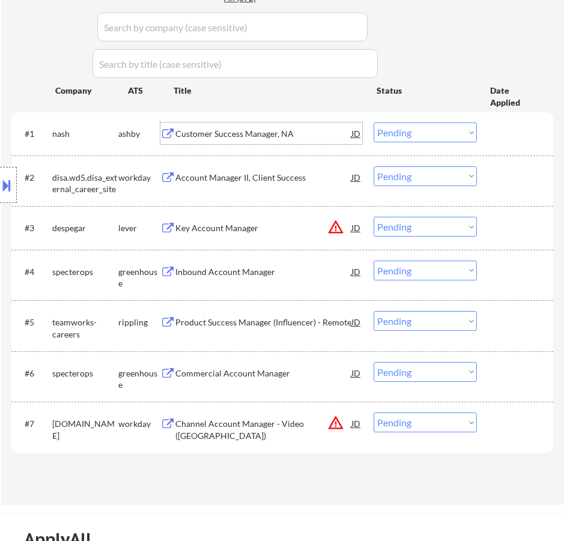
click at [438, 132] on select "Choose an option... Pending Applied Excluded (Questions) Excluded (Expired) Exc…" at bounding box center [425, 133] width 103 height 20
click at [374, 123] on select "Choose an option... Pending Applied Excluded (Questions) Excluded (Expired) Exc…" at bounding box center [425, 133] width 103 height 20
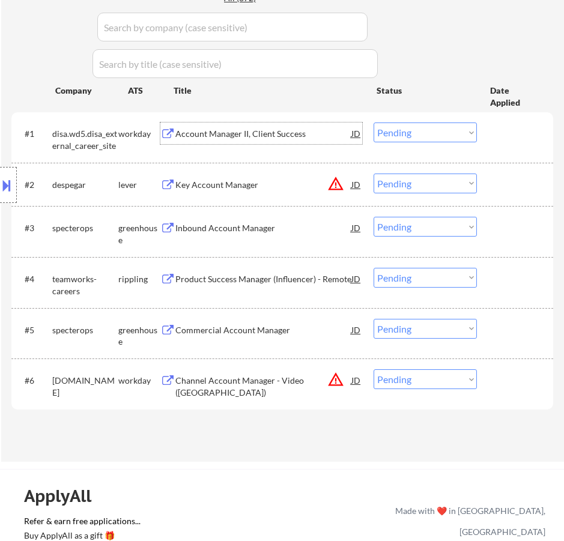
click at [300, 135] on div "Account Manager II, Client Success" at bounding box center [263, 134] width 176 height 12
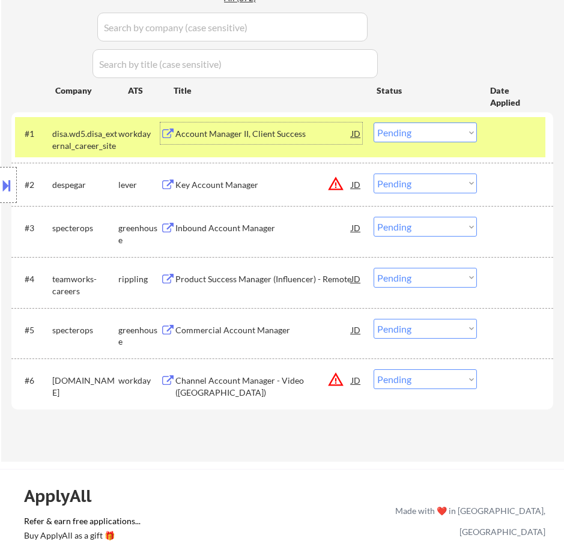
click at [401, 129] on select "Choose an option... Pending Applied Excluded (Questions) Excluded (Expired) Exc…" at bounding box center [425, 133] width 103 height 20
click at [374, 123] on select "Choose an option... Pending Applied Excluded (Questions) Excluded (Expired) Exc…" at bounding box center [425, 133] width 103 height 20
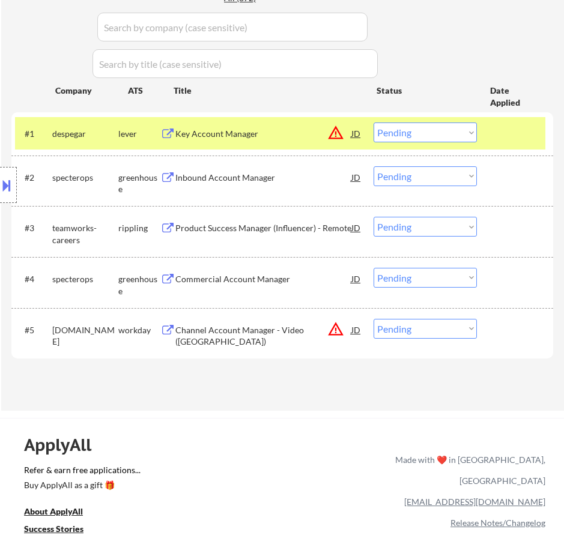
click at [297, 133] on div "Key Account Manager" at bounding box center [263, 134] width 176 height 12
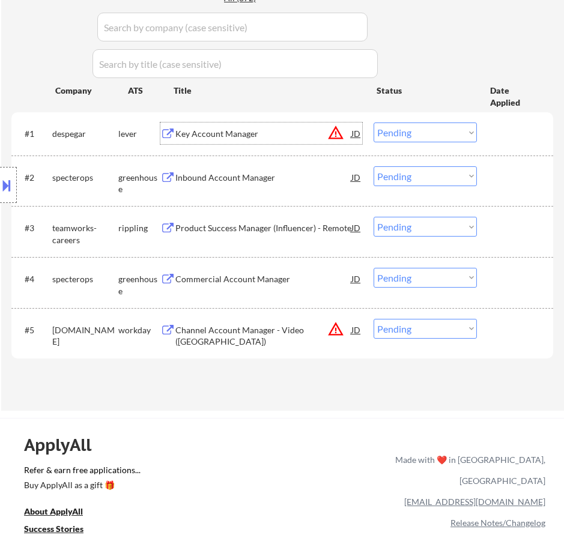
drag, startPoint x: 397, startPoint y: 133, endPoint x: 401, endPoint y: 140, distance: 7.8
click at [398, 133] on select "Choose an option... Pending Applied Excluded (Questions) Excluded (Expired) Exc…" at bounding box center [425, 133] width 103 height 20
click at [374, 123] on select "Choose an option... Pending Applied Excluded (Questions) Excluded (Expired) Exc…" at bounding box center [425, 133] width 103 height 20
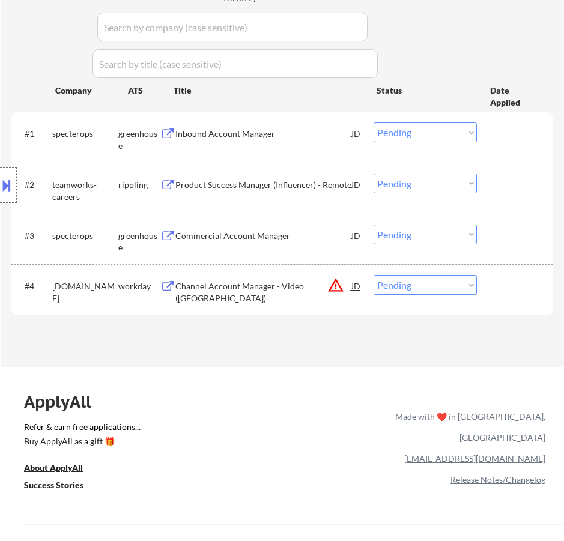
click at [289, 138] on div "Inbound Account Manager" at bounding box center [263, 134] width 176 height 12
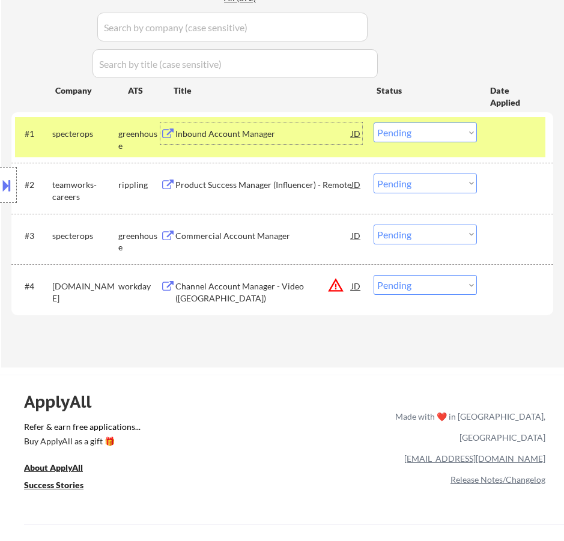
click at [407, 139] on select "Choose an option... Pending Applied Excluded (Questions) Excluded (Expired) Exc…" at bounding box center [425, 133] width 103 height 20
click at [374, 123] on select "Choose an option... Pending Applied Excluded (Questions) Excluded (Expired) Exc…" at bounding box center [425, 133] width 103 height 20
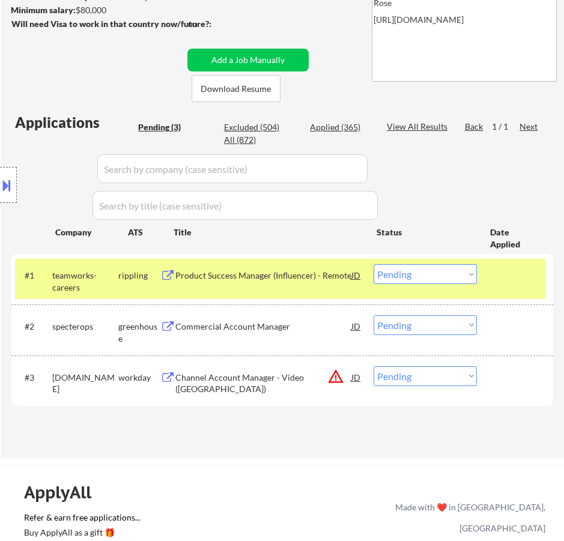
scroll to position [240, 0]
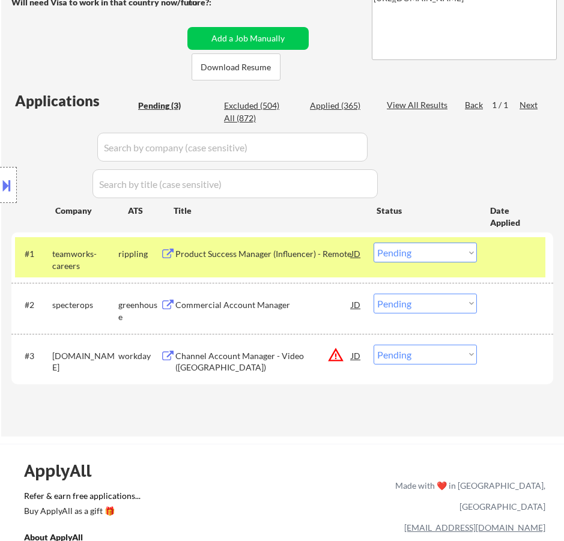
click at [283, 253] on div "Product Success Manager (Influencer) - Remote" at bounding box center [263, 254] width 176 height 12
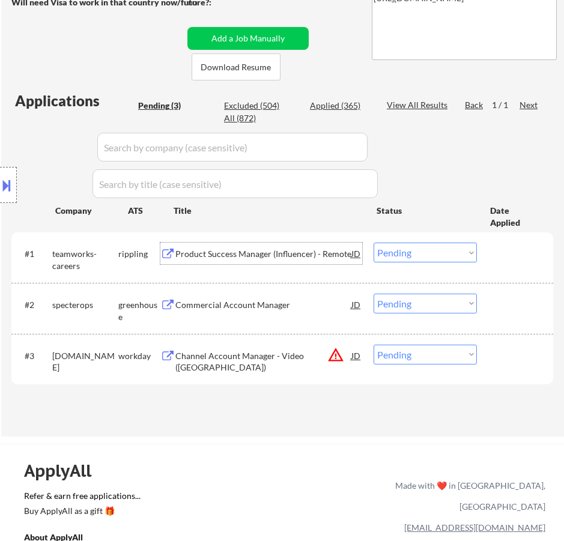
click at [427, 252] on select "Choose an option... Pending Applied Excluded (Questions) Excluded (Expired) Exc…" at bounding box center [425, 253] width 103 height 20
click at [374, 243] on select "Choose an option... Pending Applied Excluded (Questions) Excluded (Expired) Exc…" at bounding box center [425, 253] width 103 height 20
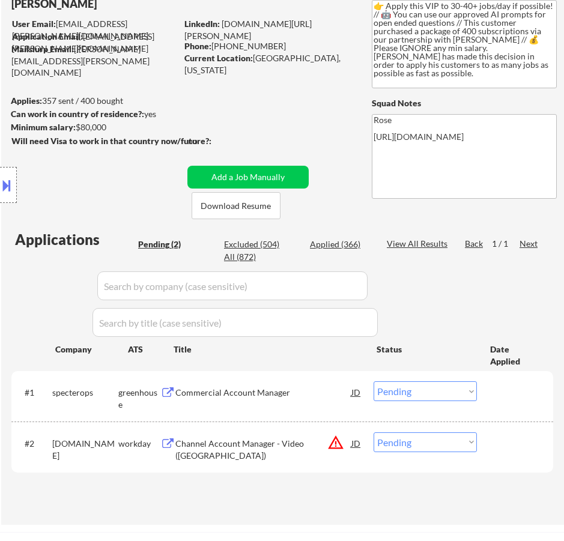
scroll to position [120, 0]
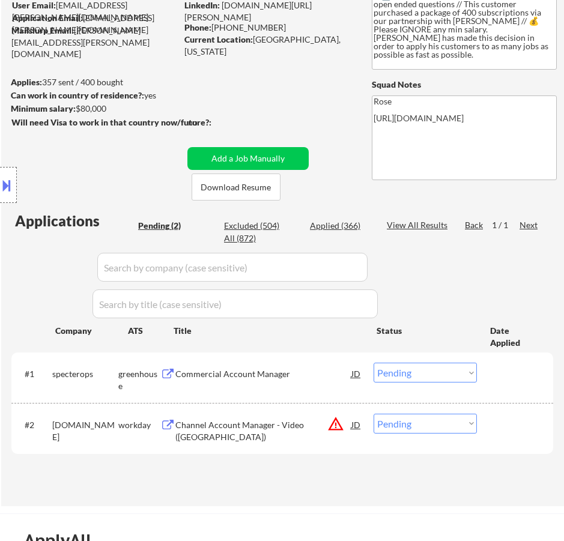
click at [297, 375] on div "Commercial Account Manager" at bounding box center [263, 374] width 176 height 12
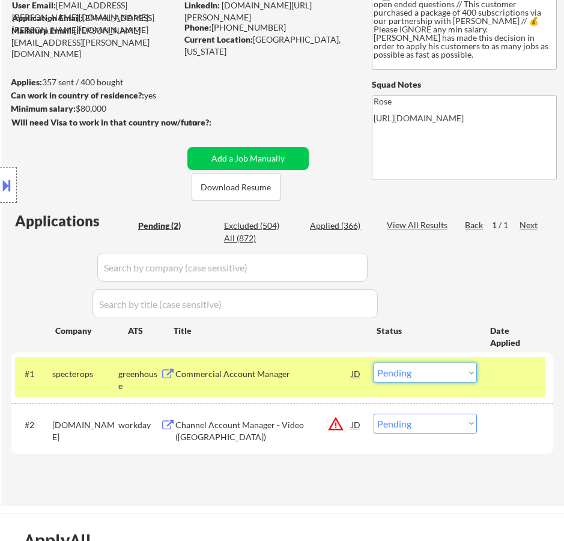
click at [418, 372] on select "Choose an option... Pending Applied Excluded (Questions) Excluded (Expired) Exc…" at bounding box center [425, 373] width 103 height 20
click at [374, 363] on select "Choose an option... Pending Applied Excluded (Questions) Excluded (Expired) Exc…" at bounding box center [425, 373] width 103 height 20
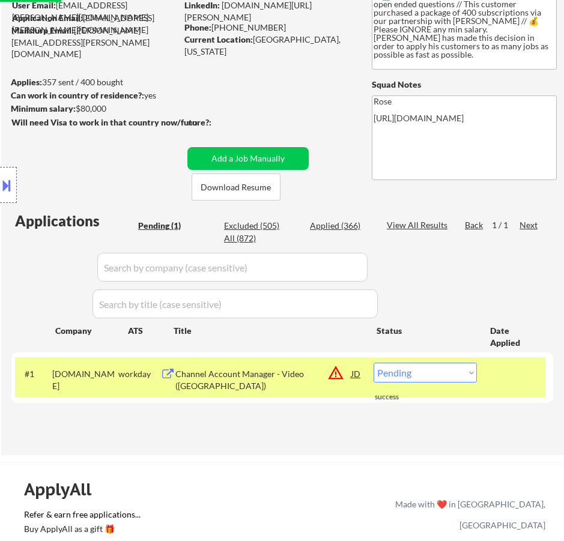
click at [243, 387] on div "#1 [DOMAIN_NAME] workday Channel Account Manager - Video ([GEOGRAPHIC_DATA]) JD…" at bounding box center [280, 377] width 530 height 40
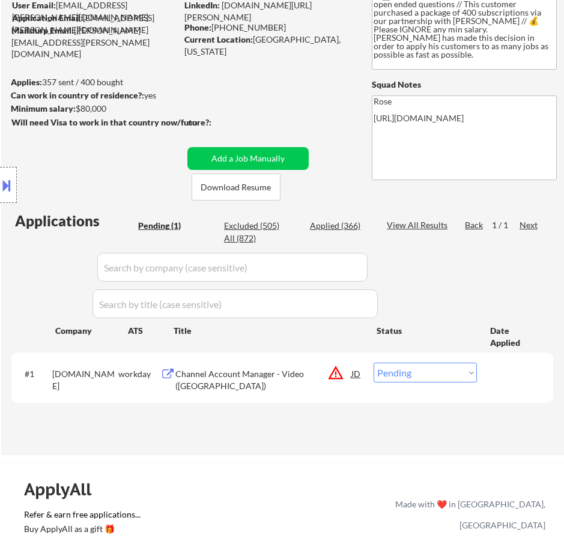
click at [244, 381] on div "Channel Account Manager - Video ([GEOGRAPHIC_DATA])" at bounding box center [263, 374] width 176 height 22
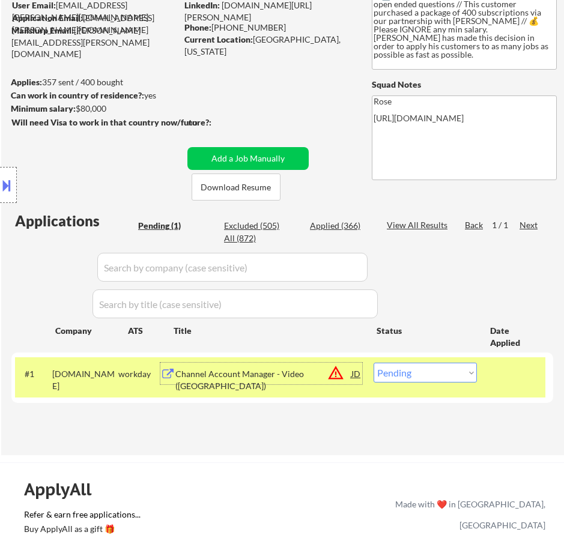
click at [459, 372] on select "Choose an option... Pending Applied Excluded (Questions) Excluded (Expired) Exc…" at bounding box center [425, 373] width 103 height 20
select select ""excluded__bad_match_""
click at [374, 363] on select "Choose an option... Pending Applied Excluded (Questions) Excluded (Expired) Exc…" at bounding box center [425, 373] width 103 height 20
